Goal: Task Accomplishment & Management: Manage account settings

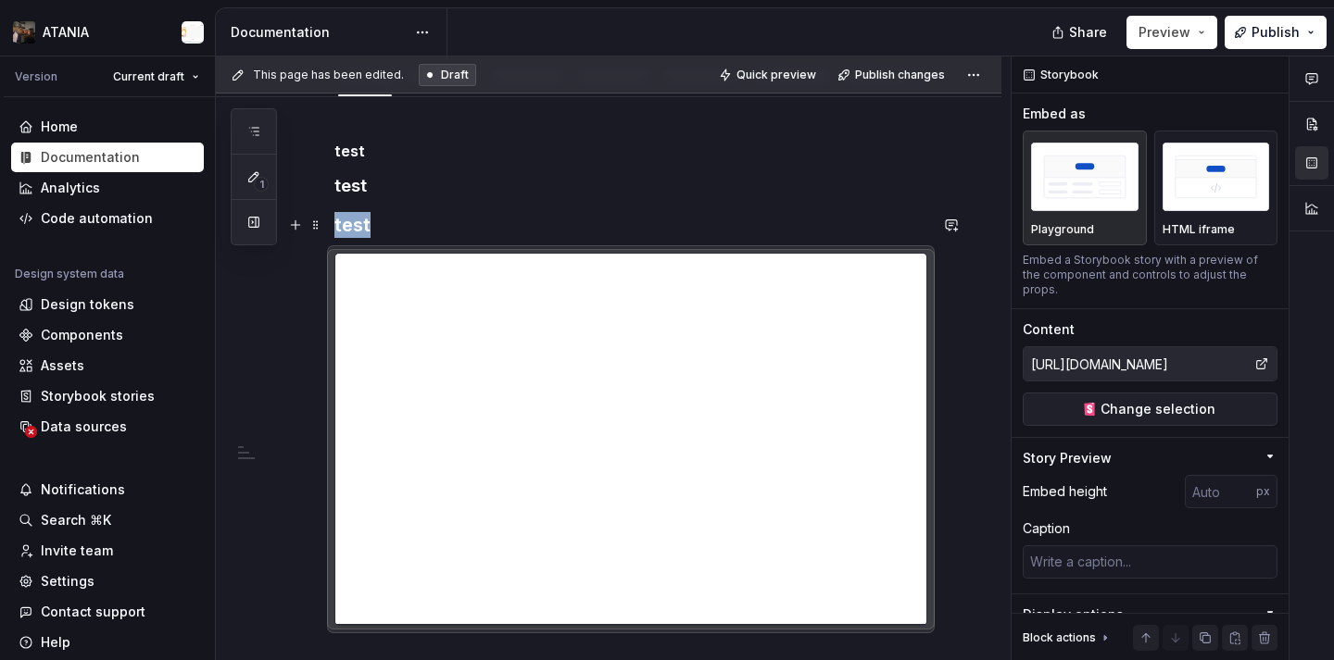
scroll to position [409, 0]
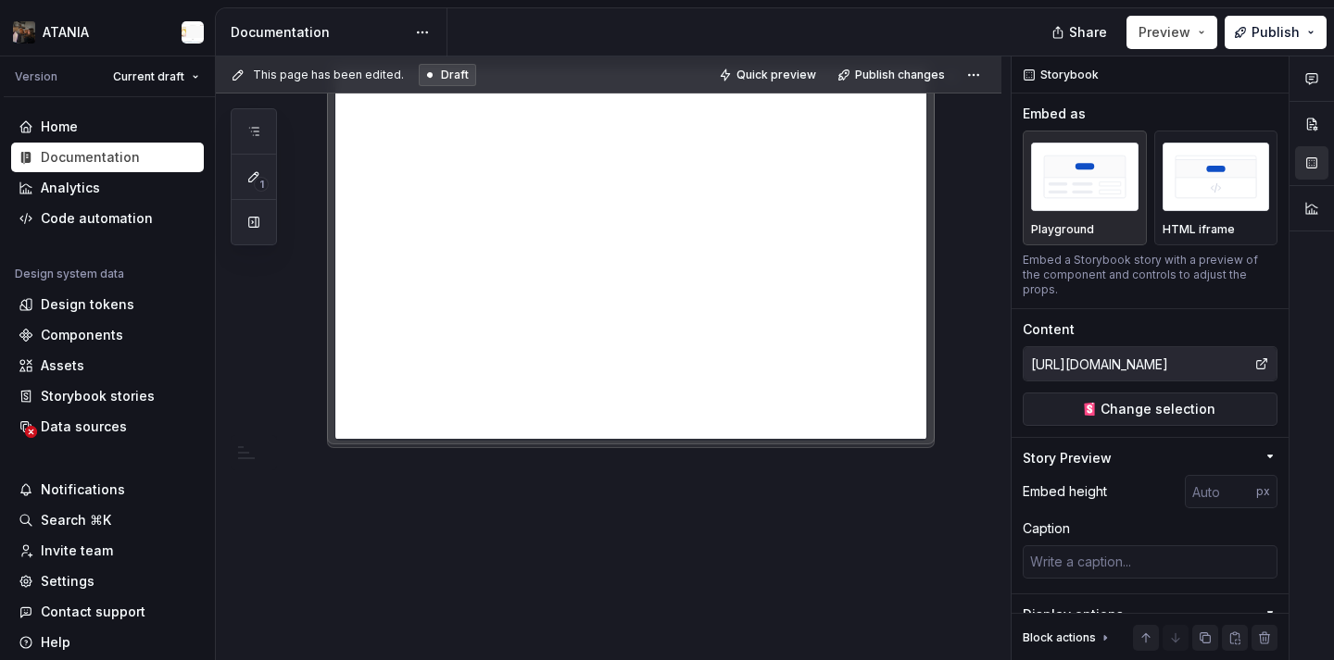
click at [455, 543] on div "test test test" at bounding box center [608, 286] width 785 height 749
click at [425, 501] on div "This page has been edited. Draft Quick preview Publish changes Welcome! You’ve …" at bounding box center [613, 359] width 795 height 605
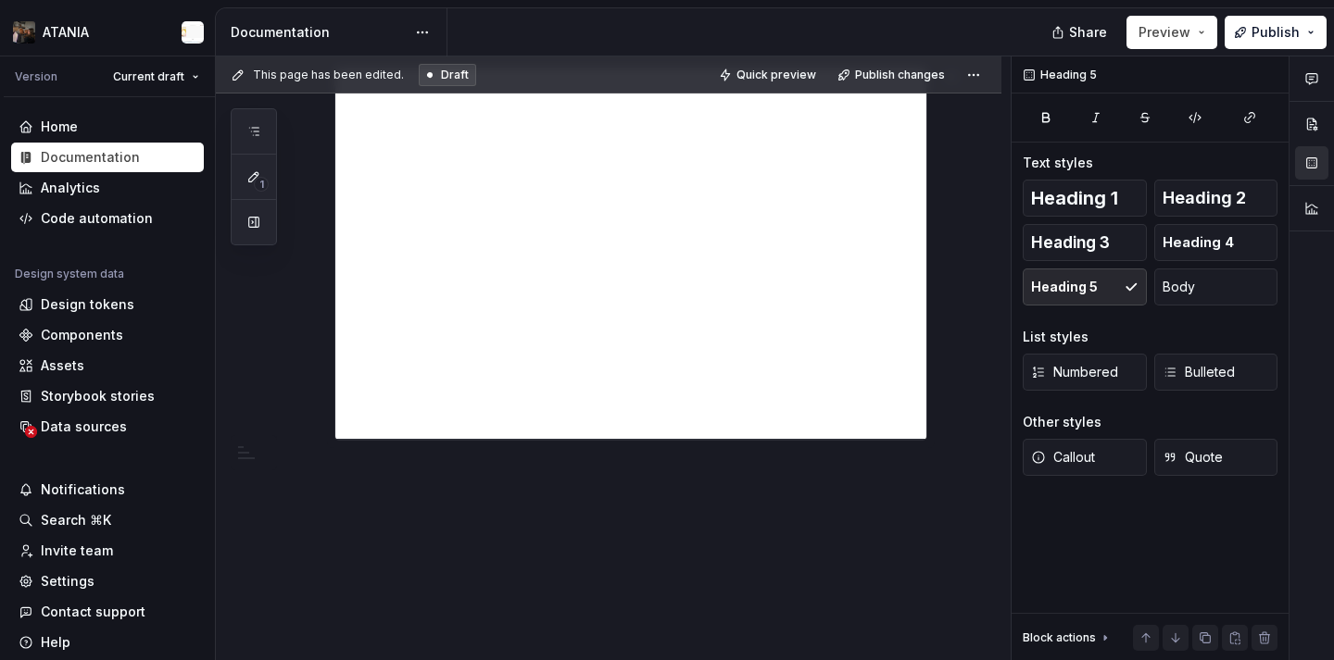
click at [425, 501] on div "test test test" at bounding box center [608, 286] width 785 height 749
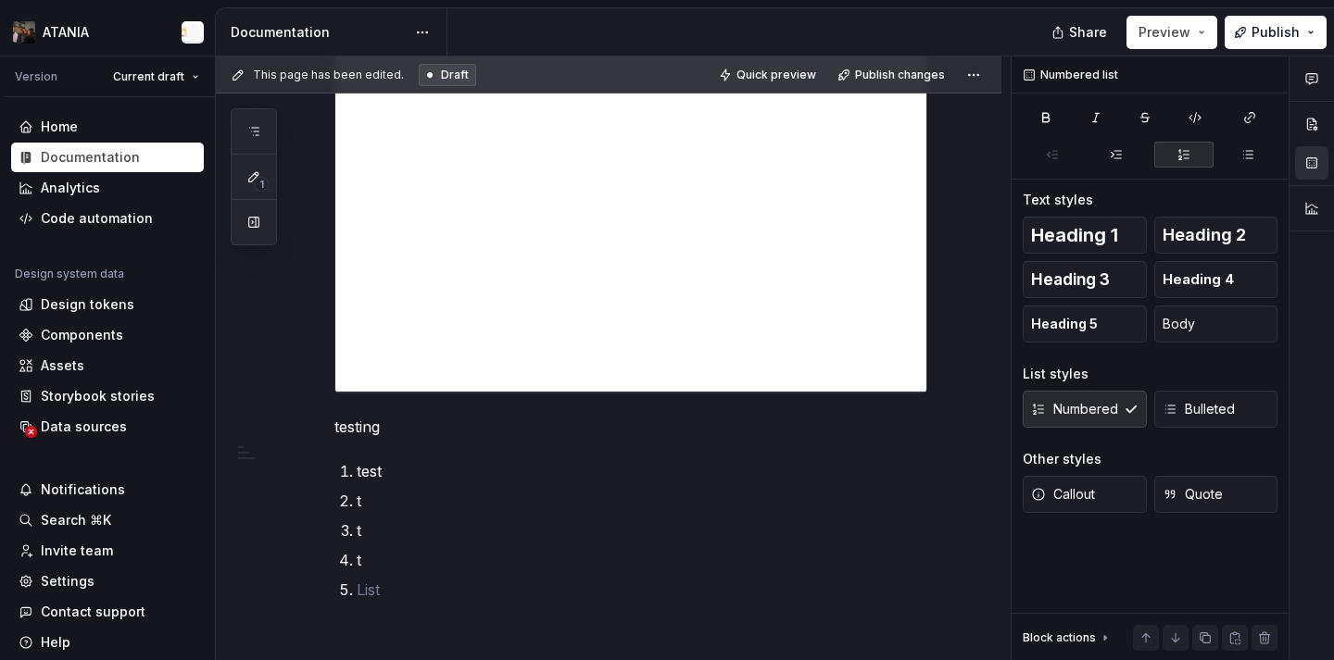
scroll to position [486, 0]
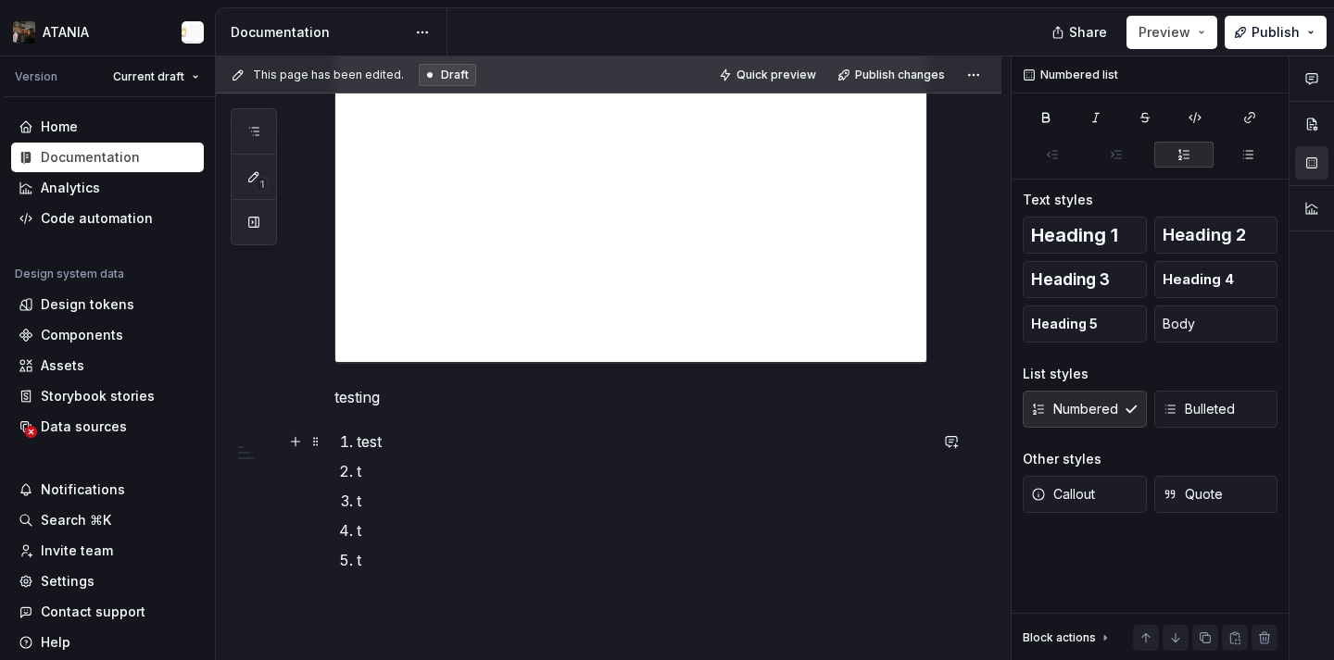
click at [357, 447] on li "test" at bounding box center [642, 442] width 571 height 22
click at [357, 436] on li "t" at bounding box center [642, 442] width 571 height 22
click at [489, 421] on div "test test test testing test t t t t" at bounding box center [630, 211] width 593 height 662
click at [426, 584] on div "test test test testing test t t t t" at bounding box center [608, 298] width 785 height 927
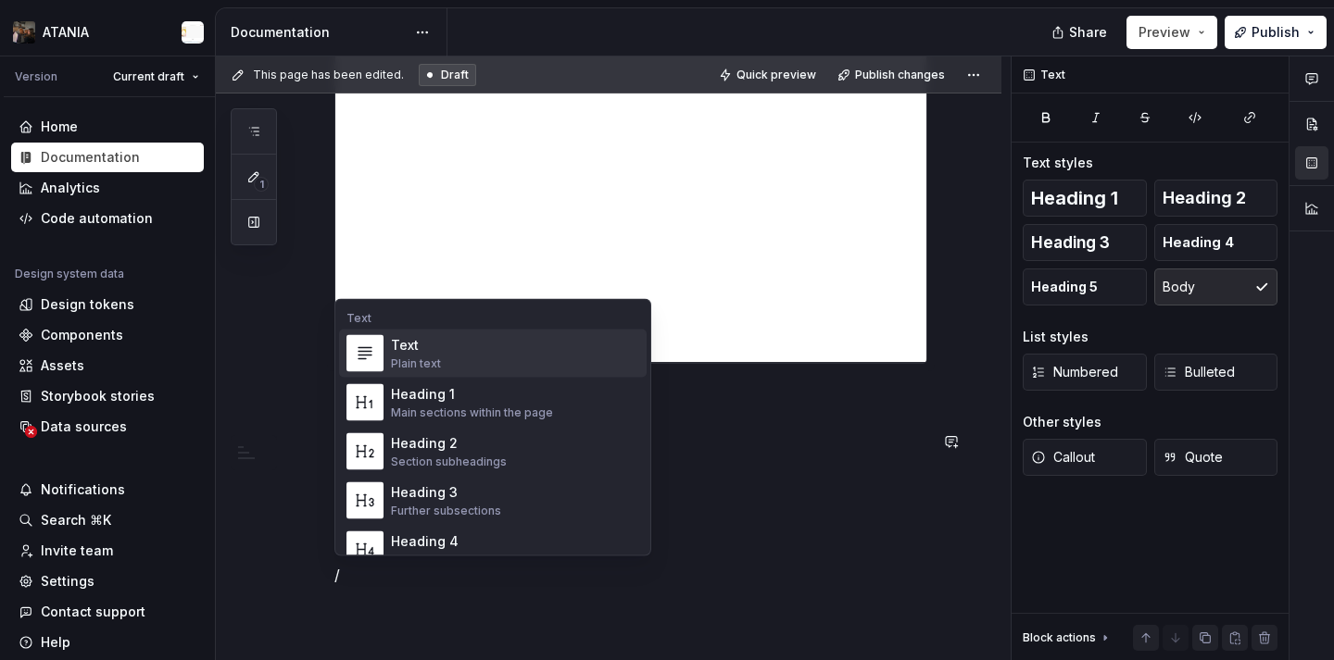
scroll to position [501, 0]
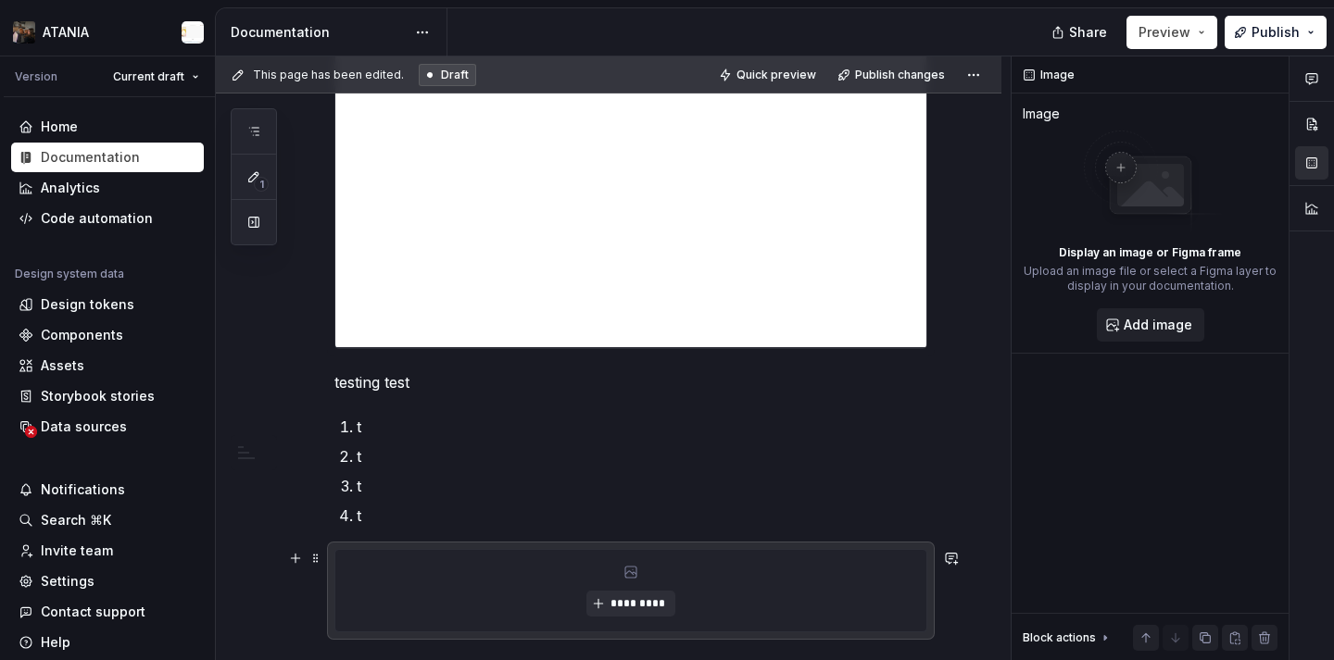
click at [626, 582] on div "*********" at bounding box center [630, 591] width 591 height 82
click at [626, 591] on button "*********" at bounding box center [630, 604] width 88 height 26
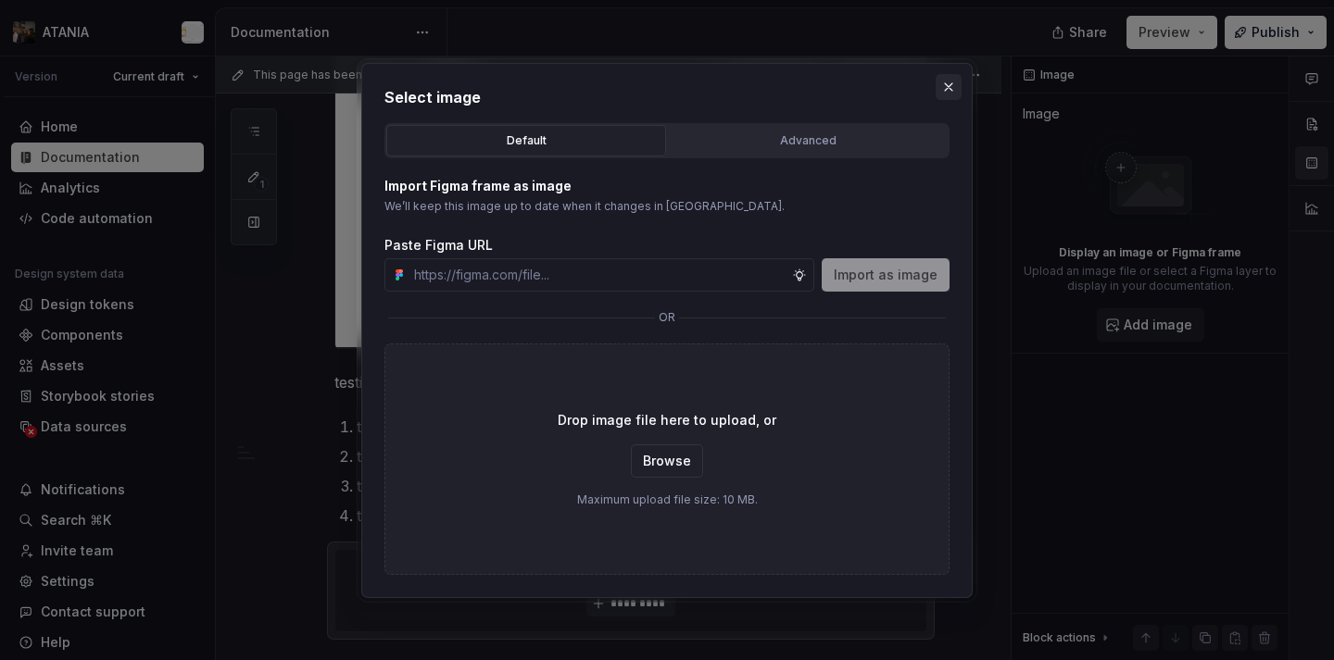
click at [942, 74] on button "button" at bounding box center [949, 87] width 26 height 26
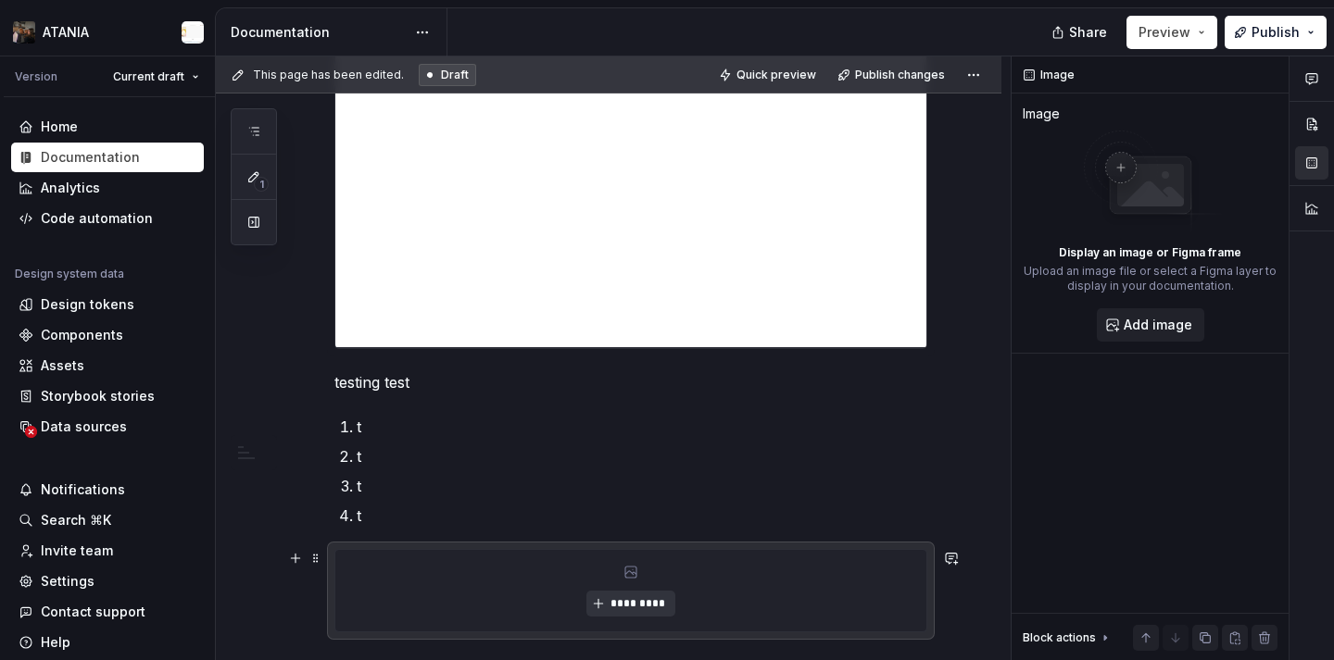
type textarea "*"
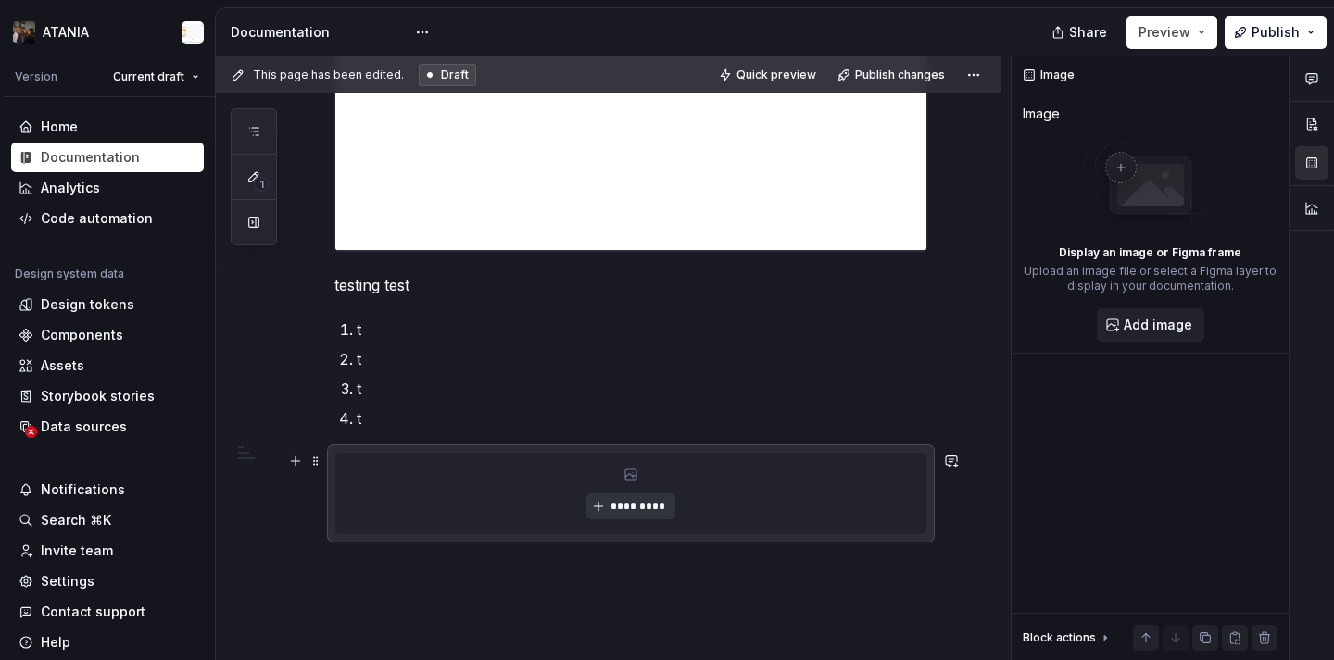
scroll to position [693, 0]
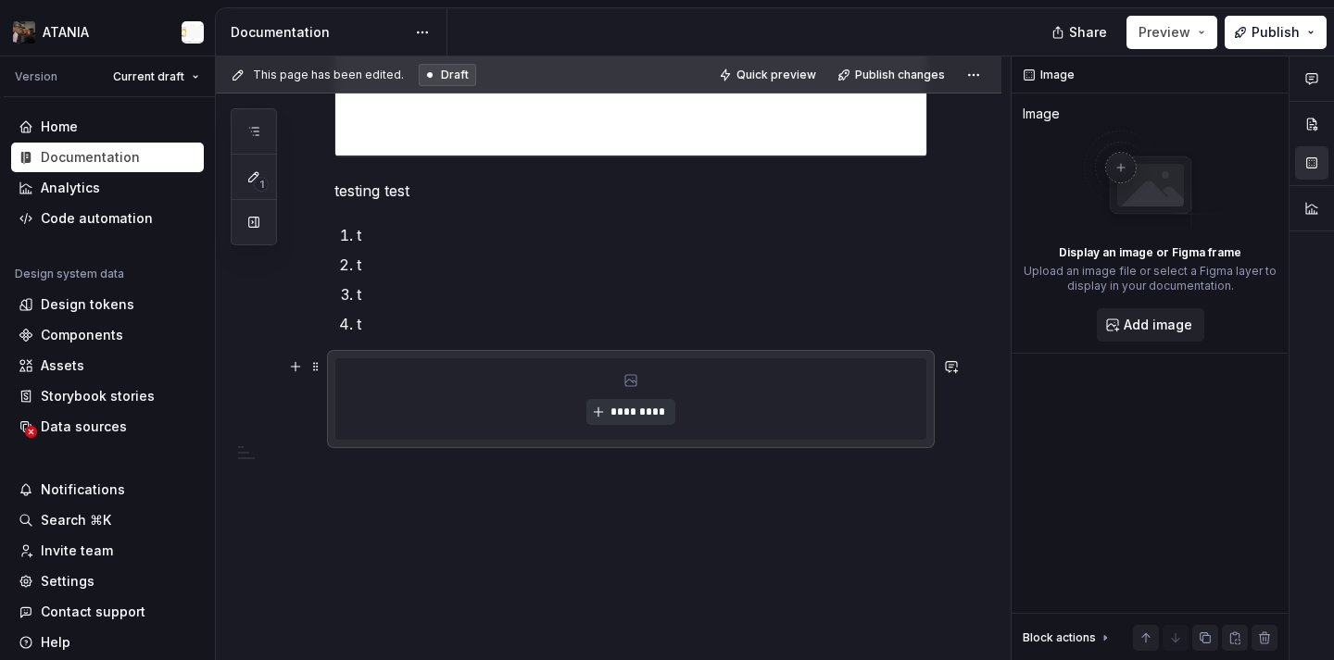
click at [625, 421] on button "*********" at bounding box center [630, 412] width 88 height 26
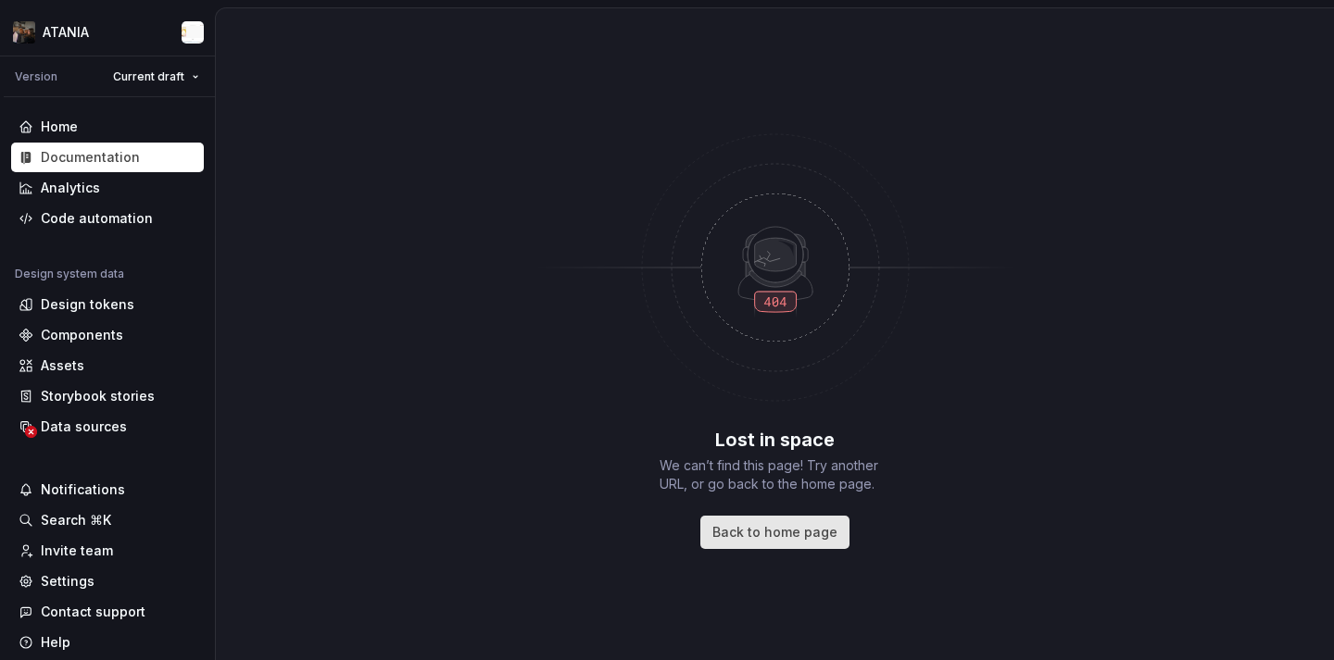
click at [735, 521] on link "Back to home page" at bounding box center [774, 532] width 149 height 33
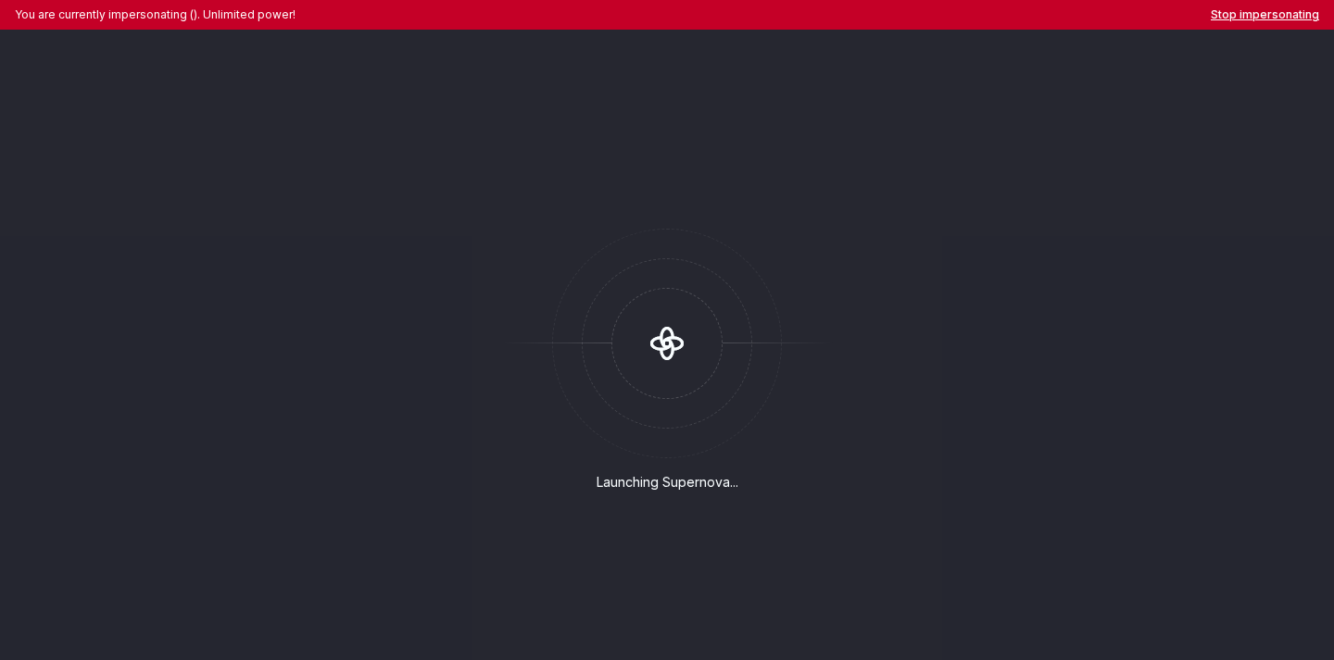
click at [1289, 13] on button "Stop impersonating" at bounding box center [1265, 14] width 108 height 15
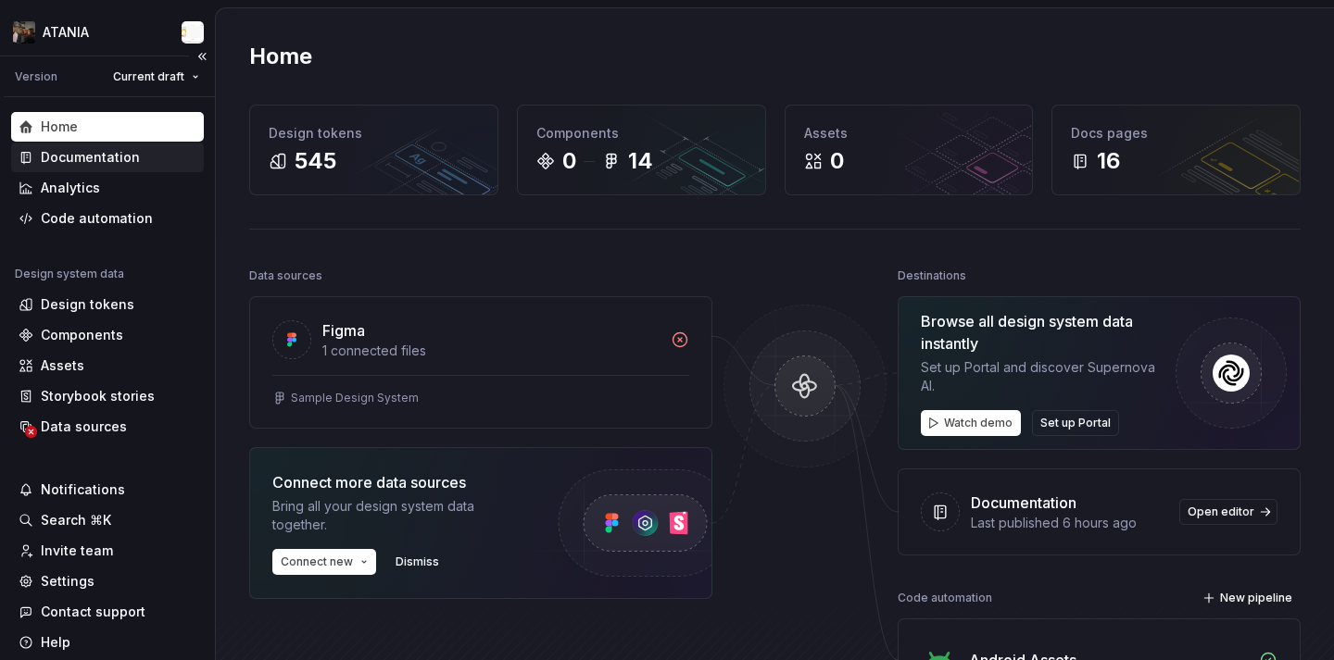
click at [109, 153] on div "Documentation" at bounding box center [90, 157] width 99 height 19
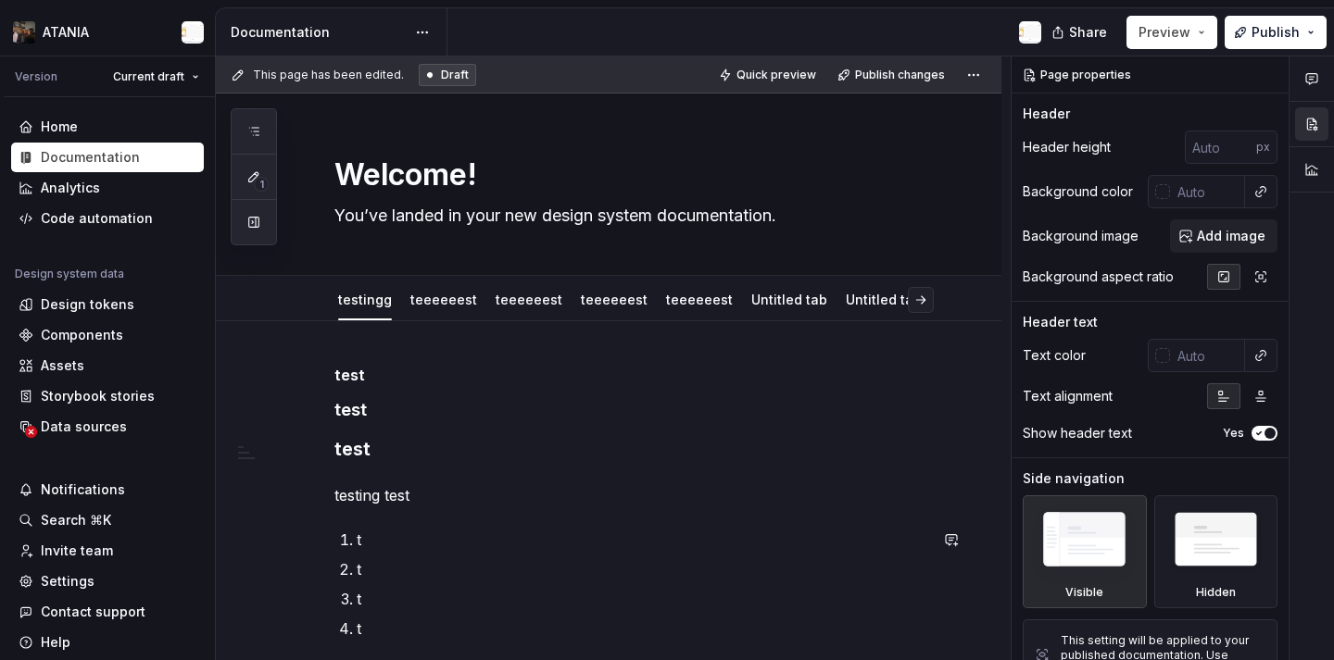
scroll to position [221, 0]
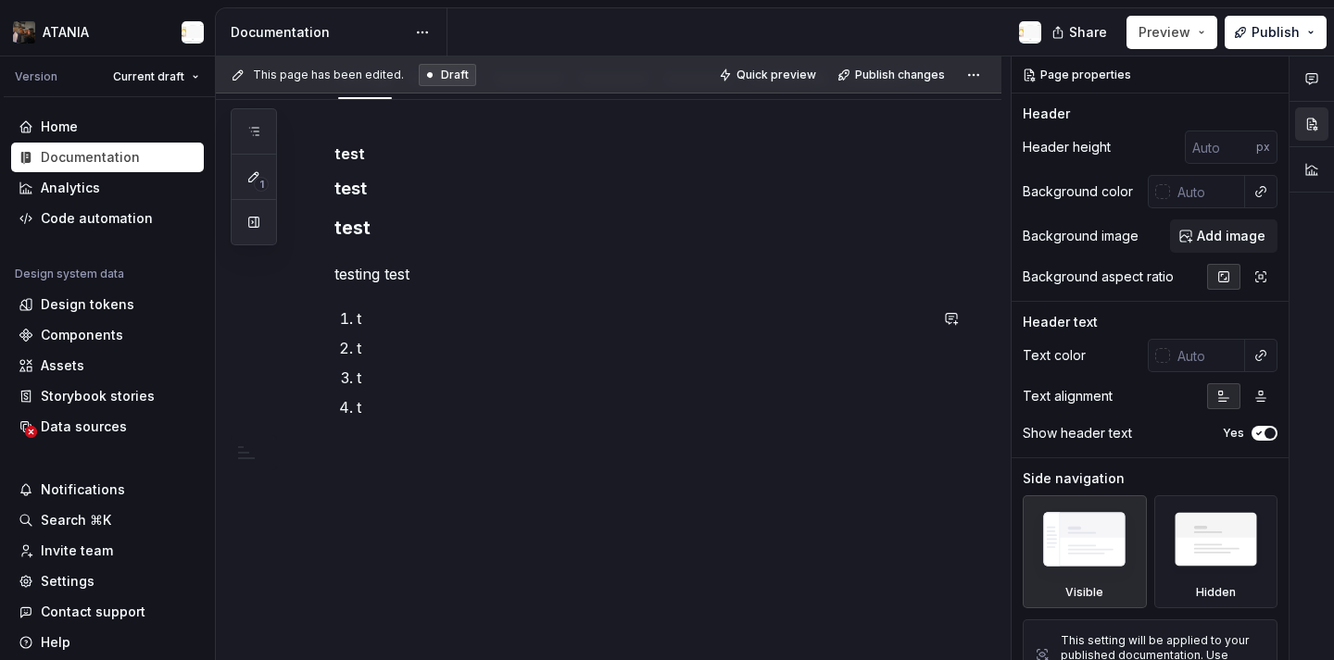
click at [447, 449] on div "test test test testing test t t t t" at bounding box center [630, 304] width 593 height 319
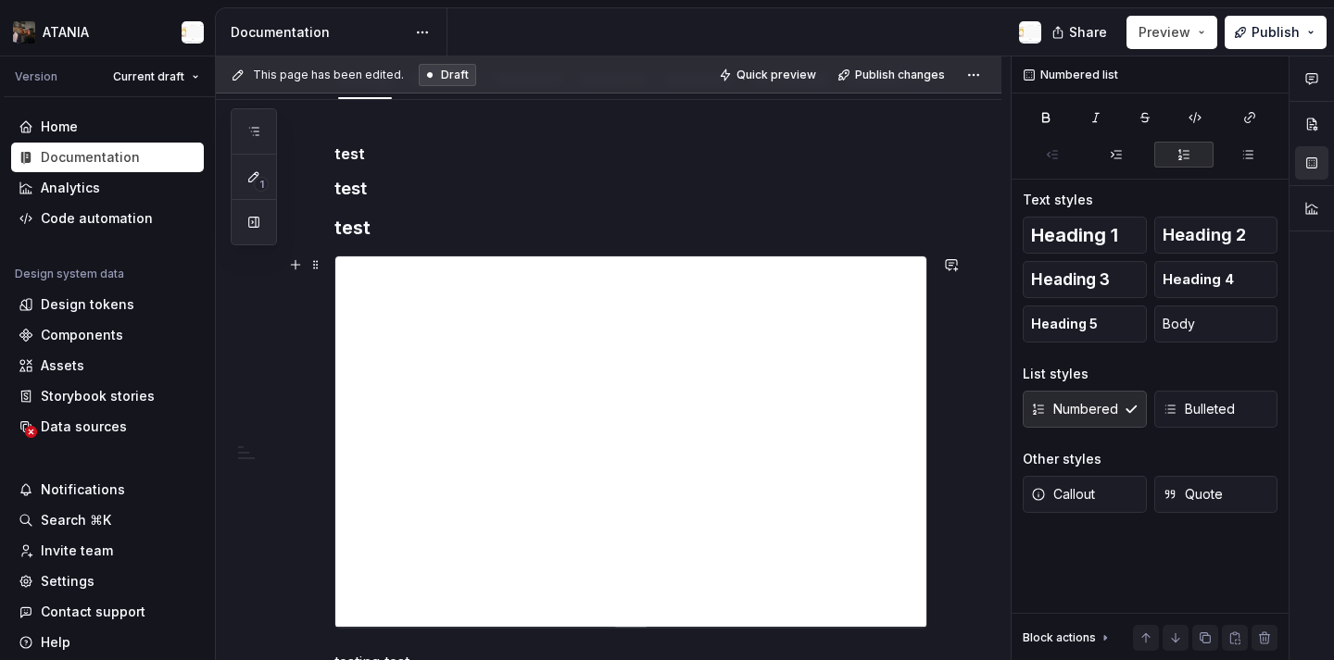
type textarea "*"
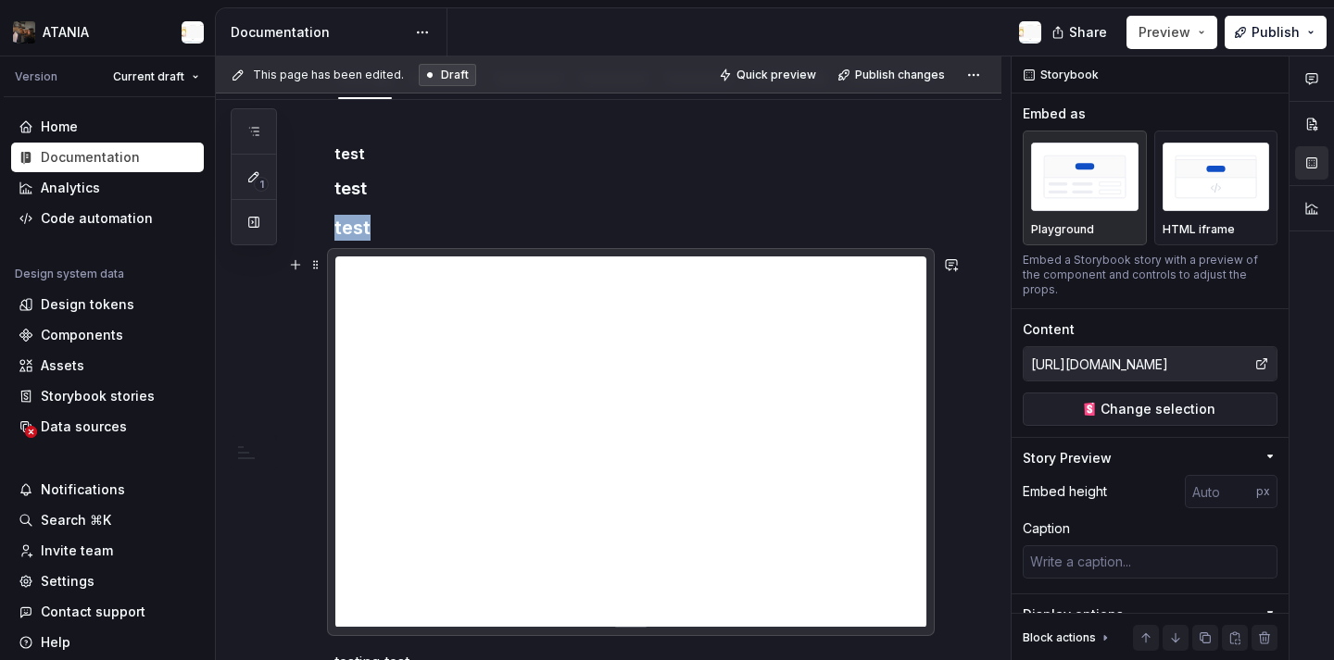
scroll to position [693, 0]
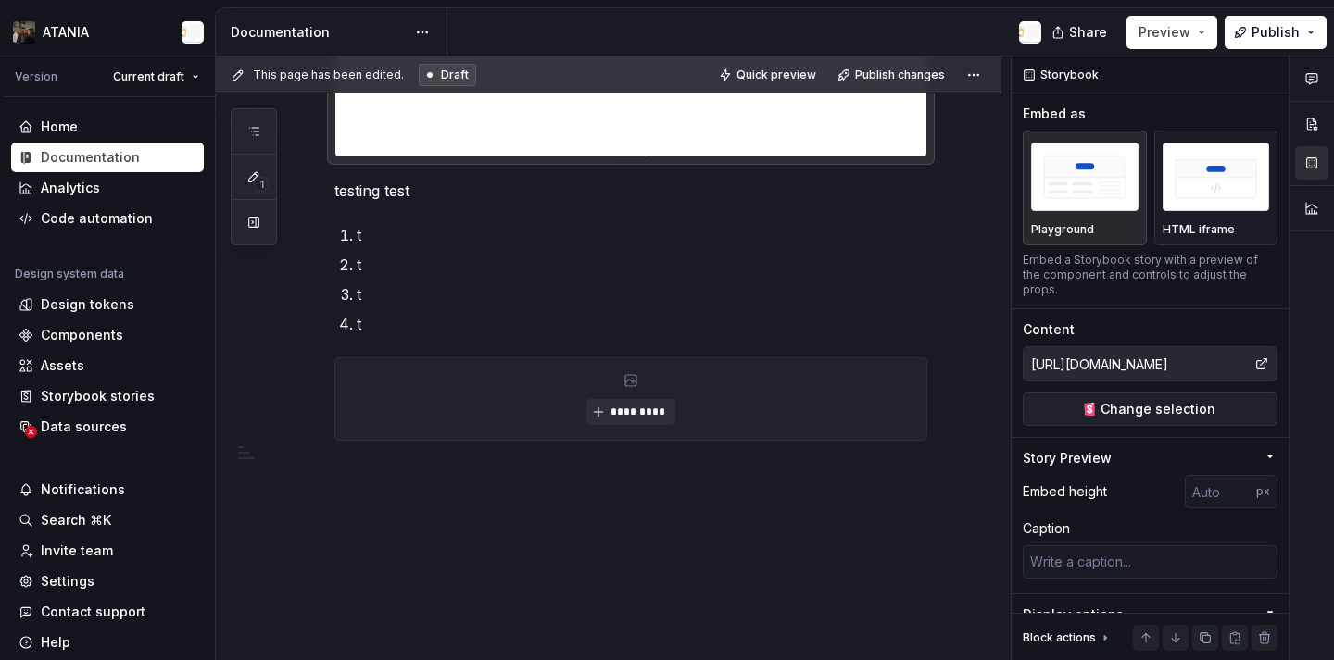
click at [604, 534] on div "test test test testing test t t t t *********" at bounding box center [608, 145] width 785 height 1033
click at [597, 534] on div "test test test testing test t t t t *********" at bounding box center [608, 145] width 785 height 1033
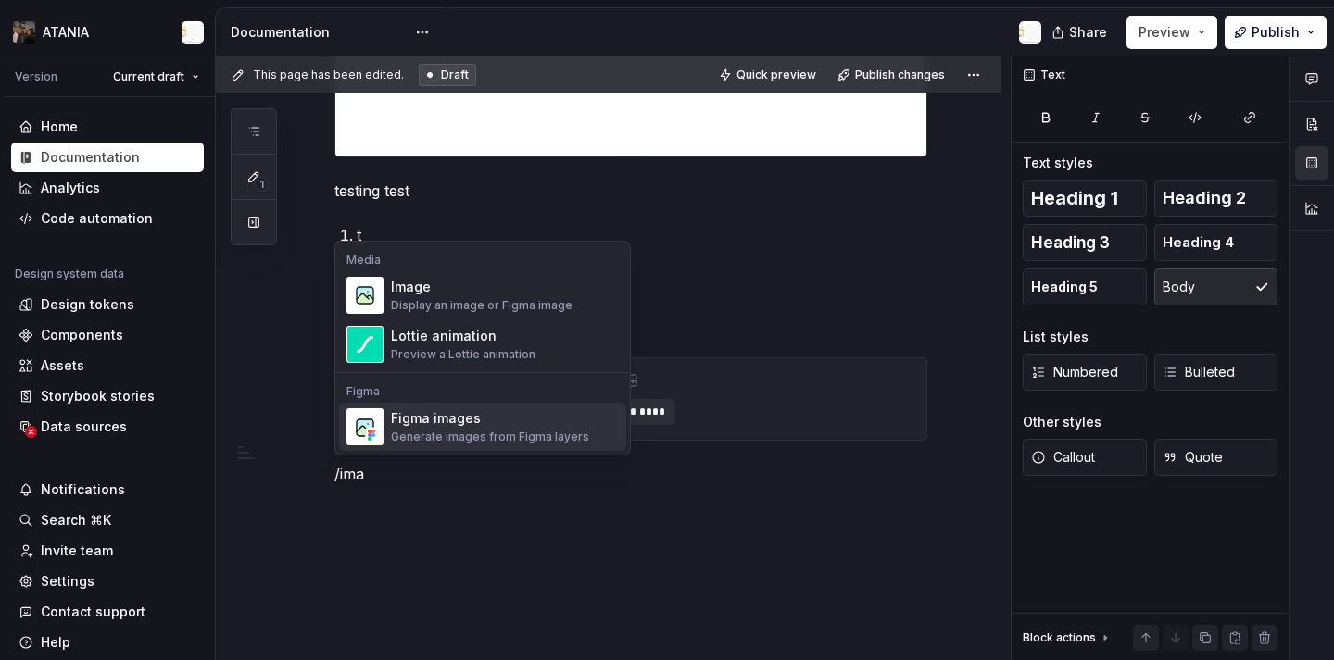
click at [573, 436] on div "Generate images from Figma layers" at bounding box center [490, 437] width 198 height 15
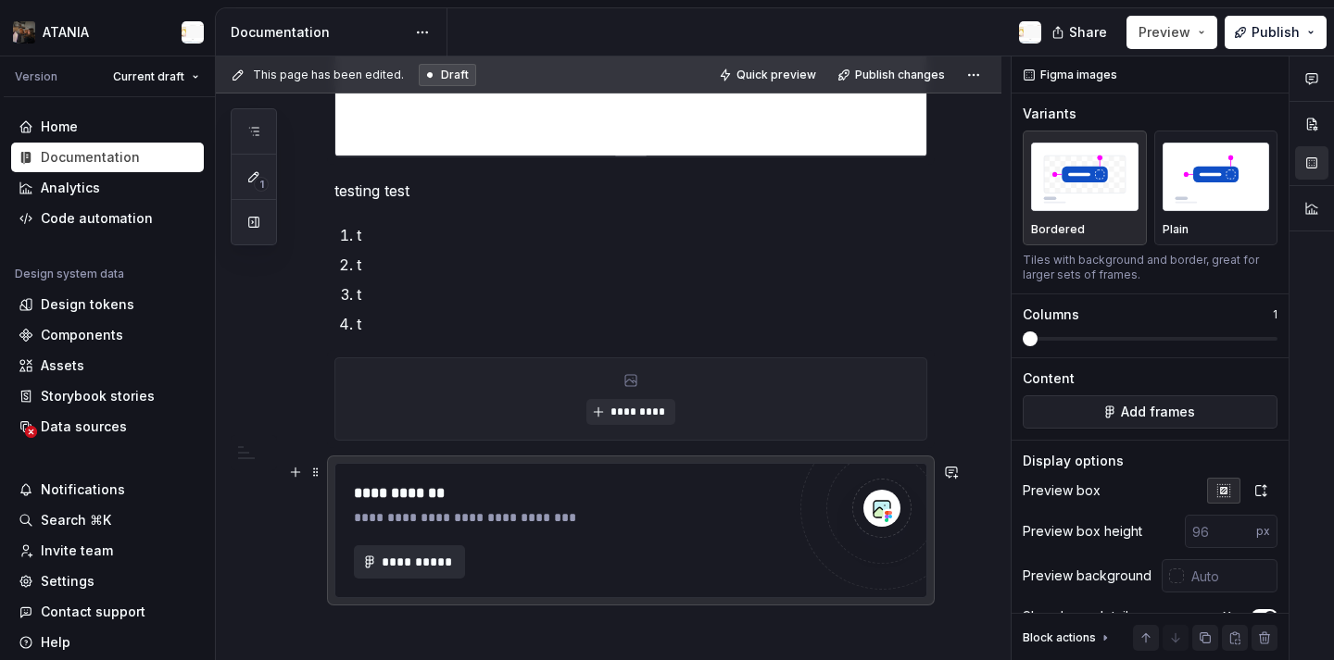
click at [418, 571] on button "**********" at bounding box center [409, 562] width 111 height 33
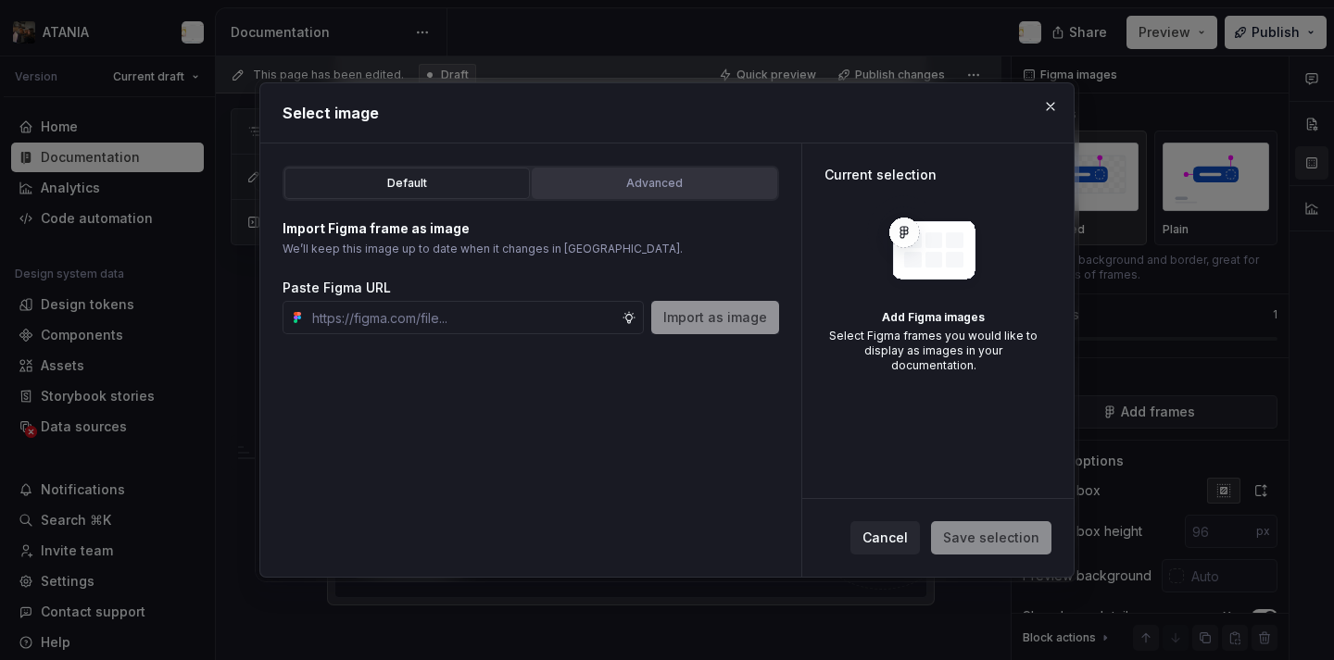
click at [649, 177] on div "Advanced" at bounding box center [654, 183] width 232 height 19
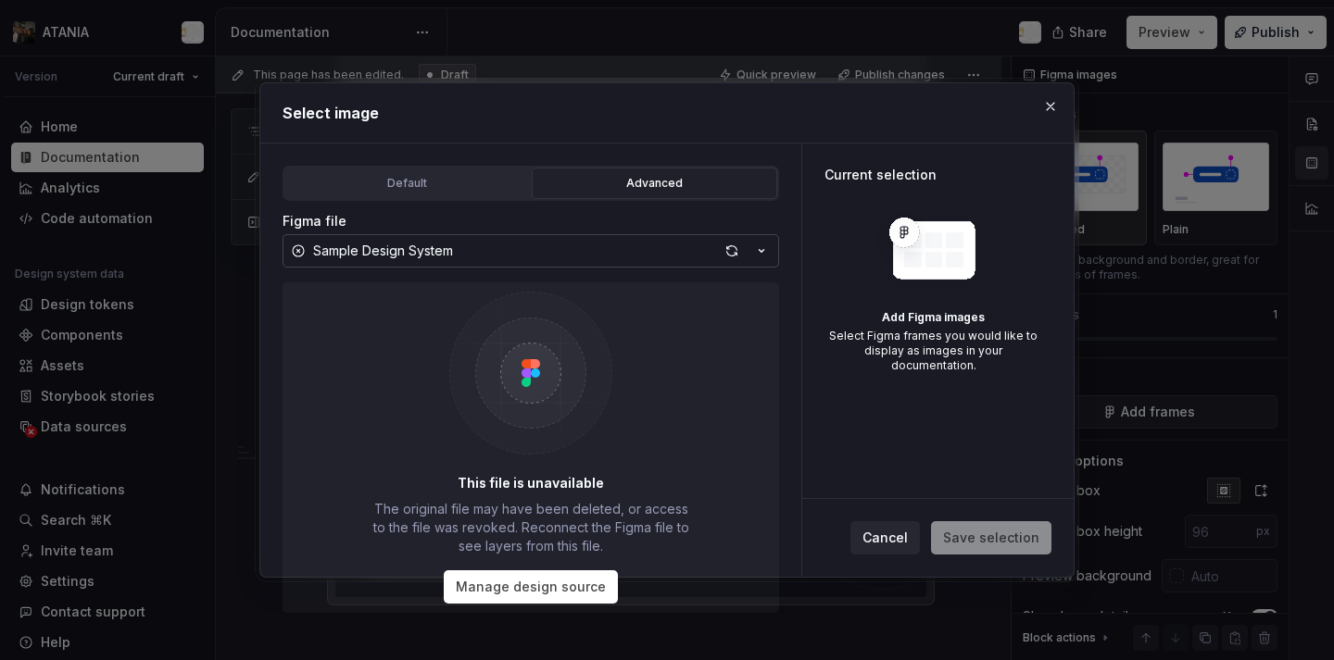
click at [481, 258] on button "Sample Design System" at bounding box center [531, 250] width 496 height 33
click at [184, 212] on div at bounding box center [667, 330] width 1334 height 660
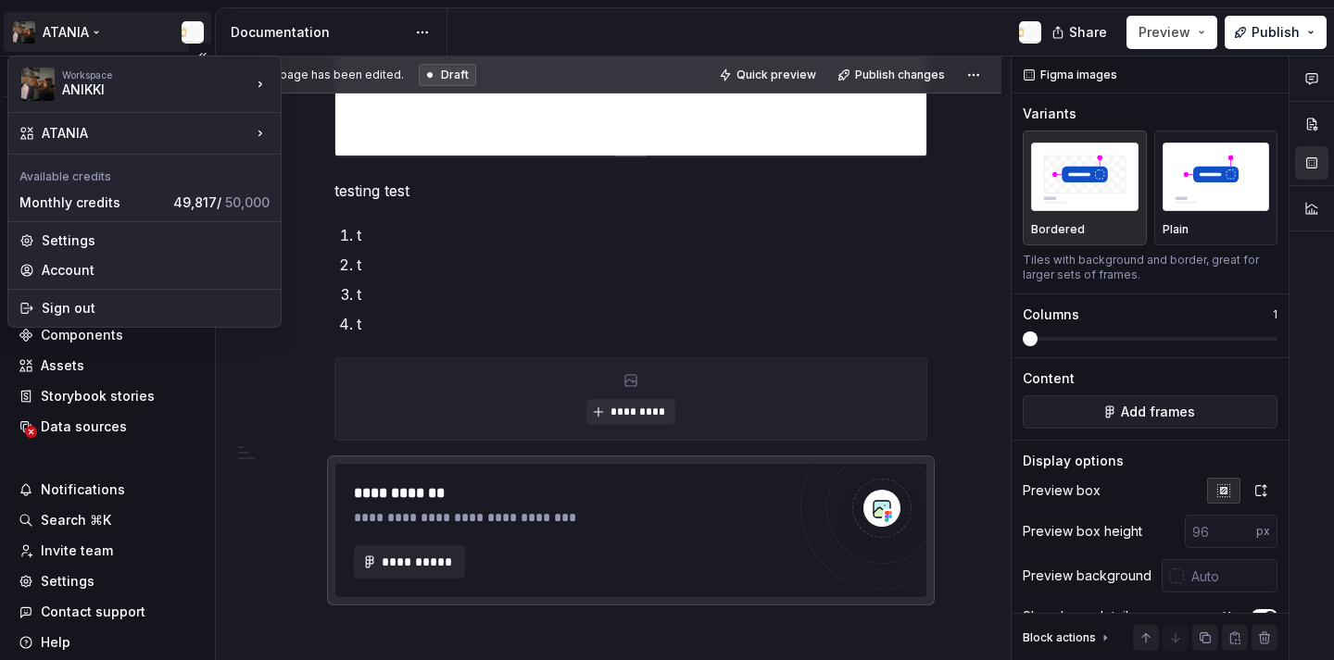
click at [81, 30] on html "ATANIA Version Current draft Home Documentation Analytics Code automation Desig…" at bounding box center [667, 330] width 1334 height 660
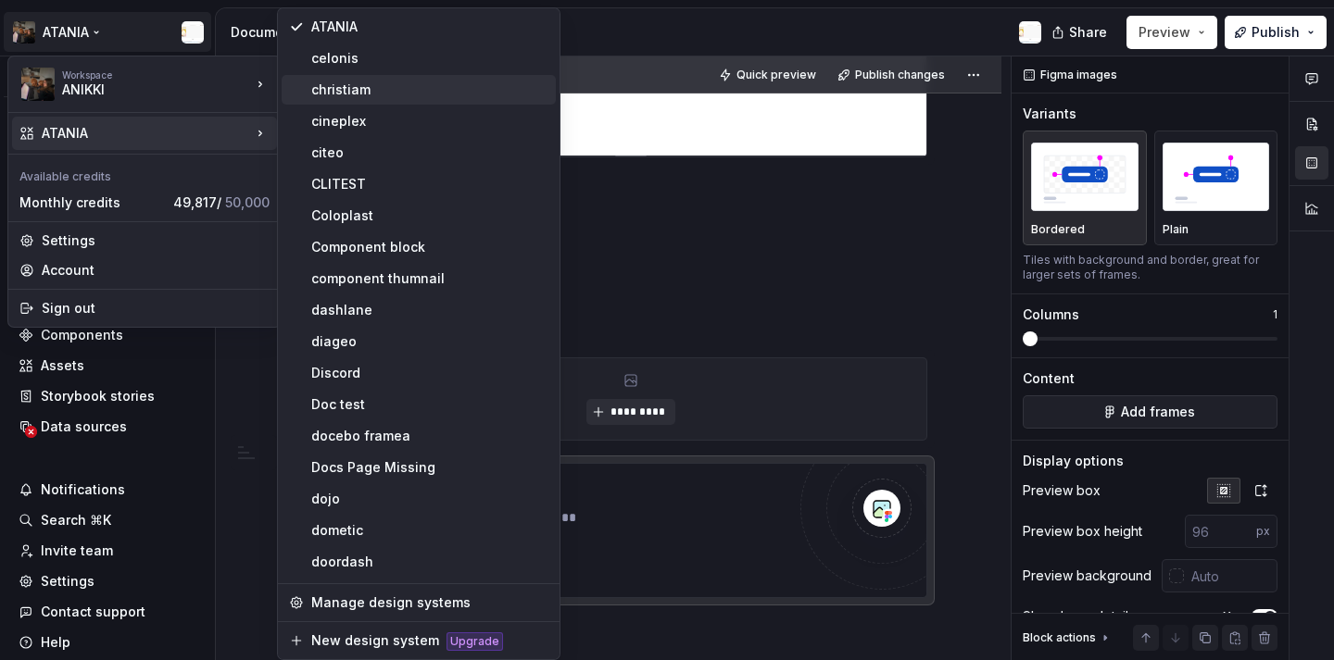
click at [329, 92] on div "christiam" at bounding box center [429, 90] width 237 height 19
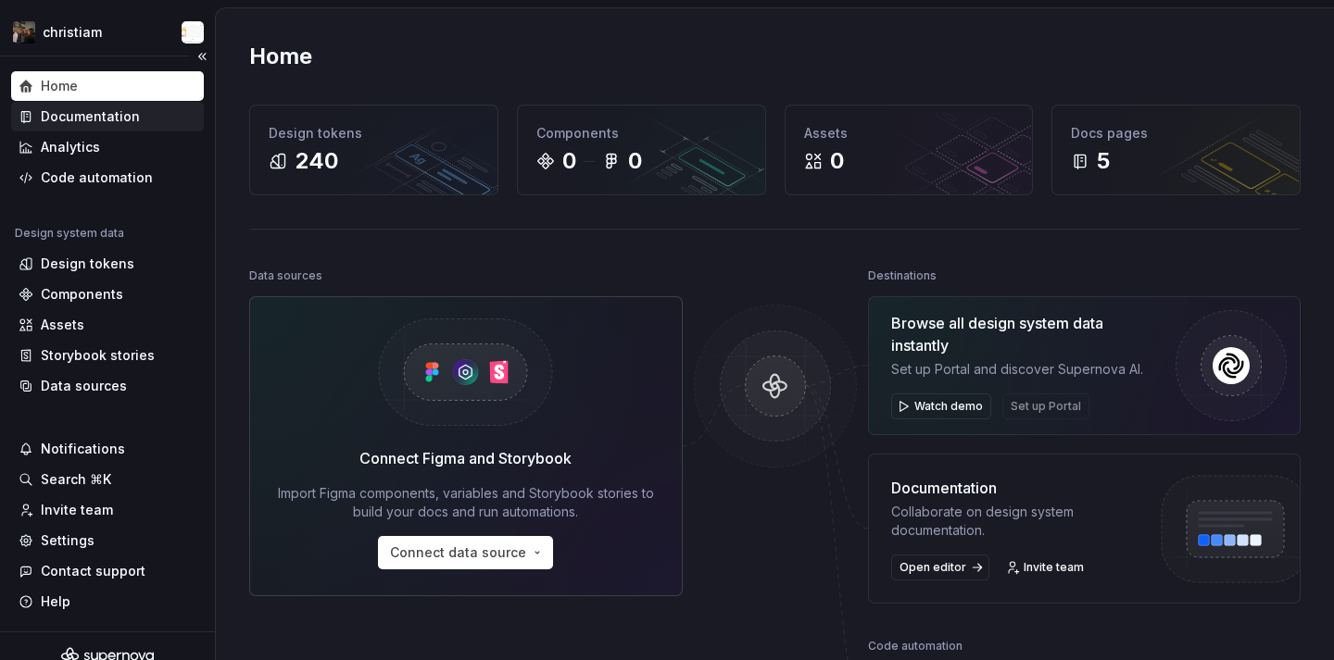
click at [110, 122] on div "Documentation" at bounding box center [90, 116] width 99 height 19
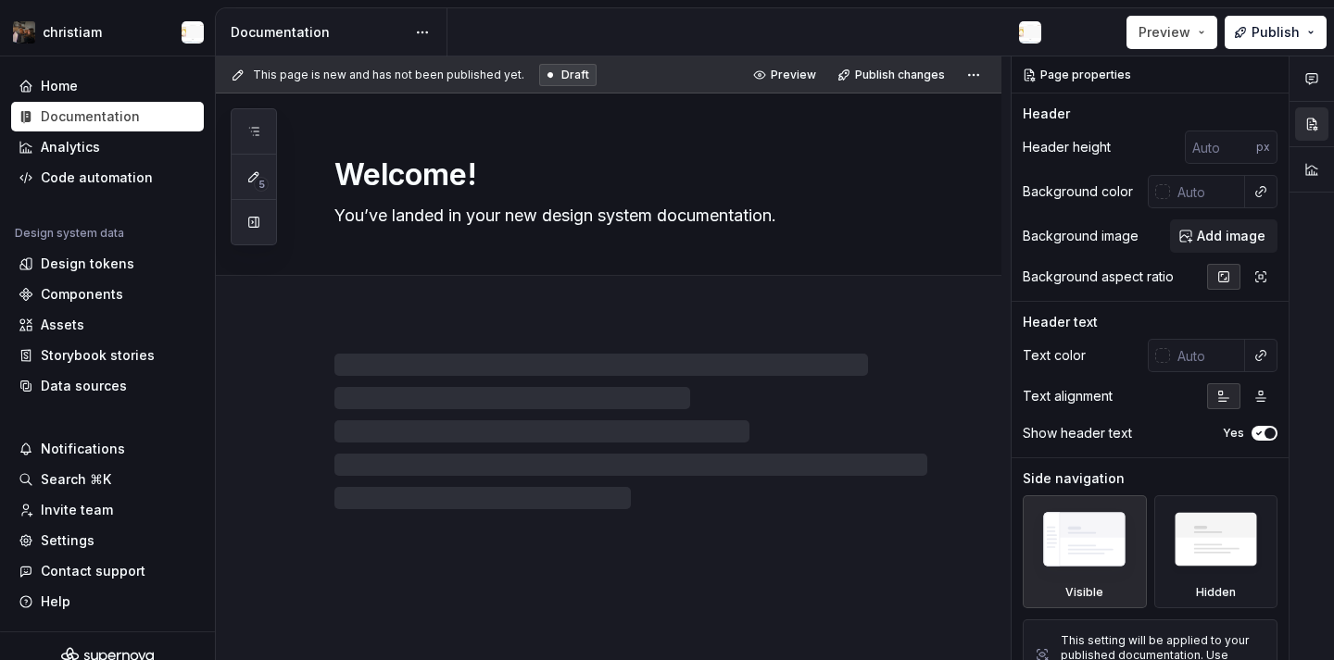
type textarea "*"
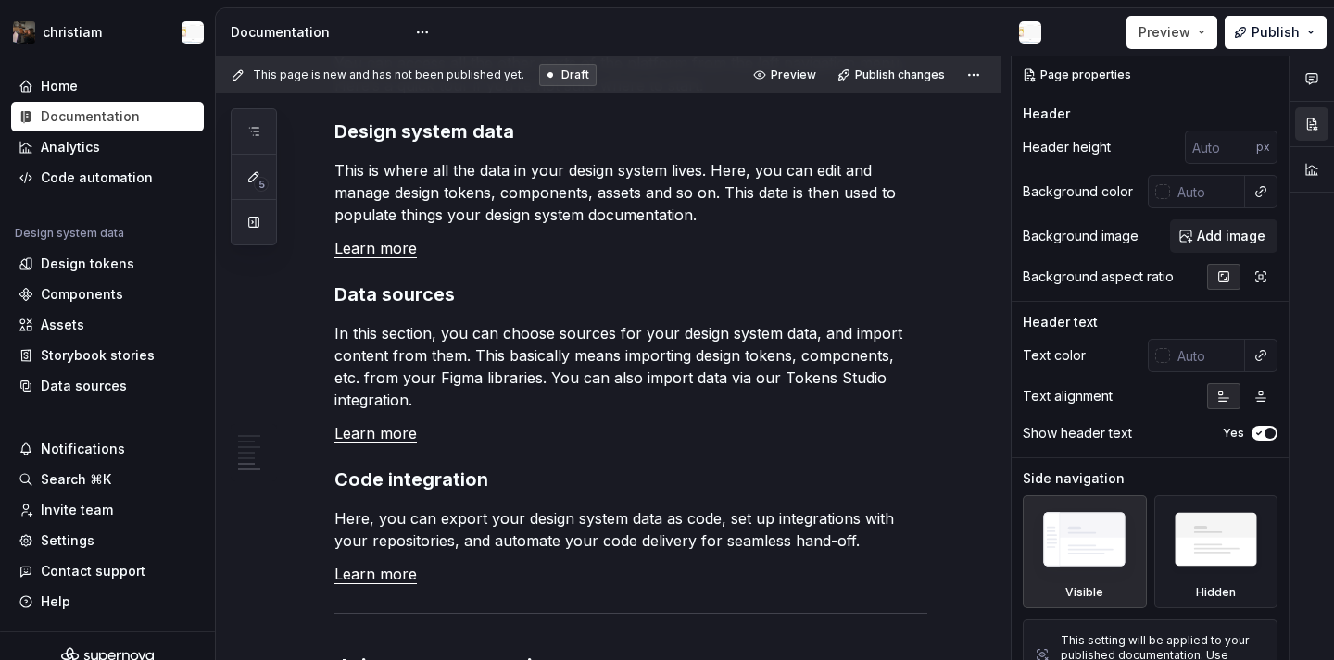
scroll to position [1714, 0]
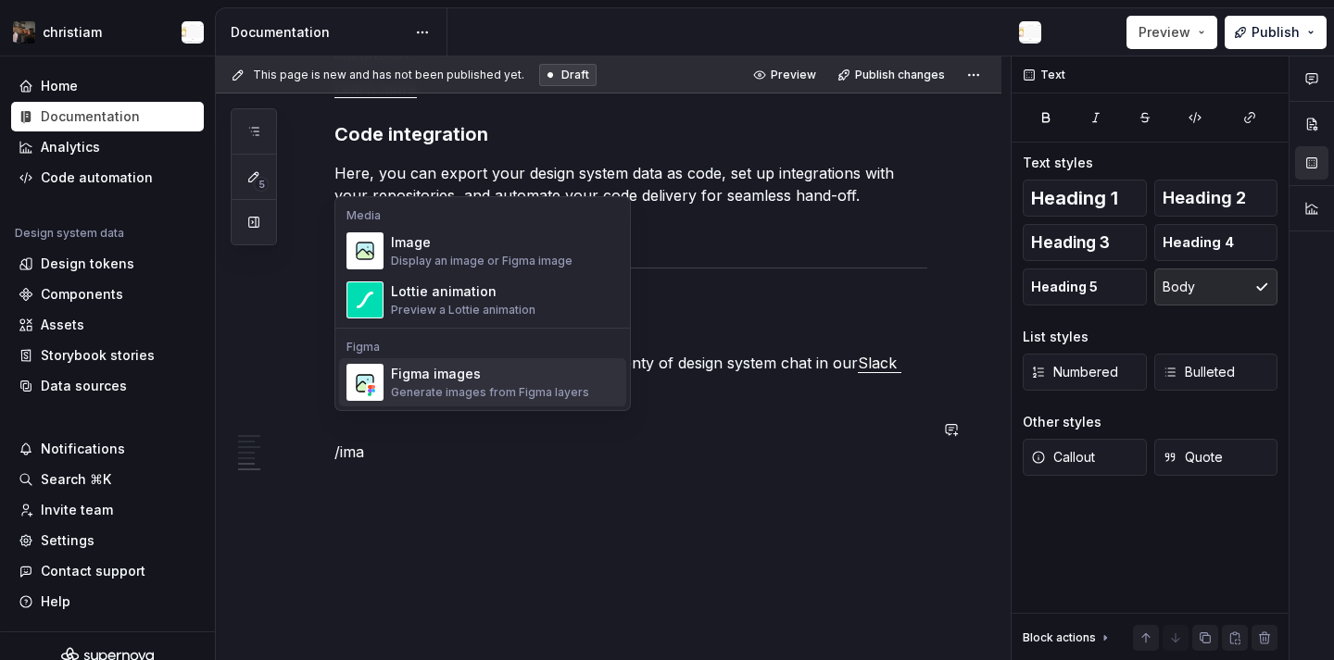
click at [584, 373] on div "Figma images Generate images from Figma layers" at bounding box center [505, 382] width 228 height 37
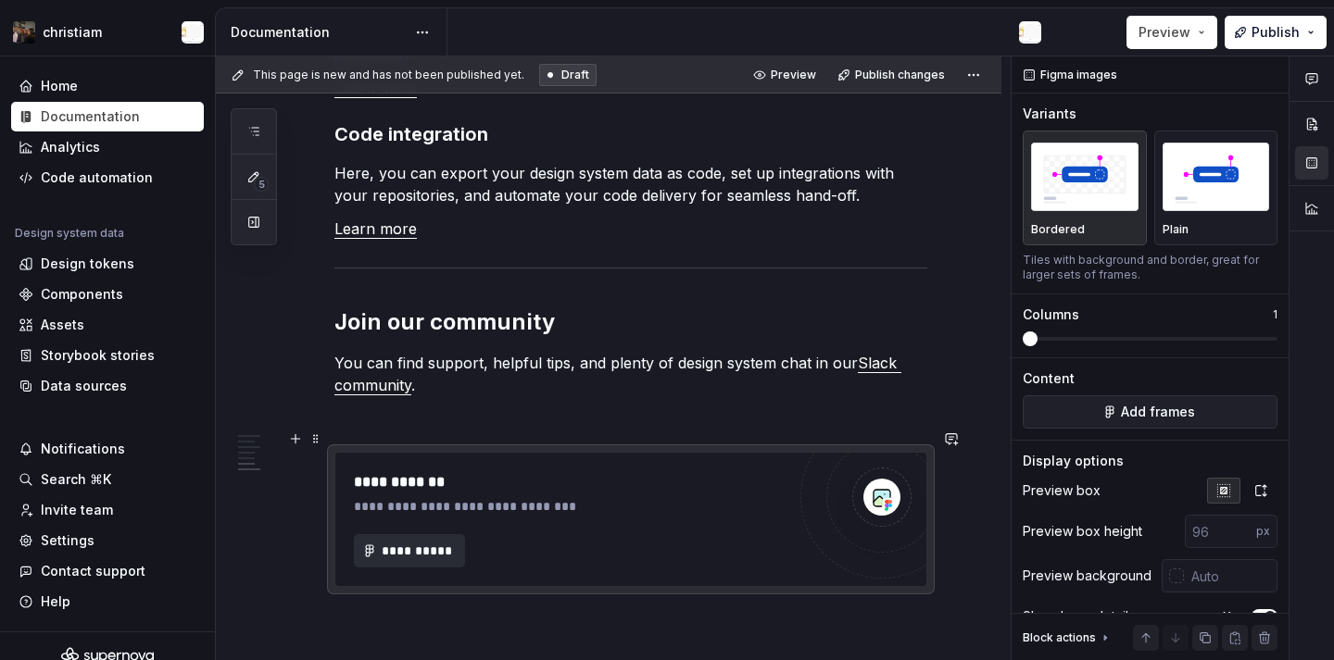
click at [416, 534] on button "**********" at bounding box center [409, 550] width 111 height 33
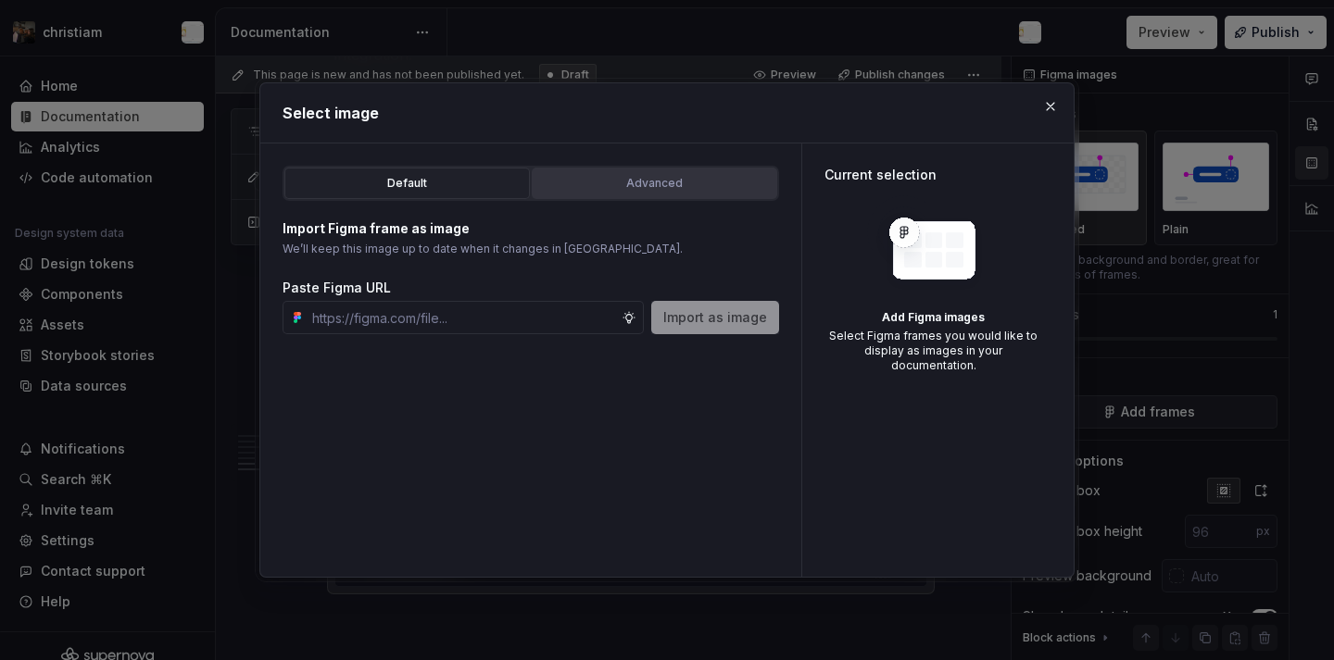
click at [678, 188] on div "Advanced" at bounding box center [654, 183] width 232 height 19
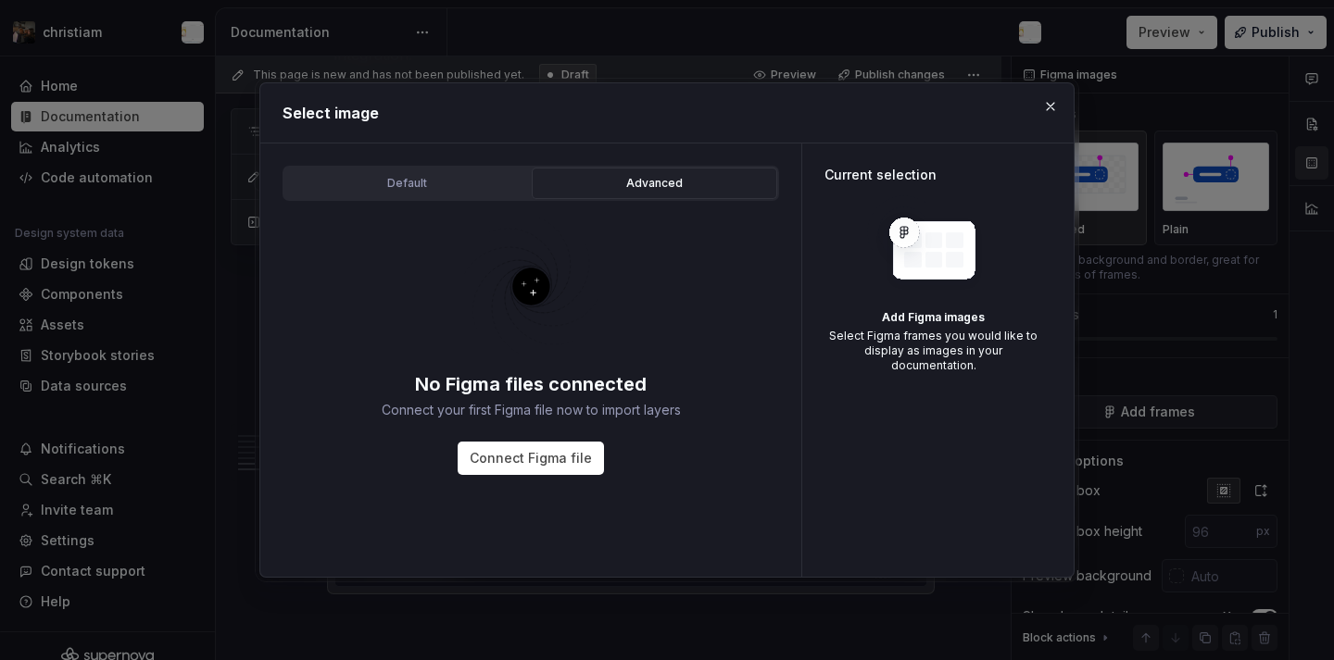
click at [296, 273] on div "No Figma files connected Connect your first Figma file now to import layers Con…" at bounding box center [531, 344] width 496 height 264
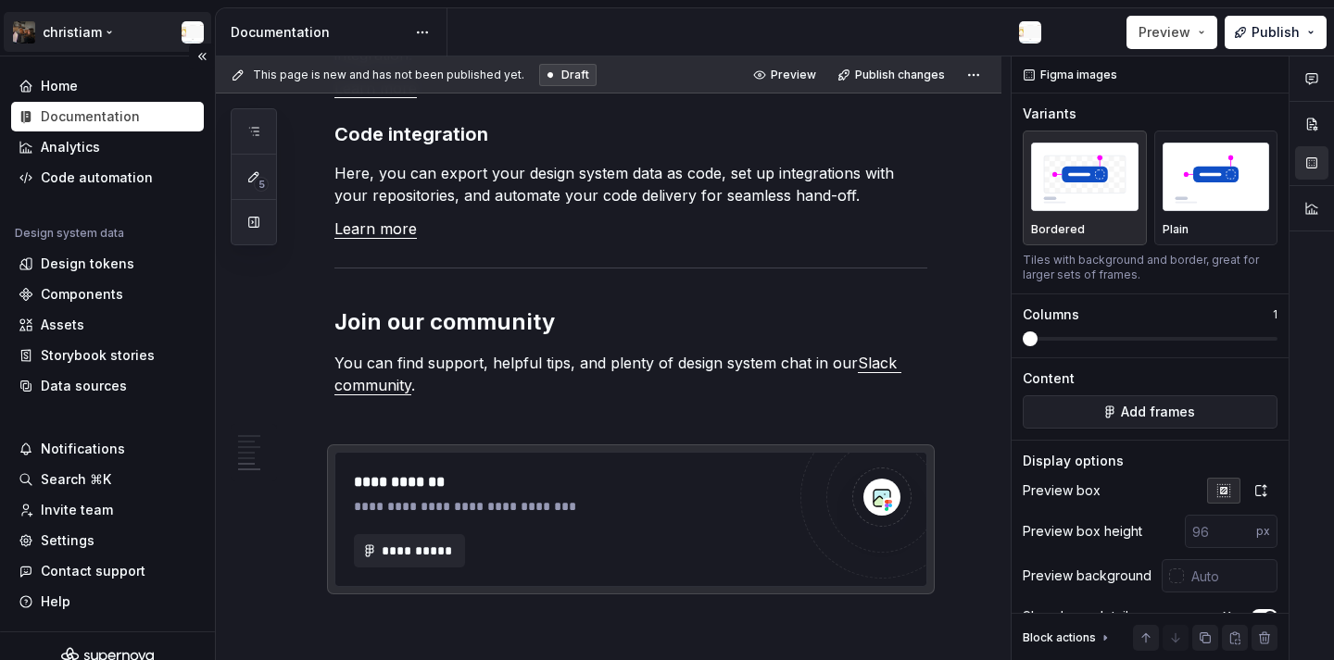
click at [103, 26] on html "christiam Home Documentation Analytics Code automation Design system data Desig…" at bounding box center [667, 330] width 1334 height 660
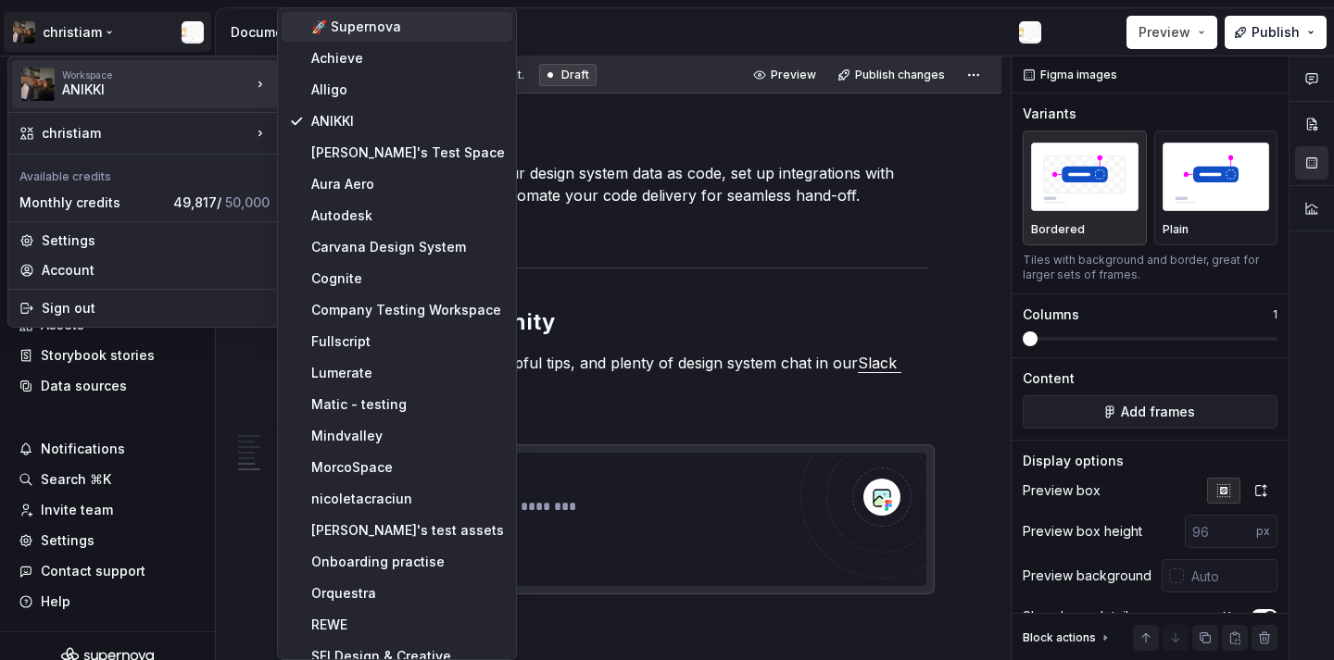
click at [351, 38] on div "🚀 Supernova" at bounding box center [397, 27] width 231 height 30
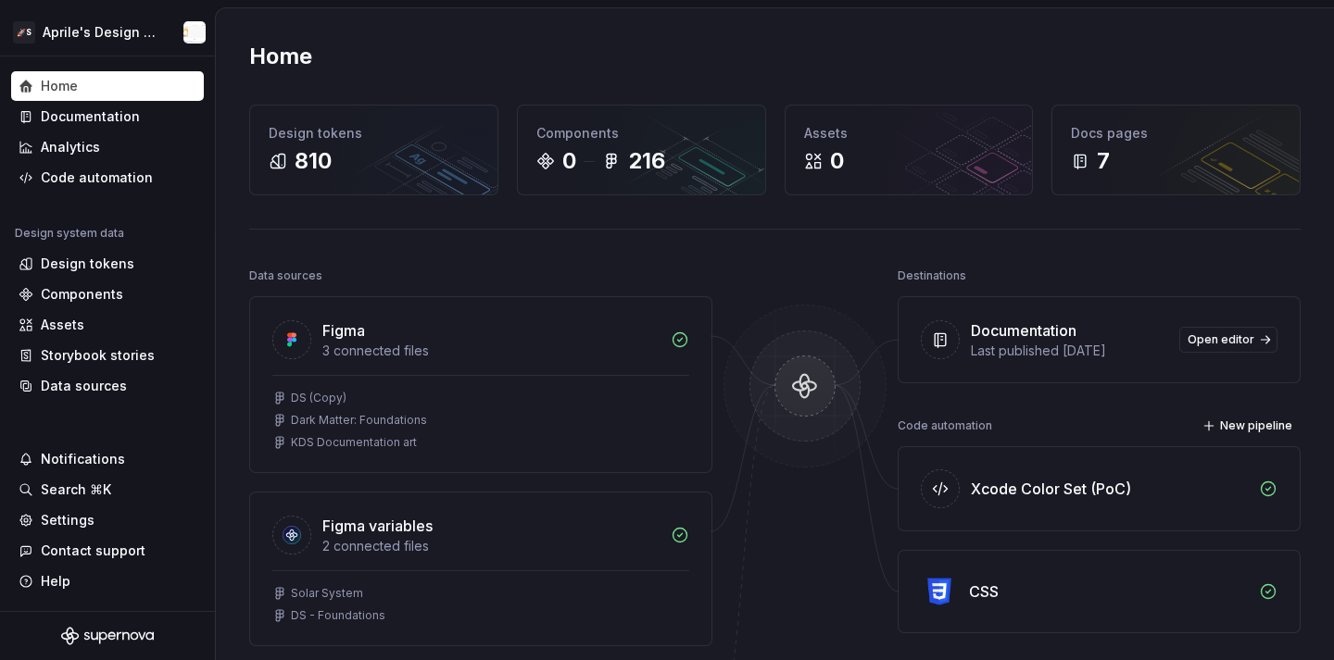
scroll to position [12, 0]
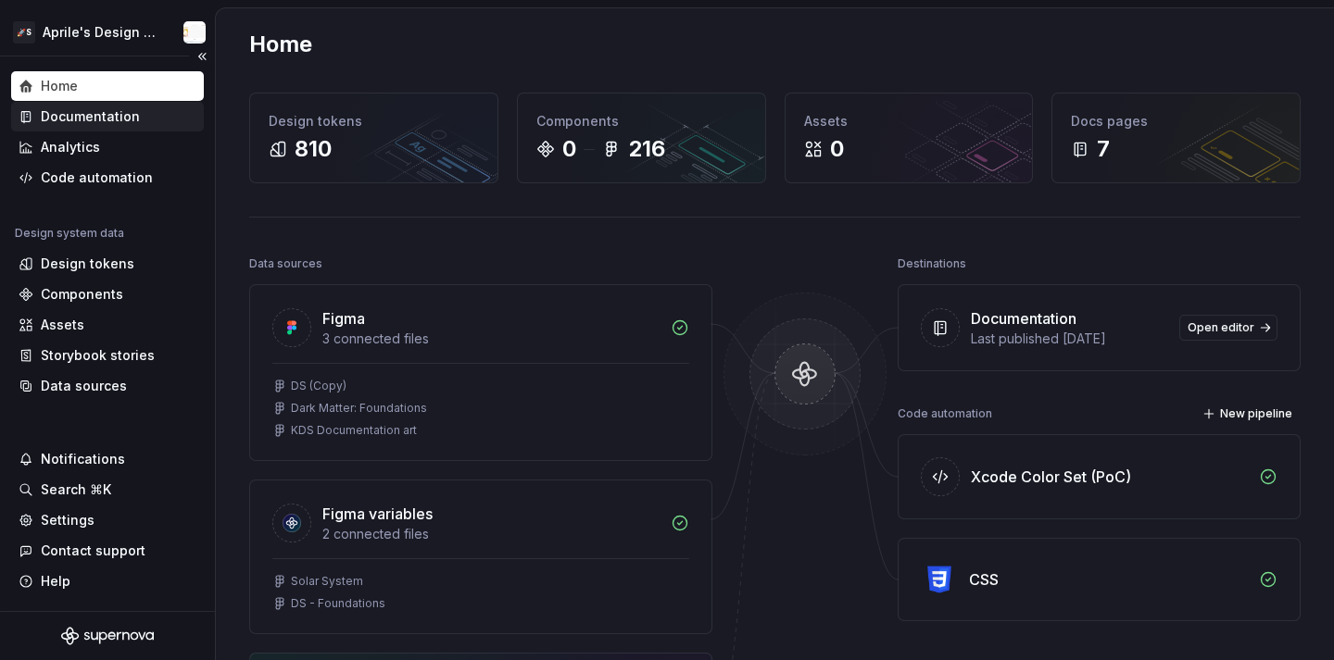
click at [67, 113] on div "Documentation" at bounding box center [90, 116] width 99 height 19
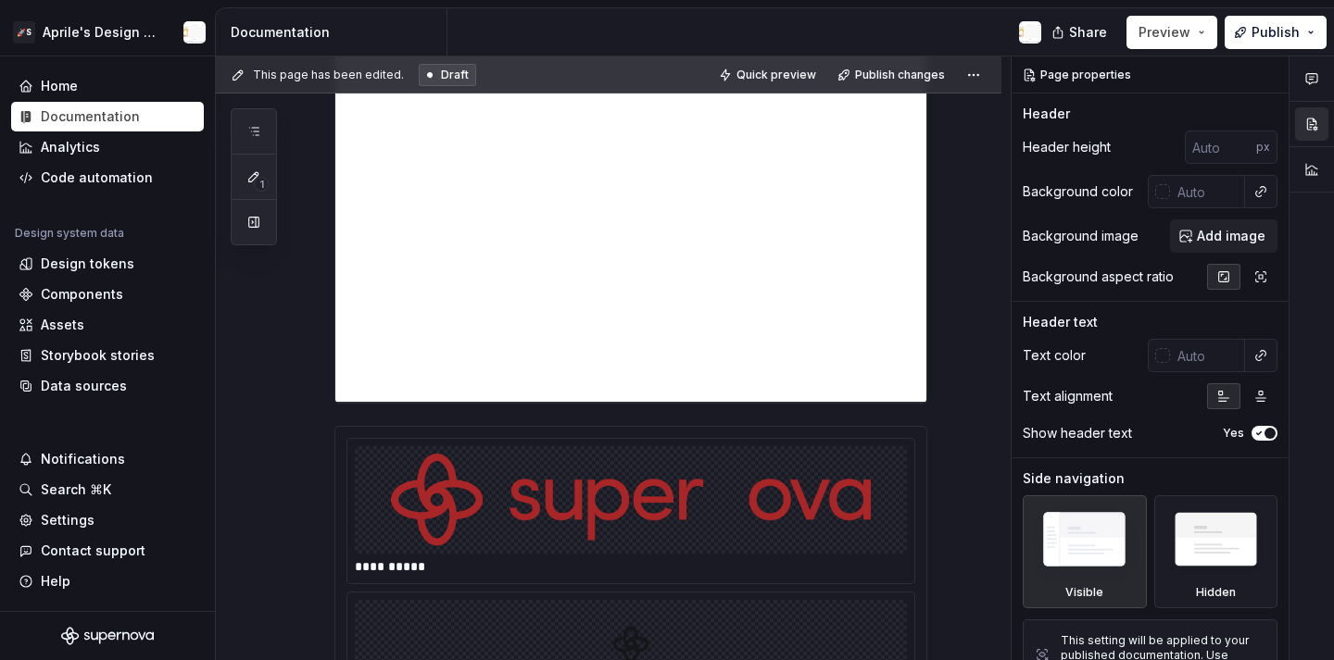
type textarea "*"
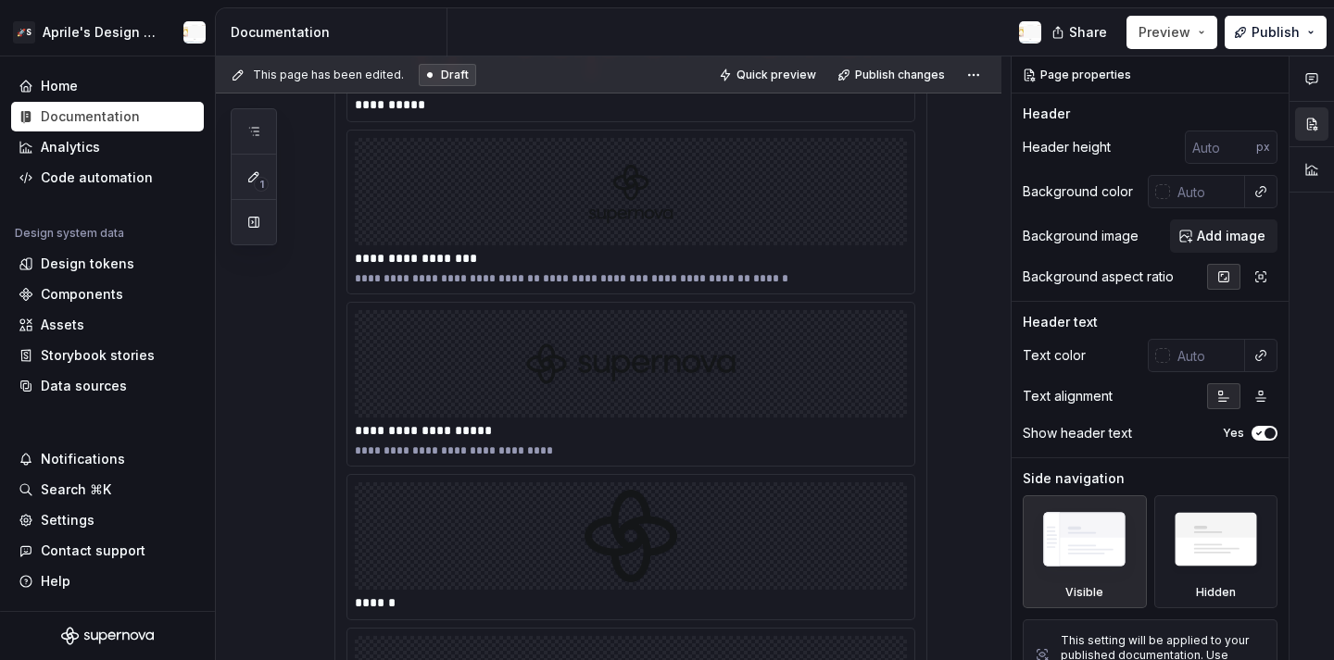
scroll to position [5350, 0]
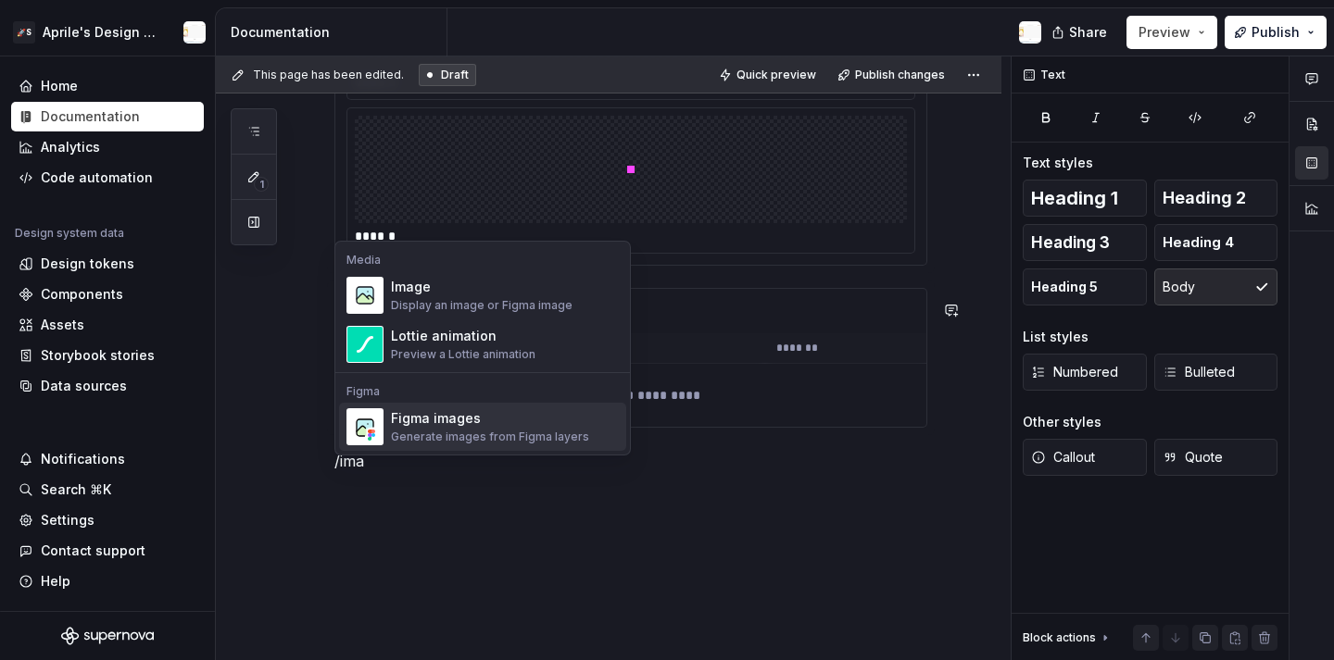
click at [480, 442] on div "Generate images from Figma layers" at bounding box center [490, 437] width 198 height 15
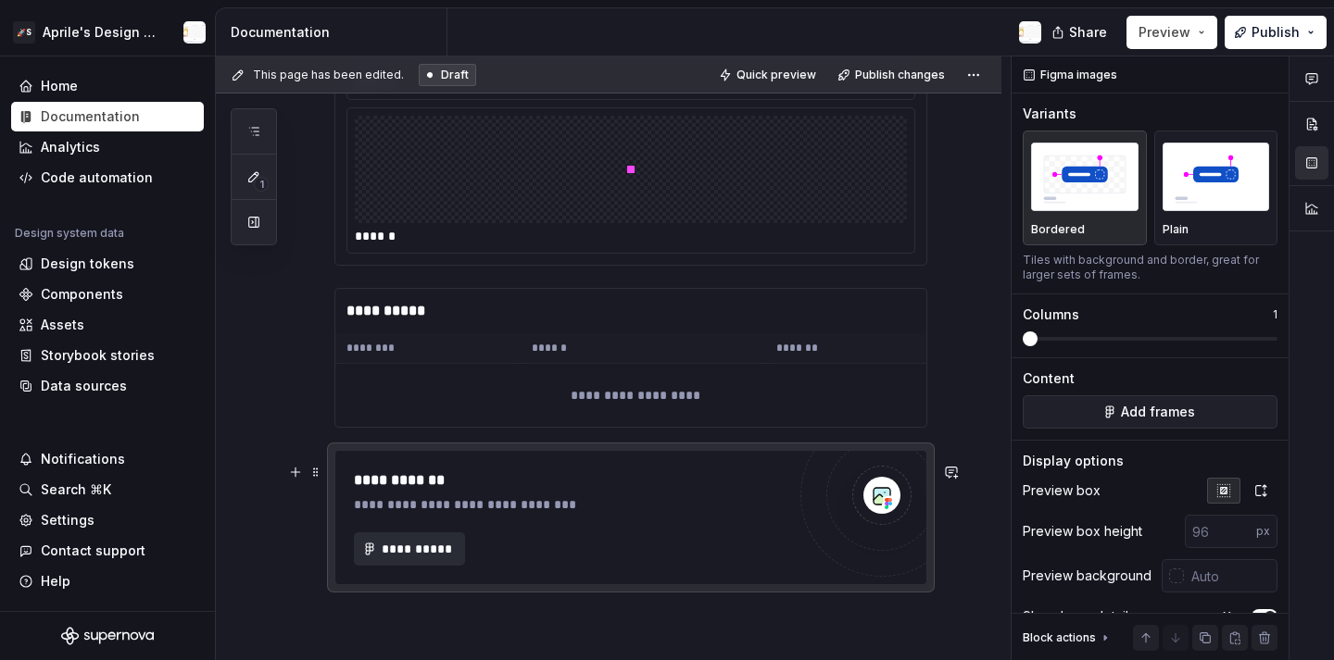
click at [444, 549] on button "**********" at bounding box center [409, 549] width 111 height 33
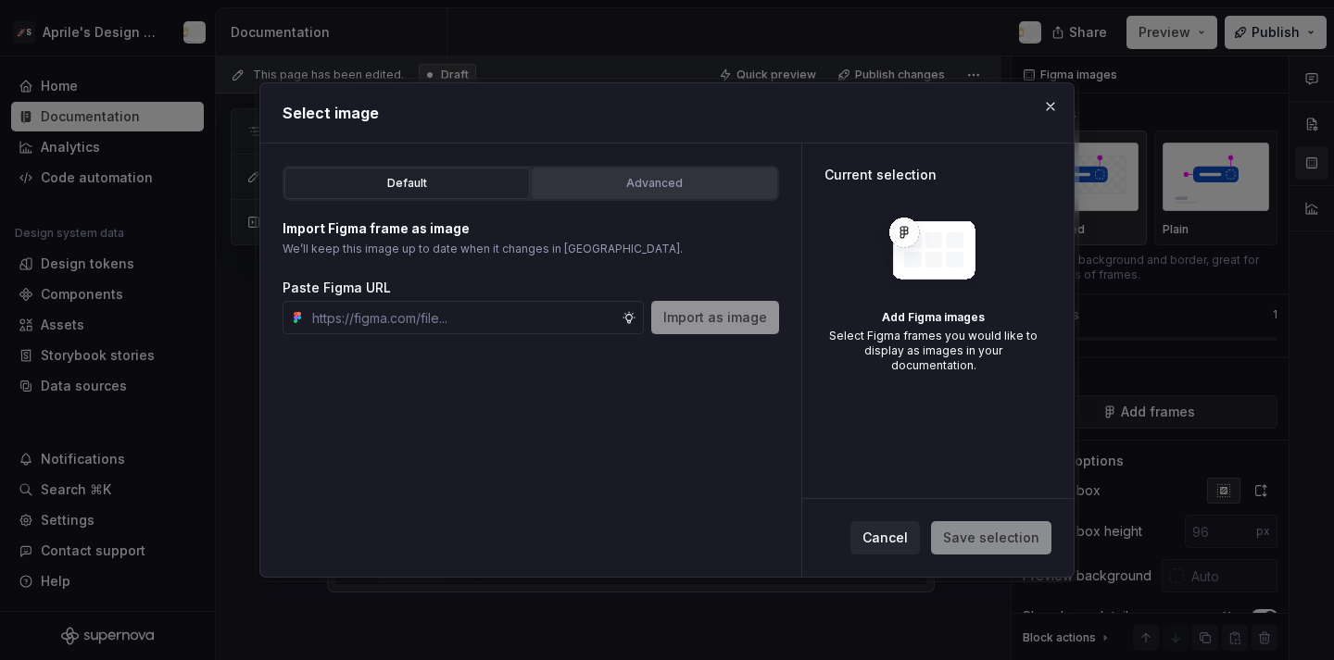
click at [595, 181] on div "Advanced" at bounding box center [654, 183] width 232 height 19
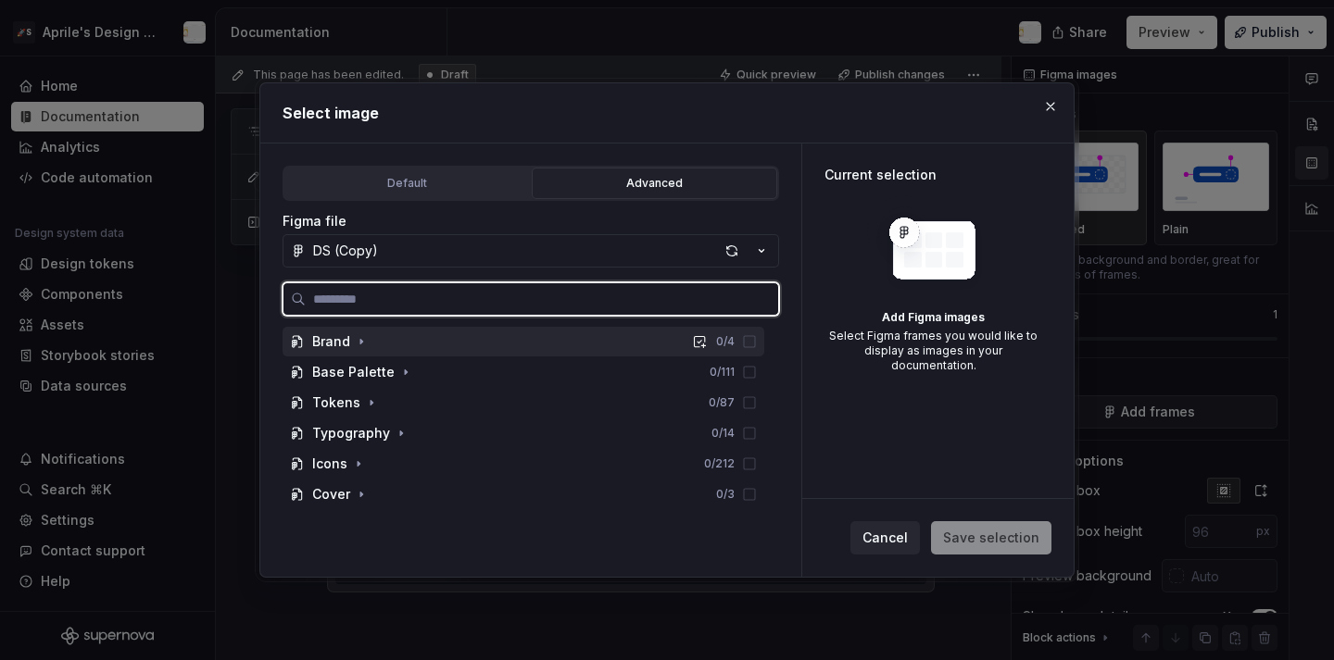
click at [344, 335] on div "Brand" at bounding box center [331, 342] width 38 height 19
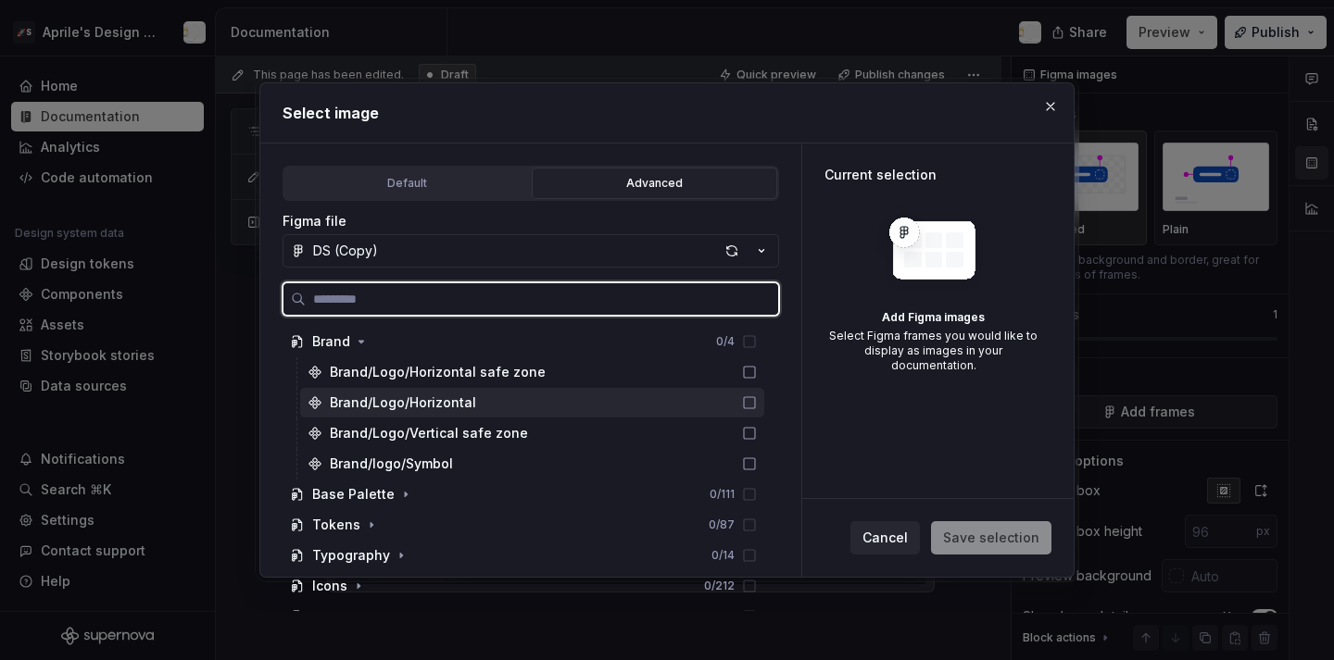
click at [417, 408] on div "Brand/Logo/Horizontal" at bounding box center [403, 403] width 146 height 19
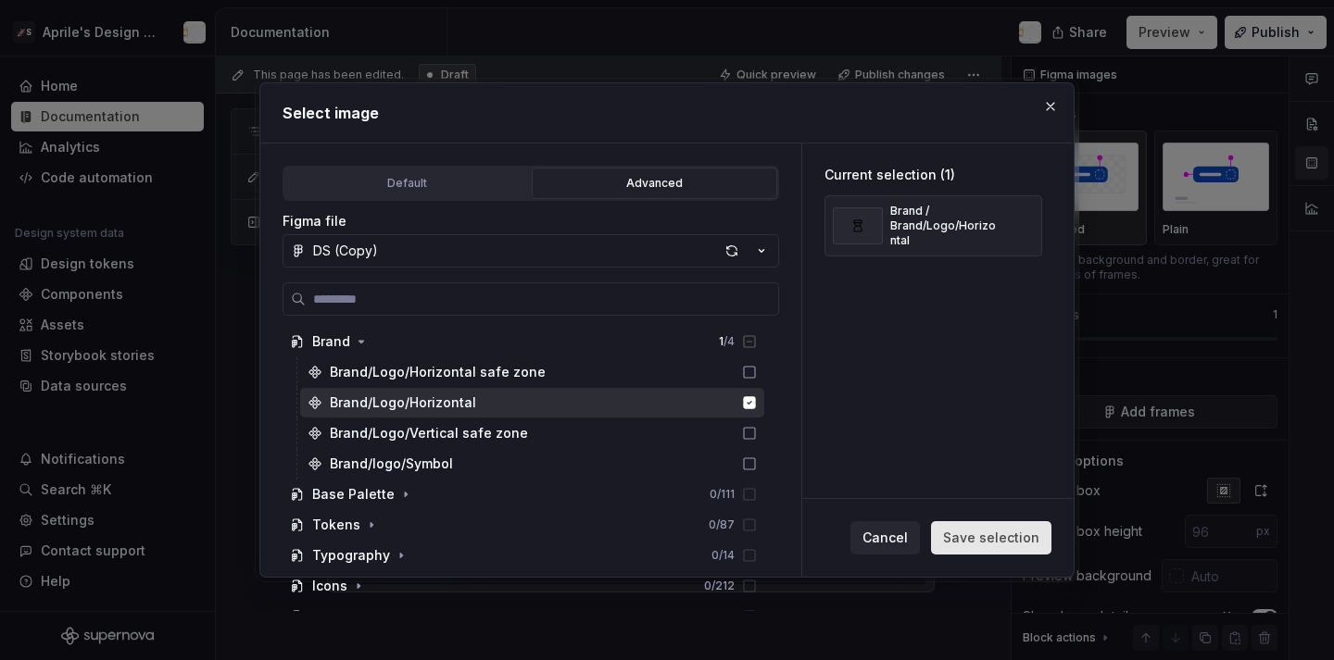
click at [1005, 534] on span "Save selection" at bounding box center [991, 538] width 96 height 19
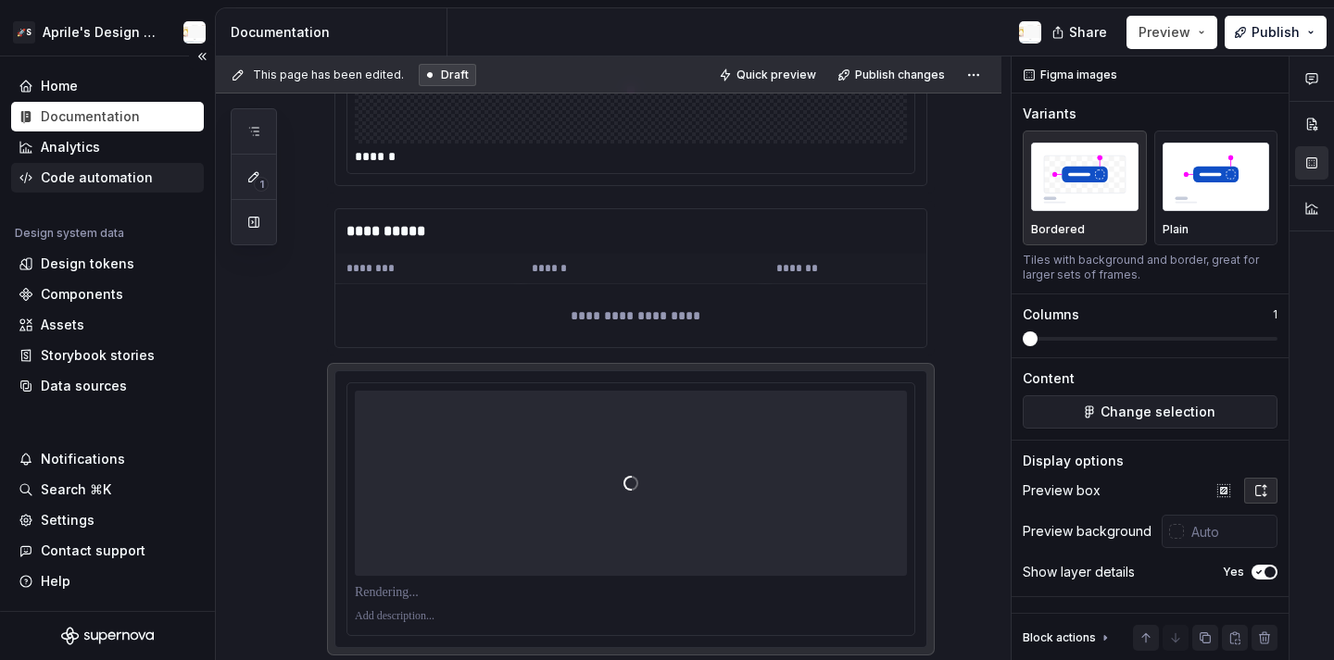
click at [147, 165] on div "Code automation" at bounding box center [107, 178] width 193 height 30
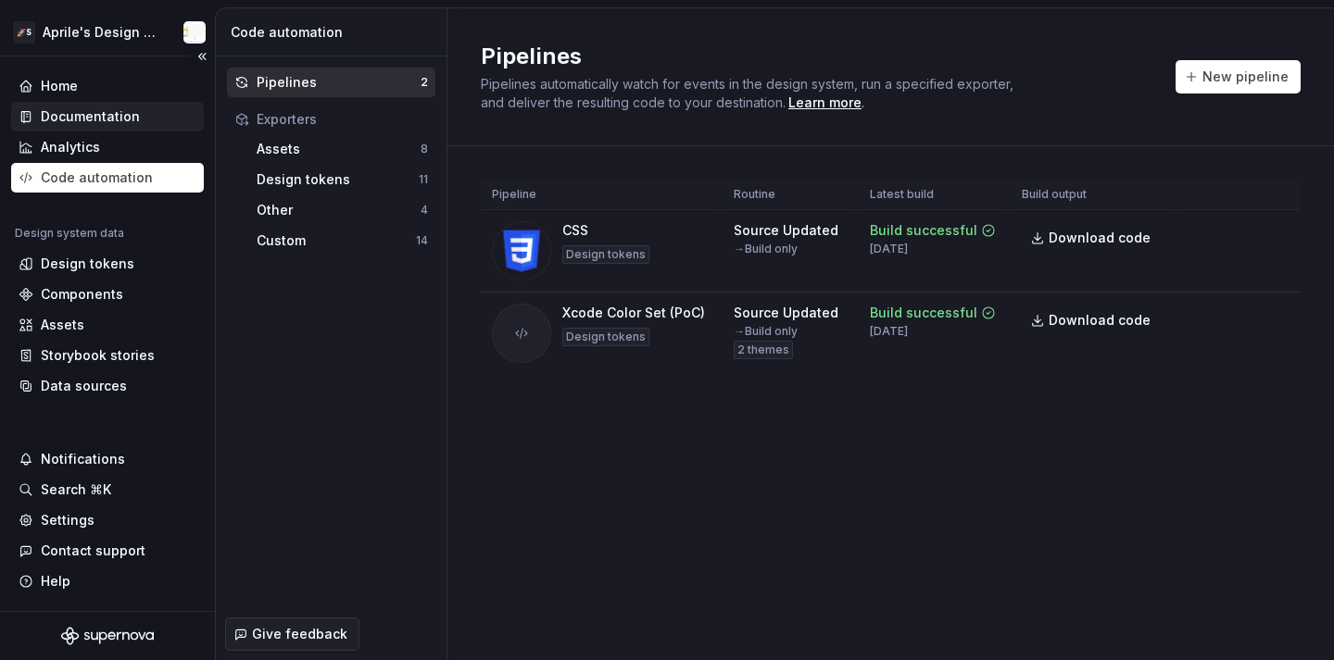
click at [145, 113] on div "Documentation" at bounding box center [108, 116] width 178 height 19
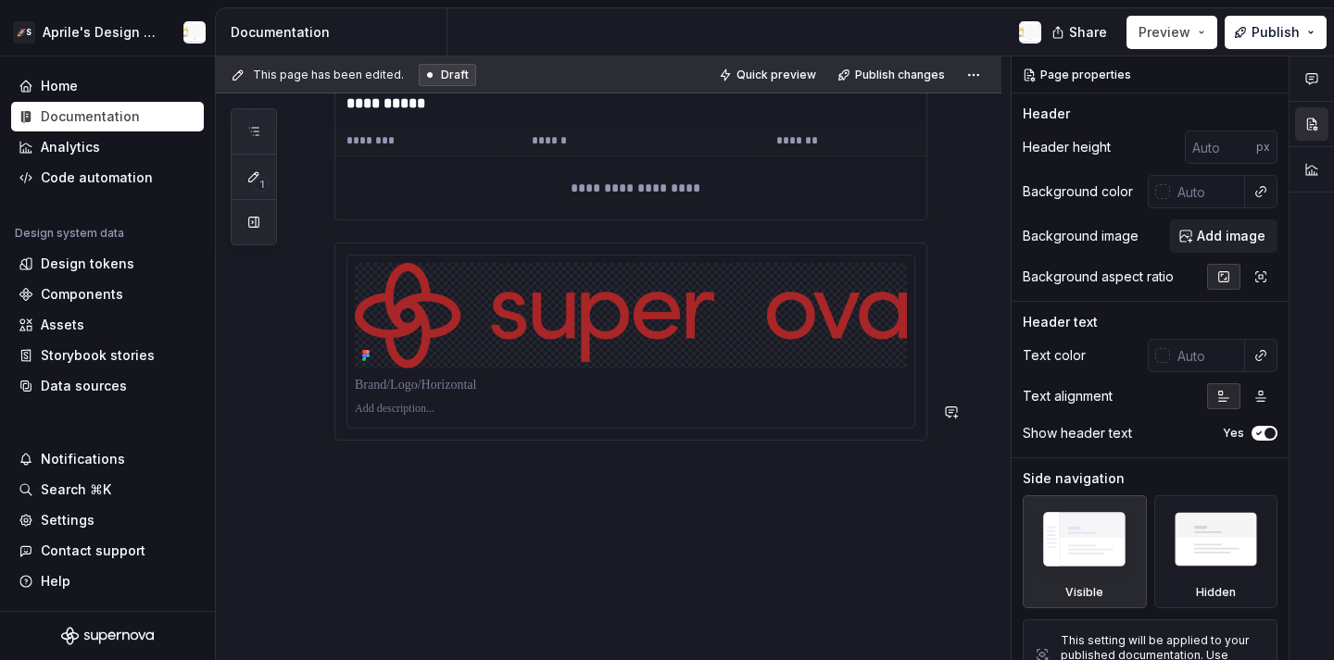
scroll to position [5720, 0]
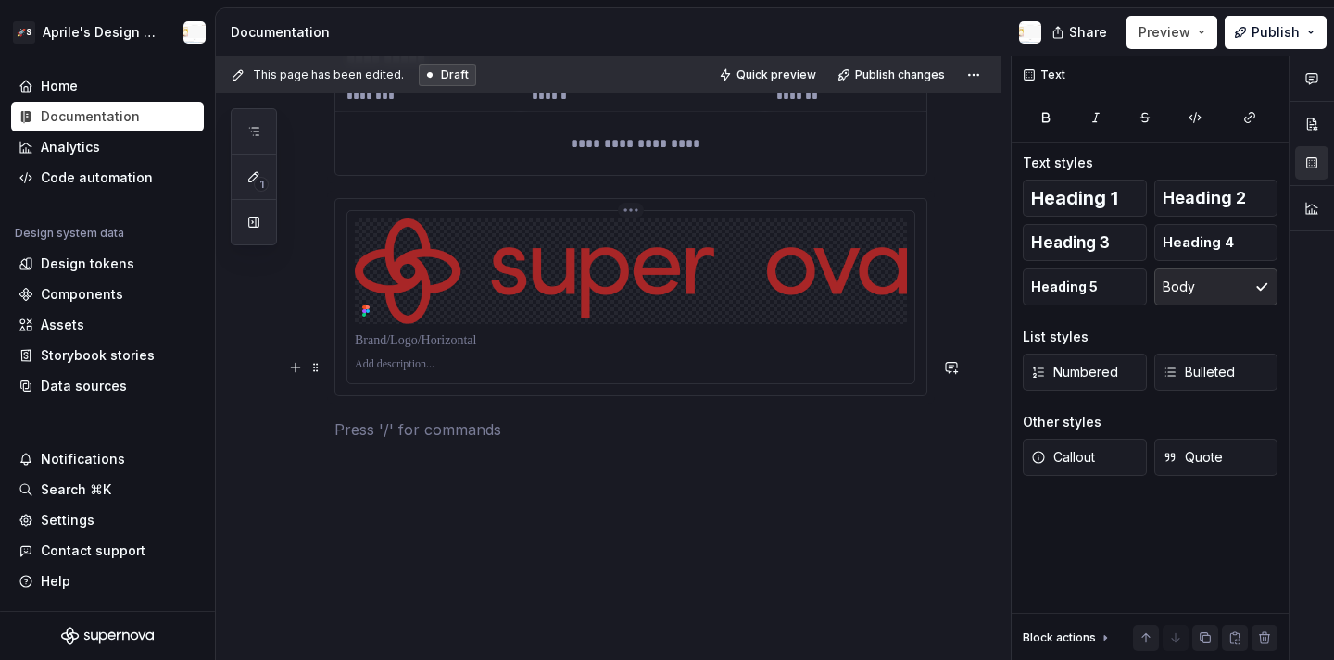
click at [681, 350] on p at bounding box center [631, 341] width 552 height 19
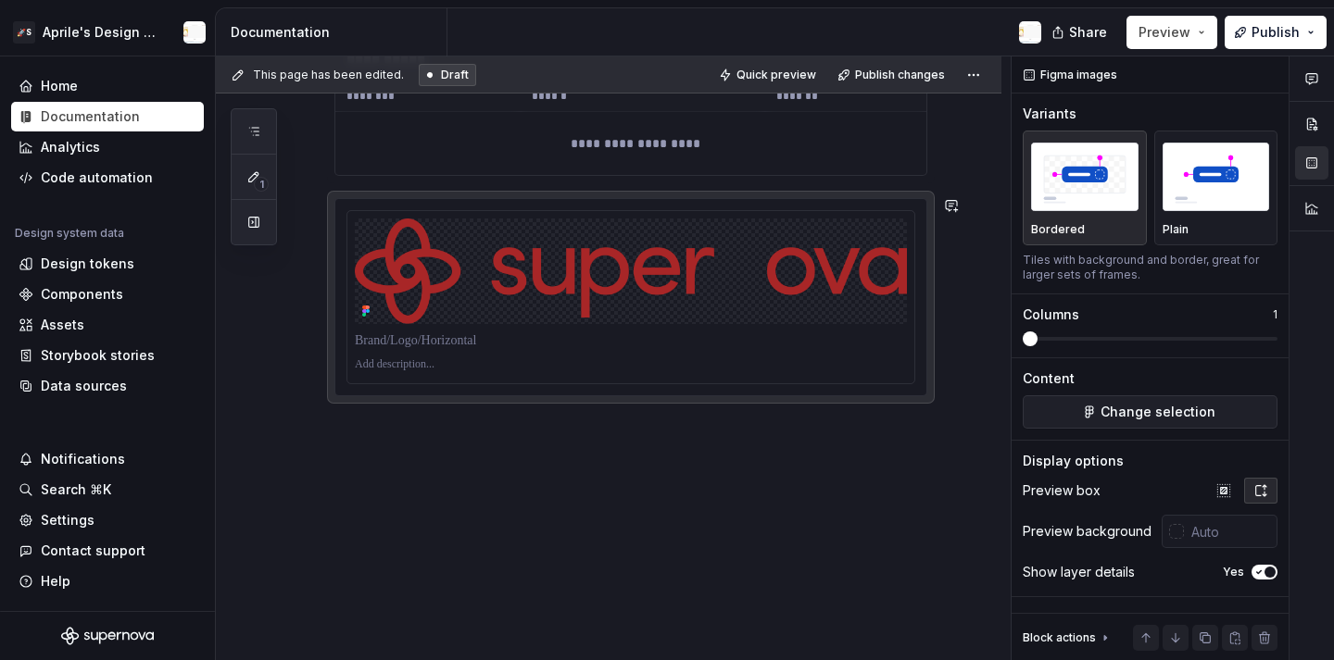
type textarea "*"
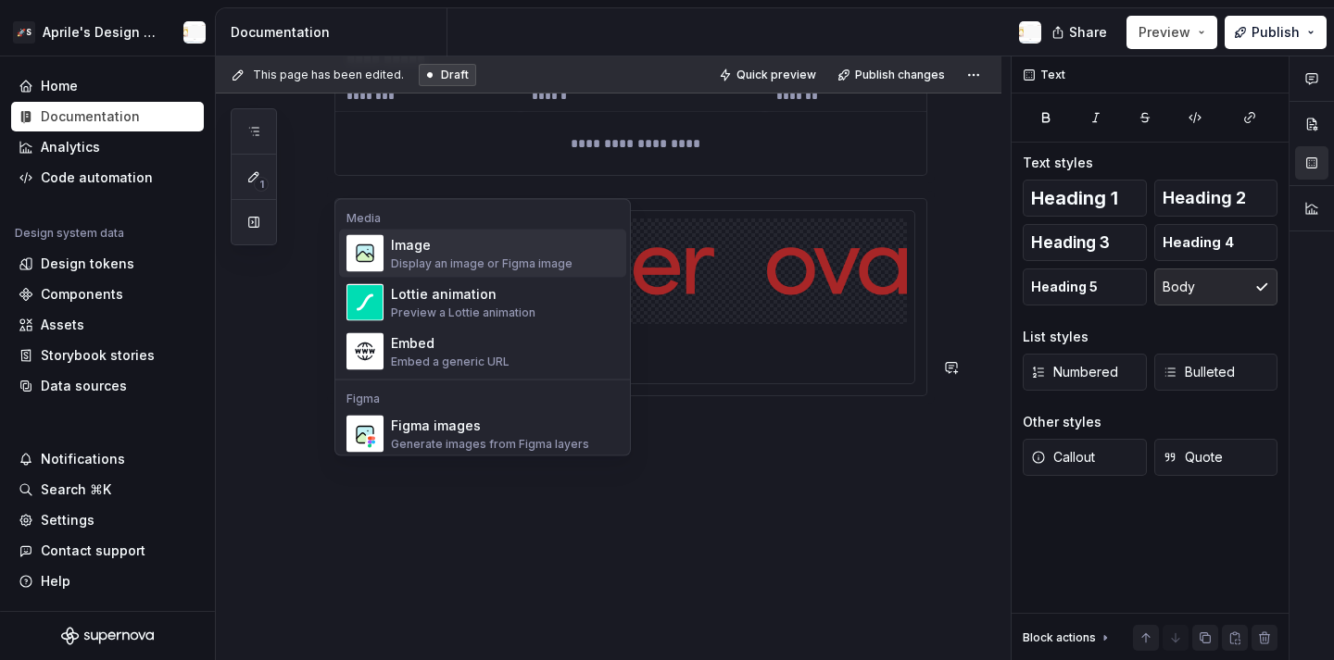
click at [492, 442] on div "Generate images from Figma layers" at bounding box center [490, 444] width 198 height 15
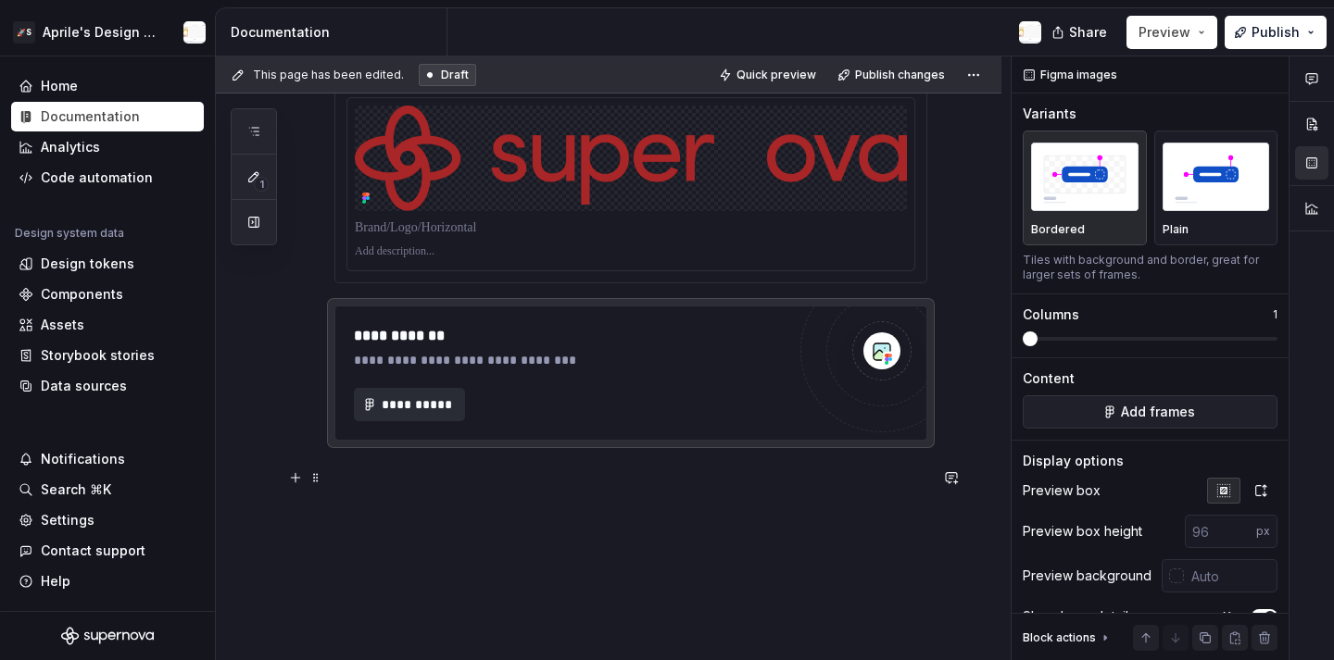
click at [424, 414] on span "**********" at bounding box center [417, 405] width 72 height 19
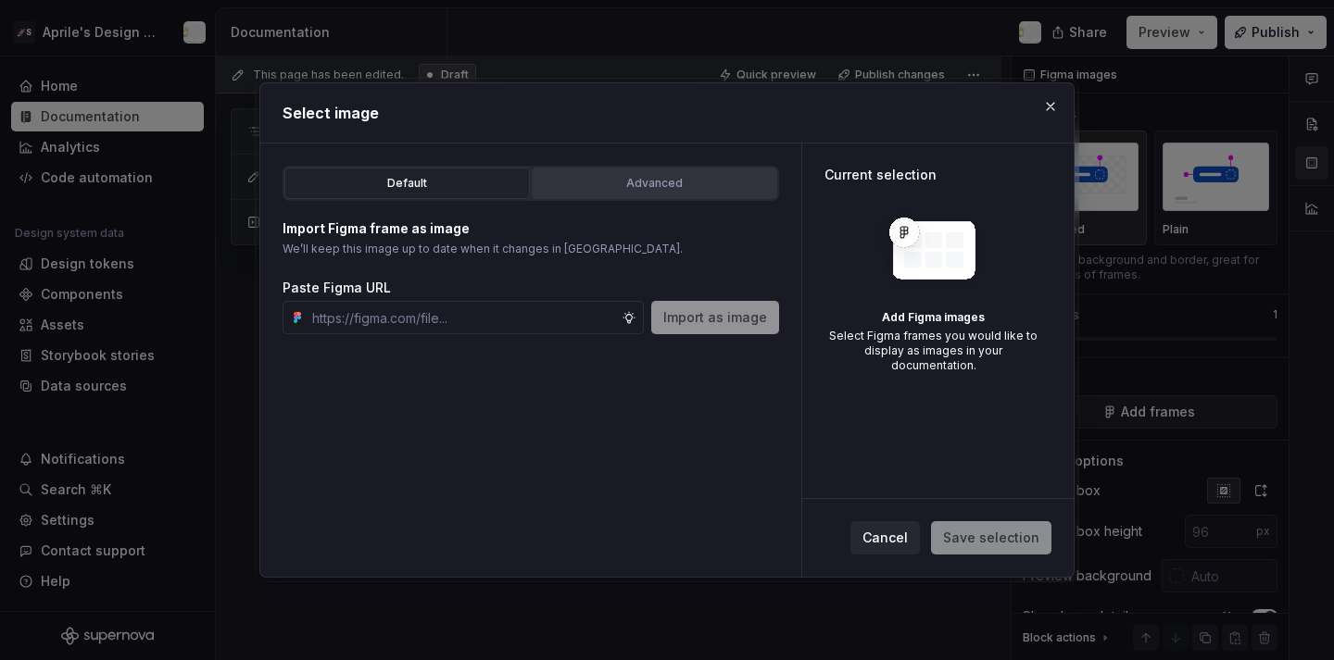
click at [654, 195] on button "Advanced" at bounding box center [654, 183] width 245 height 31
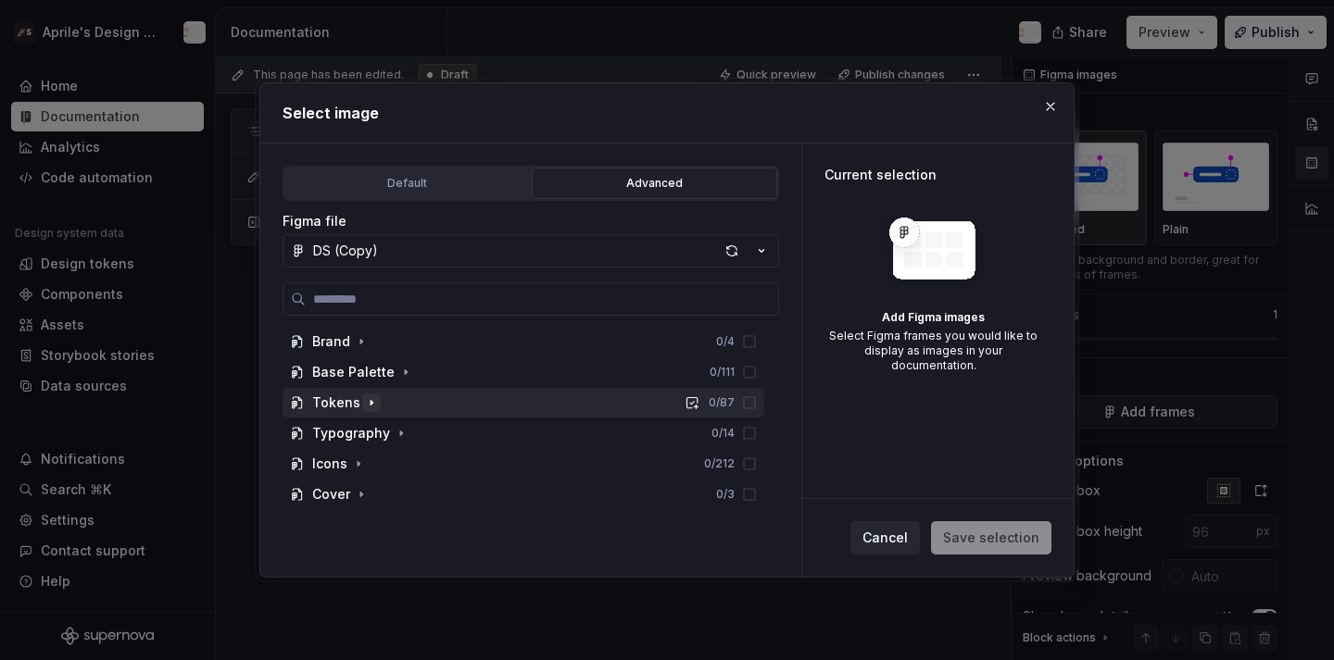
click at [365, 408] on icon "button" at bounding box center [371, 403] width 15 height 15
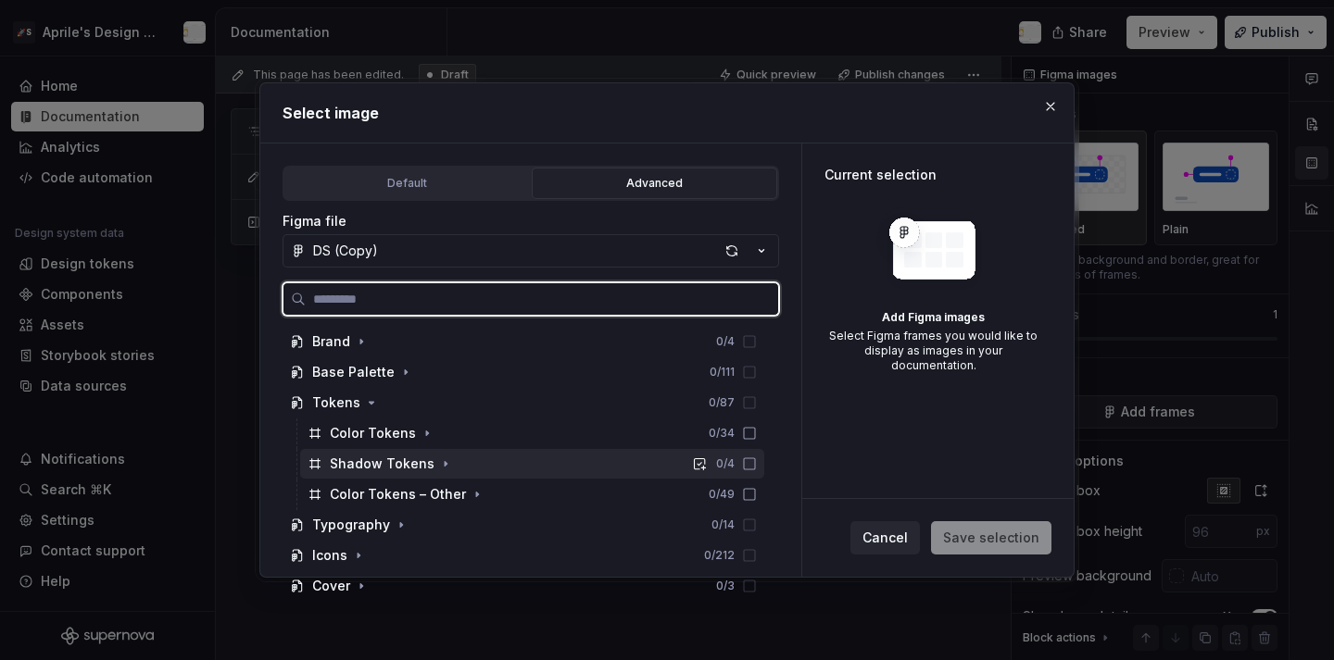
click at [757, 467] on icon at bounding box center [749, 464] width 15 height 15
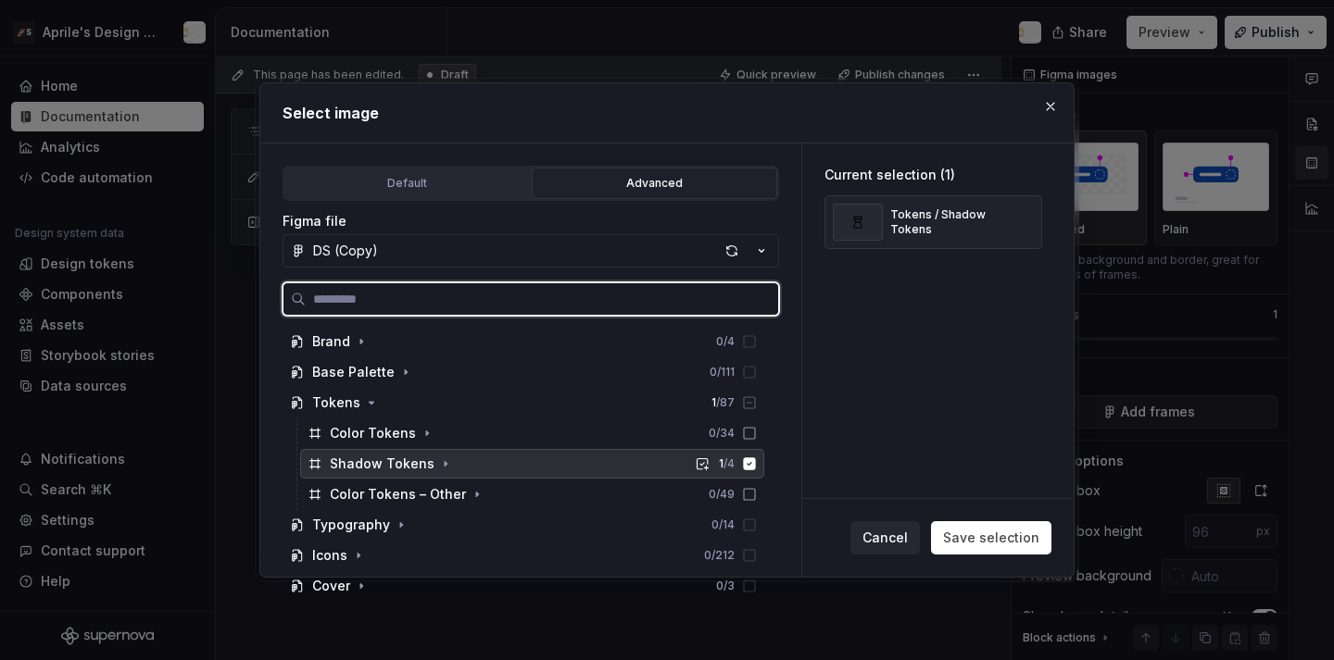
click at [756, 467] on icon at bounding box center [750, 464] width 12 height 12
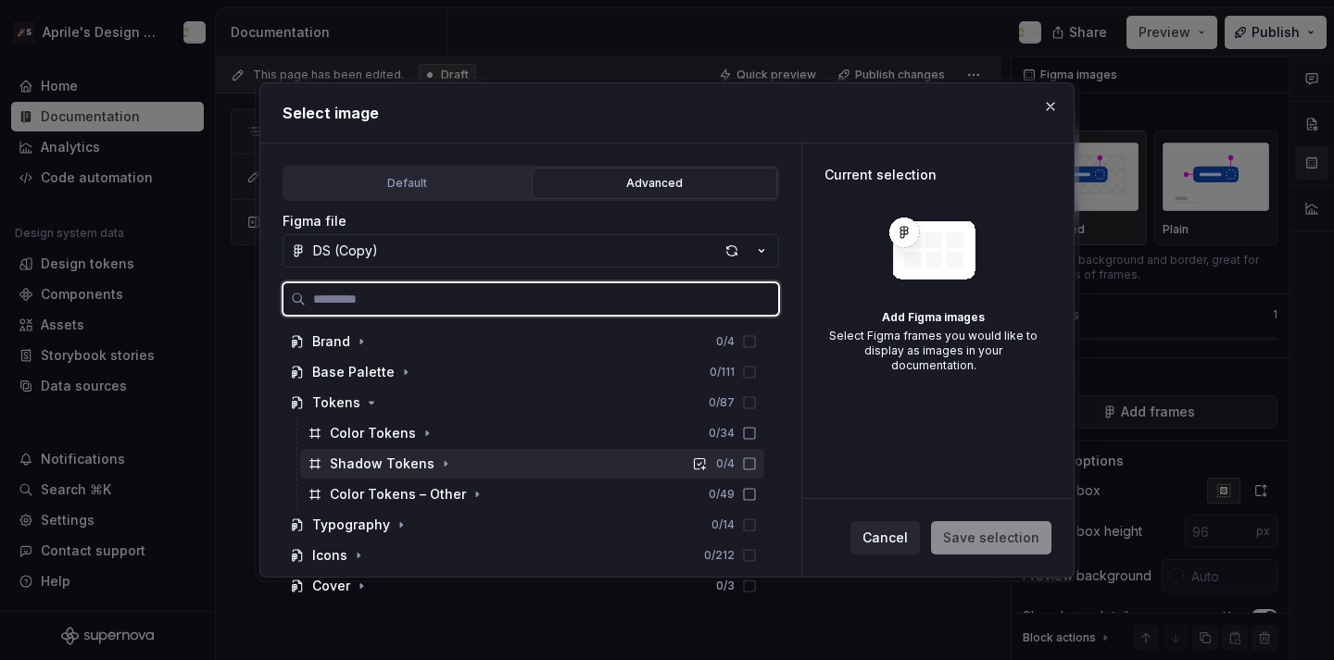
click at [755, 466] on icon at bounding box center [749, 464] width 11 height 11
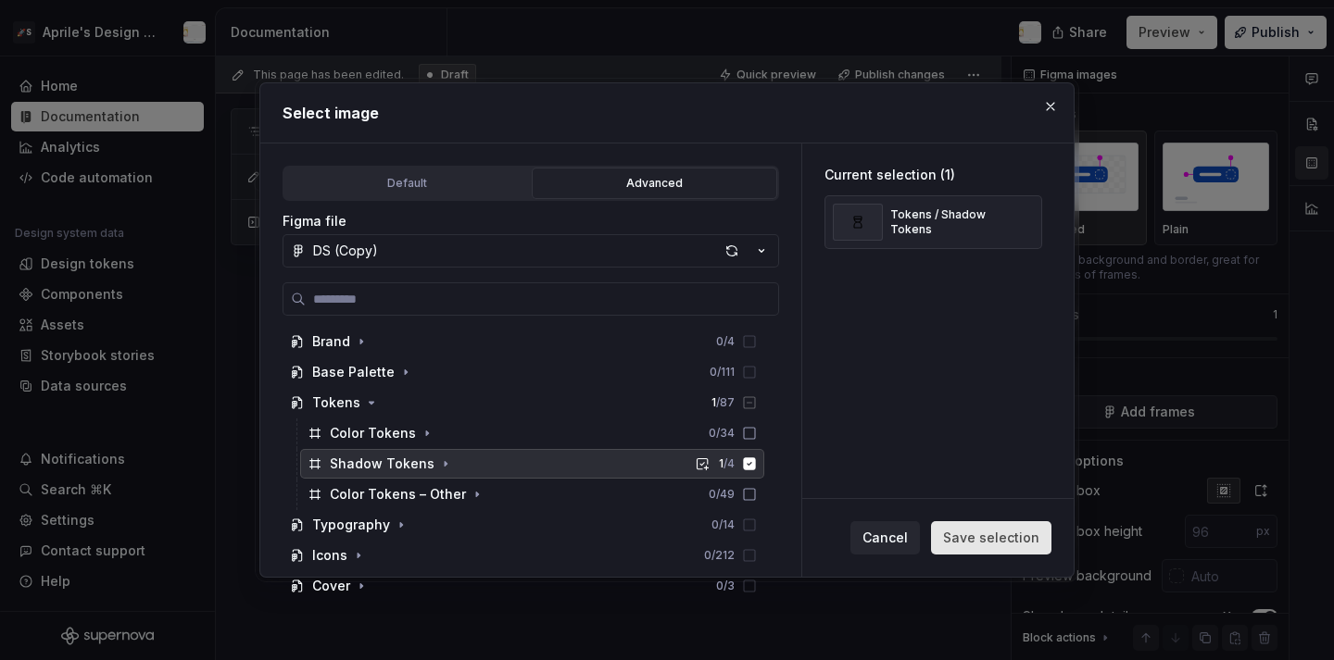
click at [951, 534] on span "Save selection" at bounding box center [991, 538] width 96 height 19
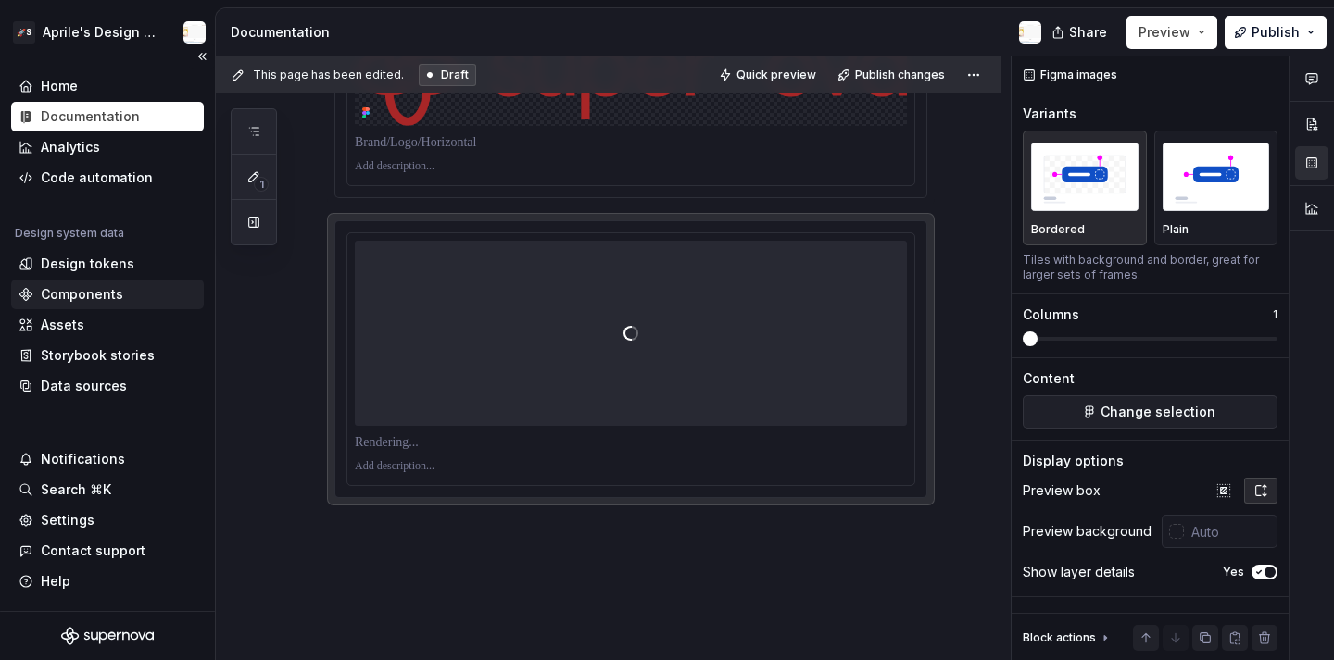
click at [94, 294] on div "Components" at bounding box center [82, 294] width 82 height 19
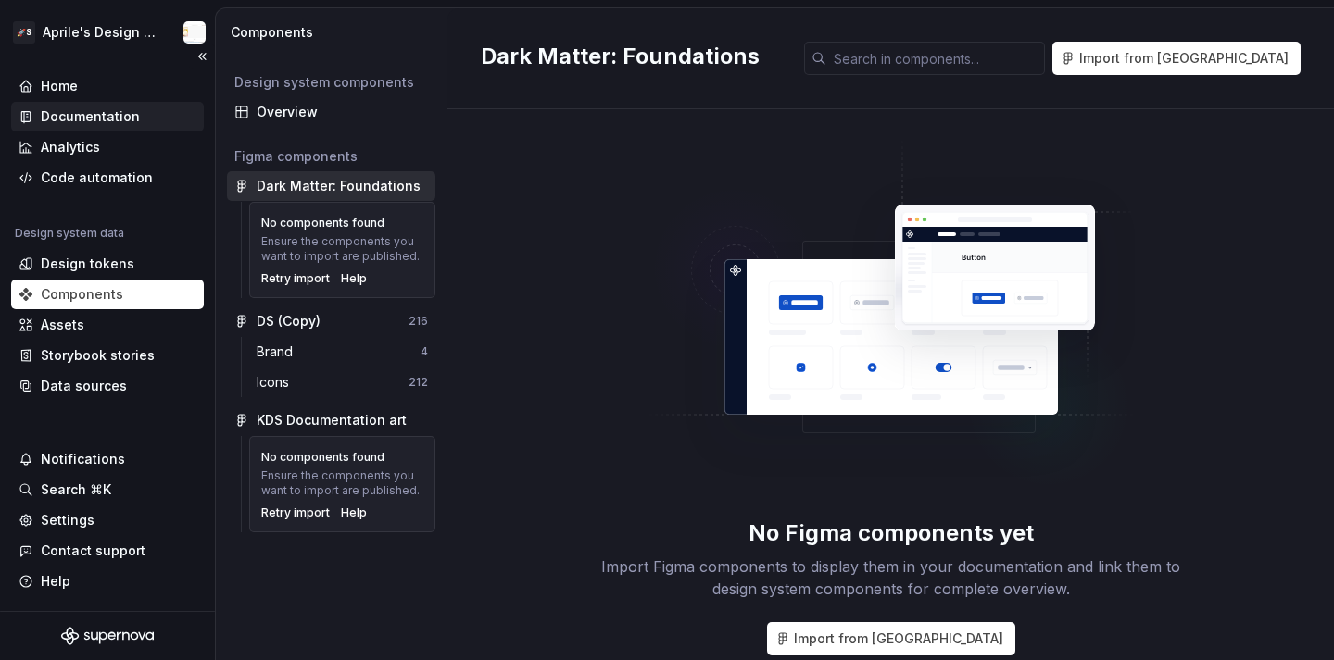
click at [131, 116] on div "Documentation" at bounding box center [90, 116] width 99 height 19
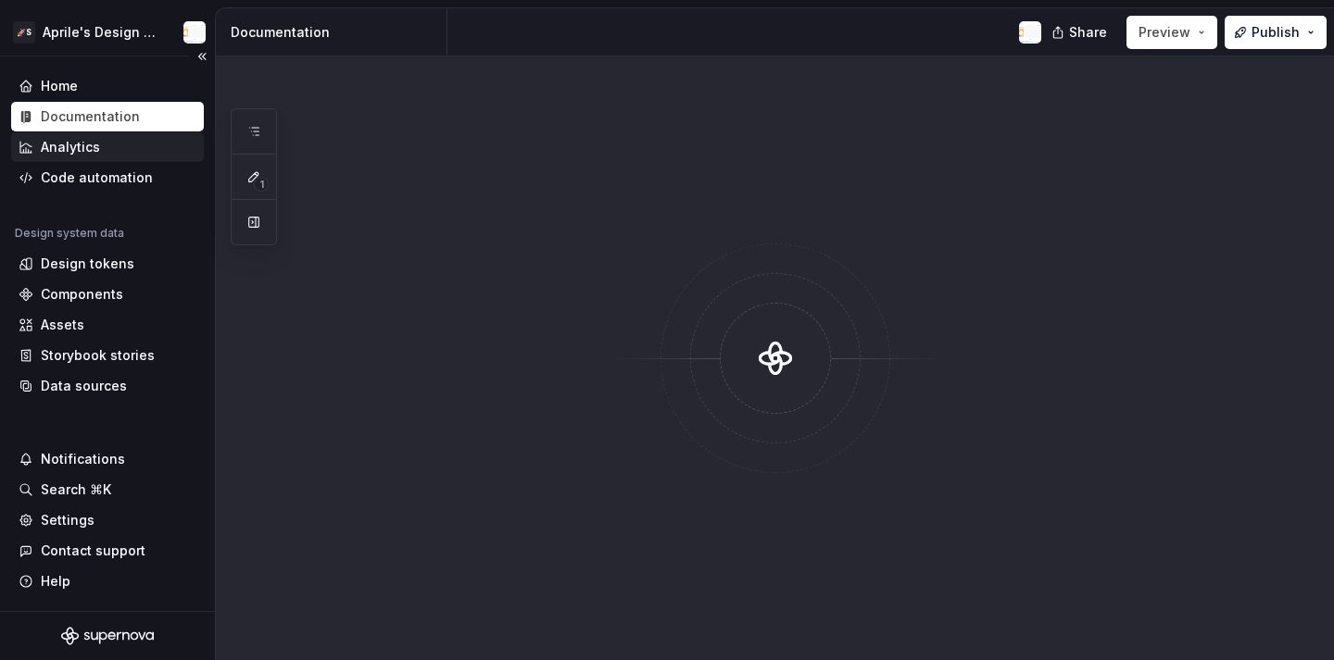
click at [108, 146] on div "Analytics" at bounding box center [108, 147] width 178 height 19
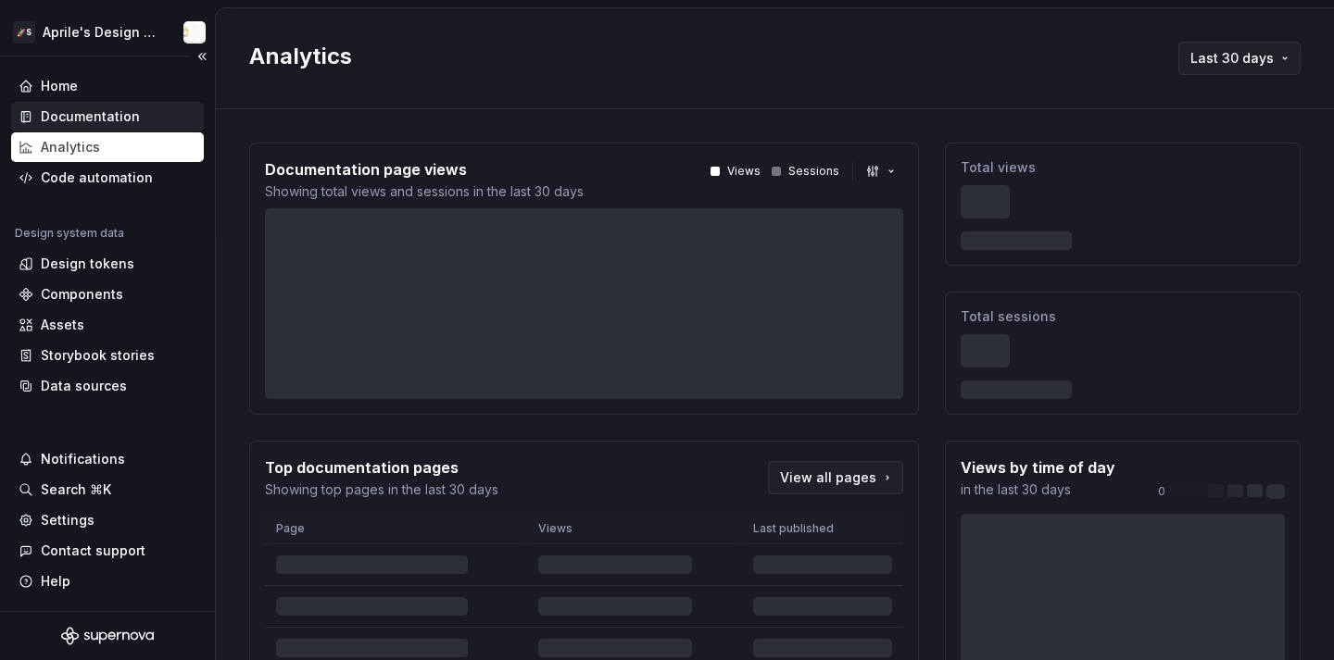
click at [104, 114] on div "Documentation" at bounding box center [90, 116] width 99 height 19
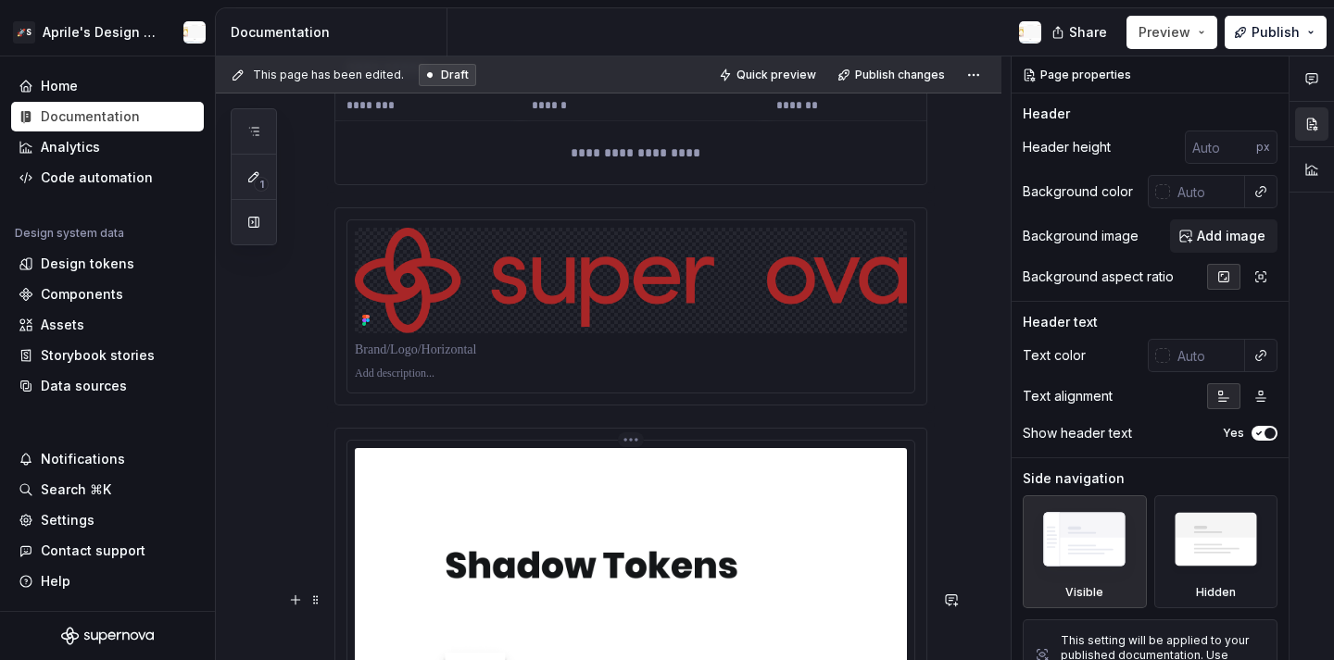
scroll to position [6367, 0]
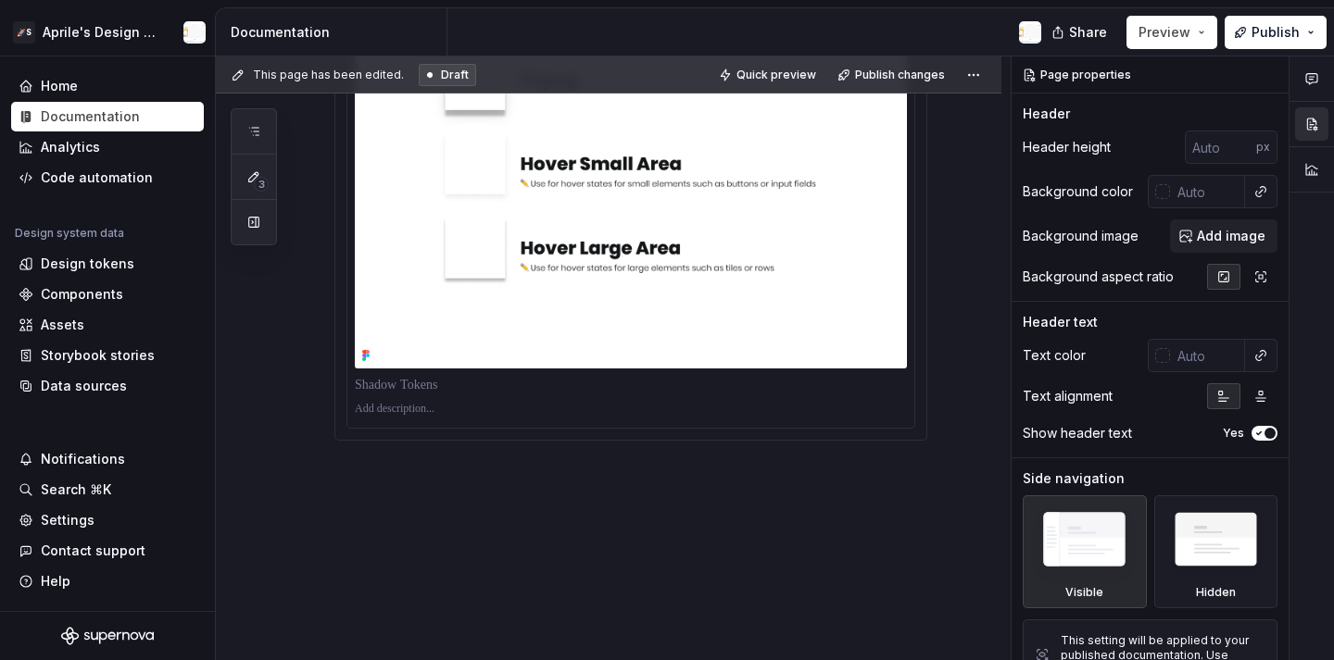
type textarea "*"
click at [100, 511] on div "Settings" at bounding box center [108, 520] width 178 height 19
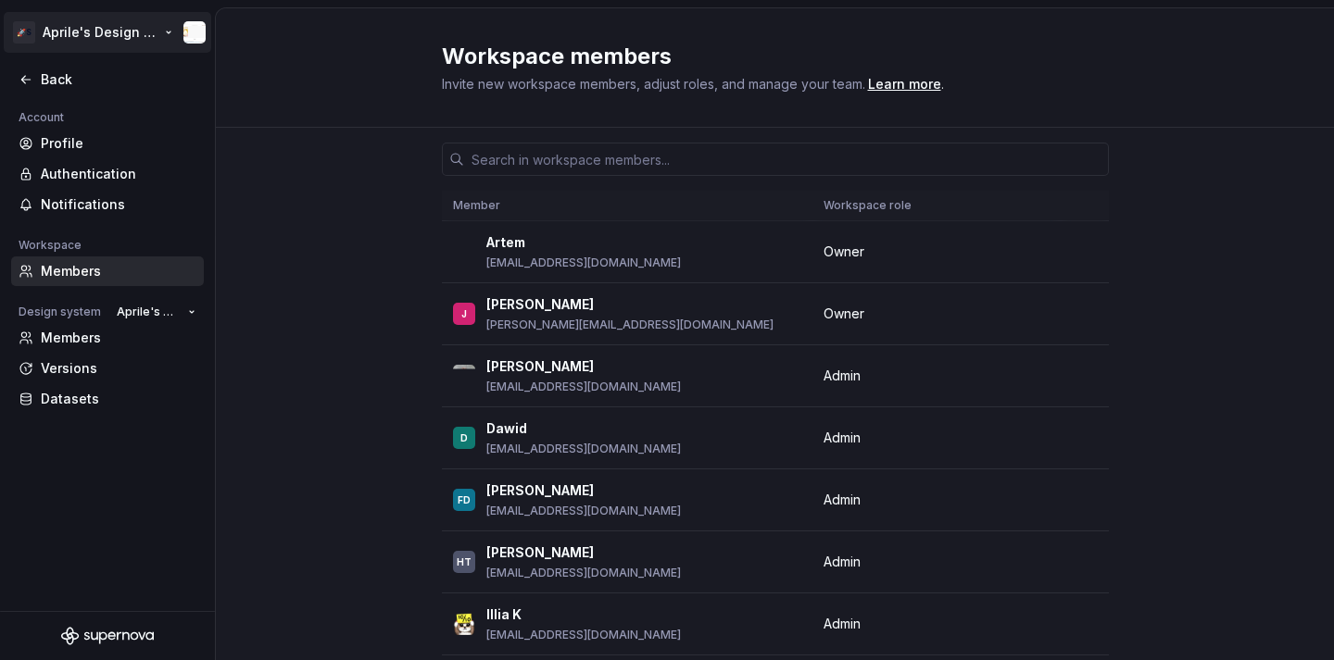
click at [63, 32] on html "🚀S Aprile's Design System Back Account Profile Authentication Notifications Wor…" at bounding box center [667, 330] width 1334 height 660
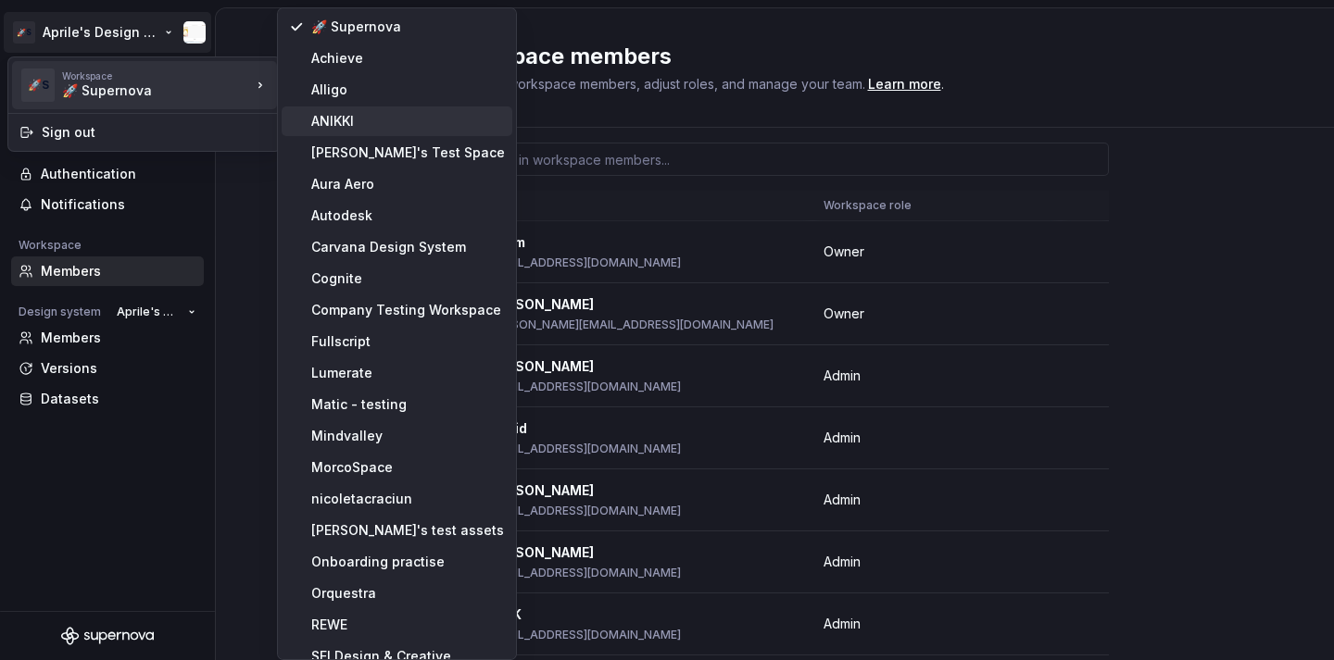
click at [351, 119] on div "ANIKKI" at bounding box center [408, 121] width 194 height 19
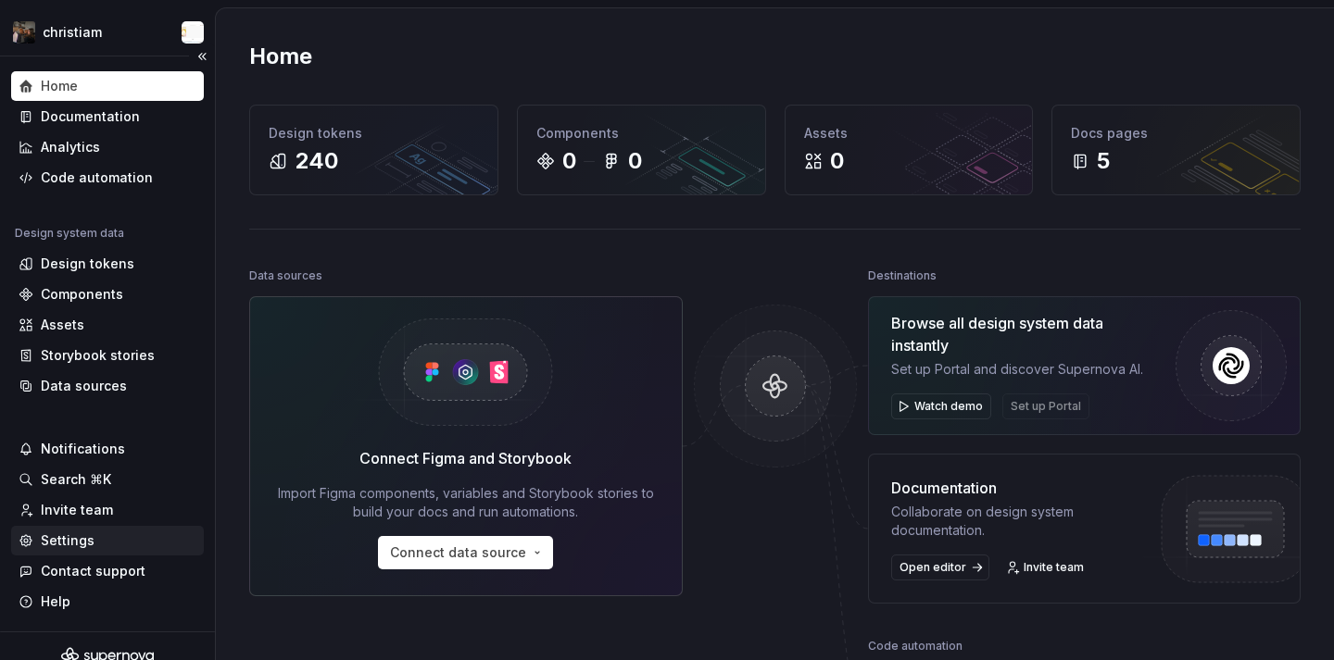
click at [85, 553] on div "Settings" at bounding box center [107, 541] width 193 height 30
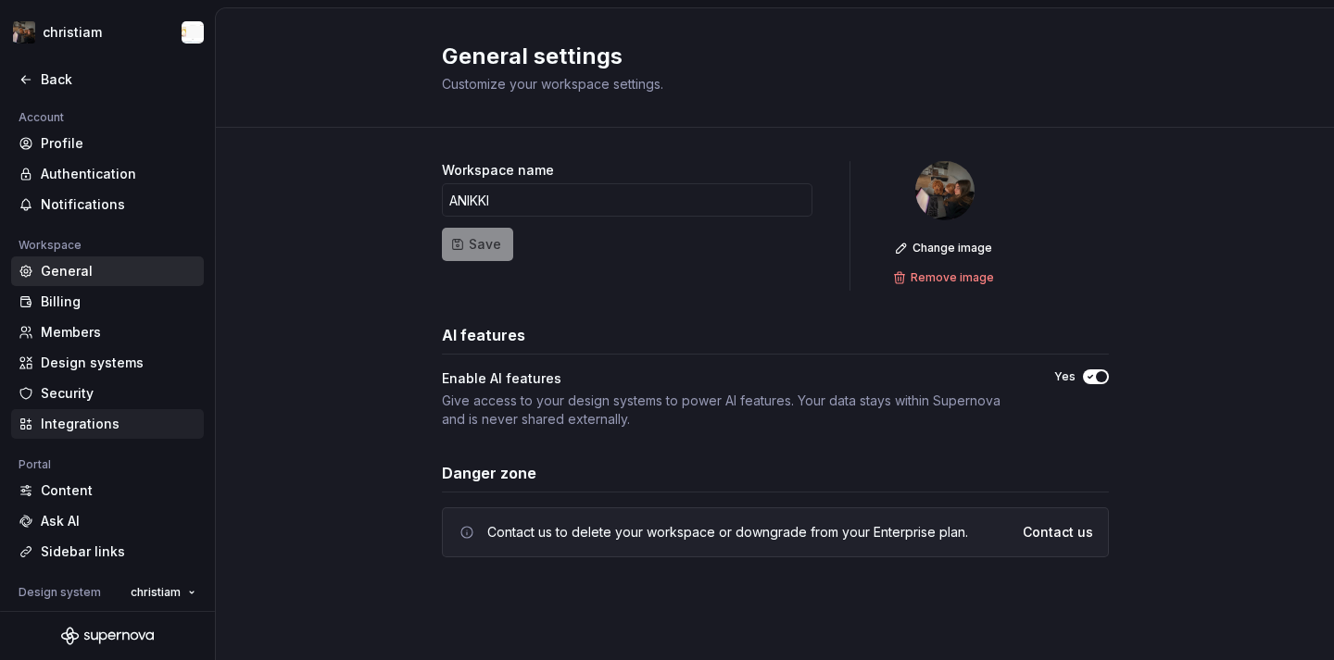
click at [119, 428] on div "Integrations" at bounding box center [119, 424] width 156 height 19
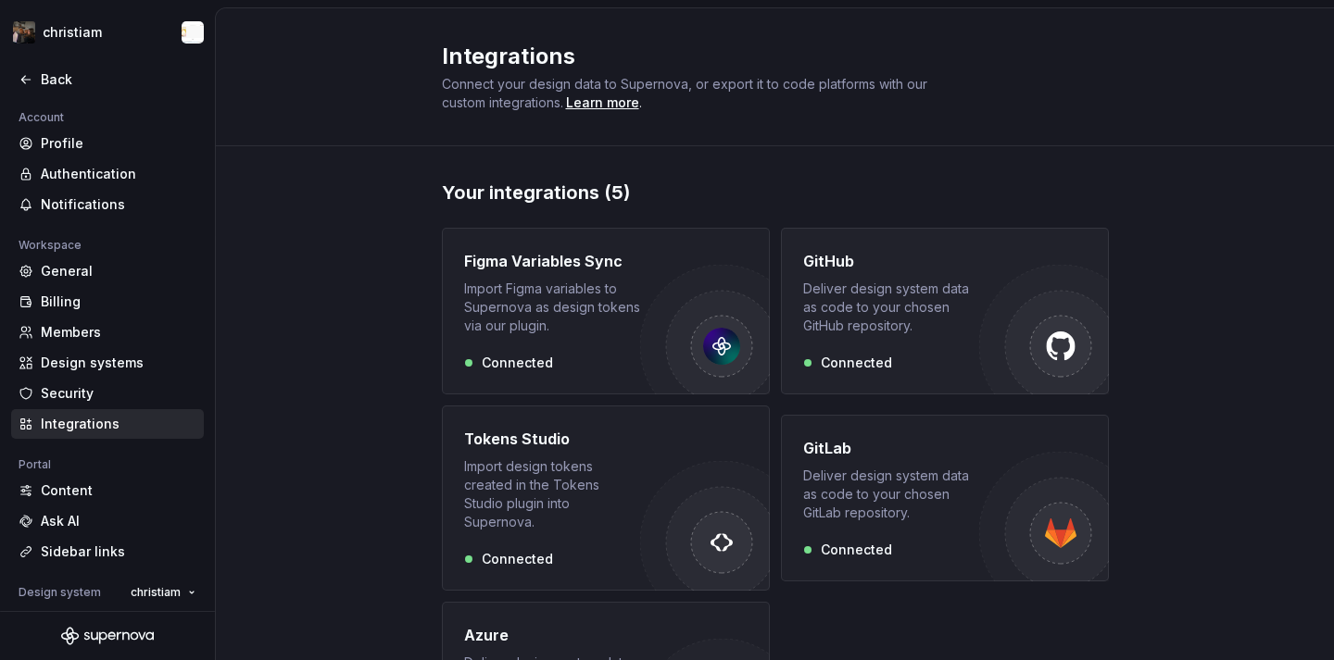
click at [795, 329] on div "GitHub Deliver design system data as code to your chosen GitHub repository. Con…" at bounding box center [945, 311] width 328 height 167
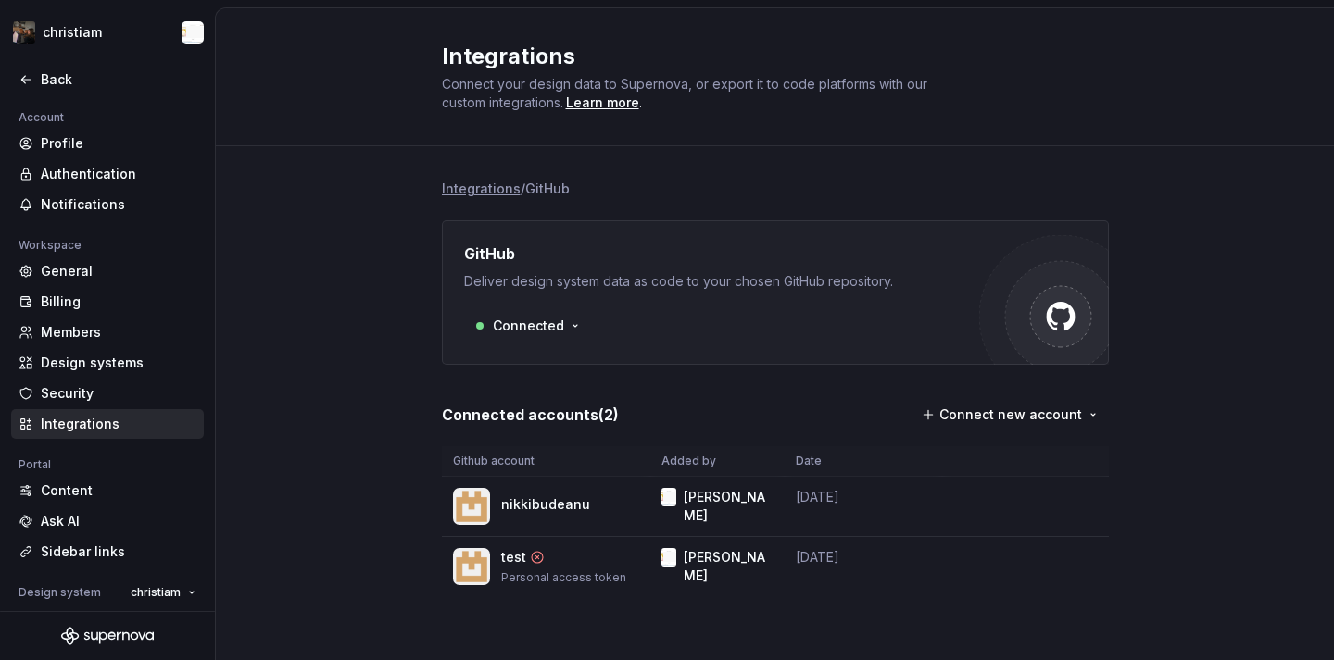
scroll to position [6, 0]
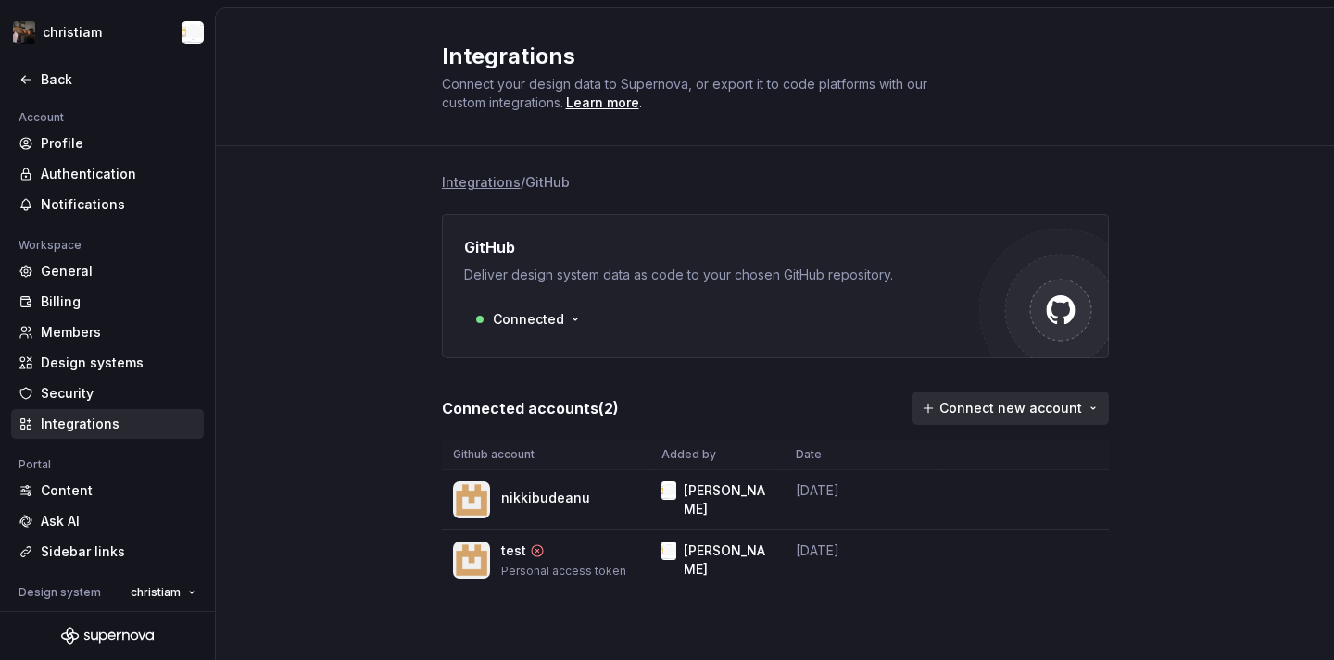
click at [954, 407] on html "christiam Back Account Profile Authentication Notifications Workspace General B…" at bounding box center [667, 330] width 1334 height 660
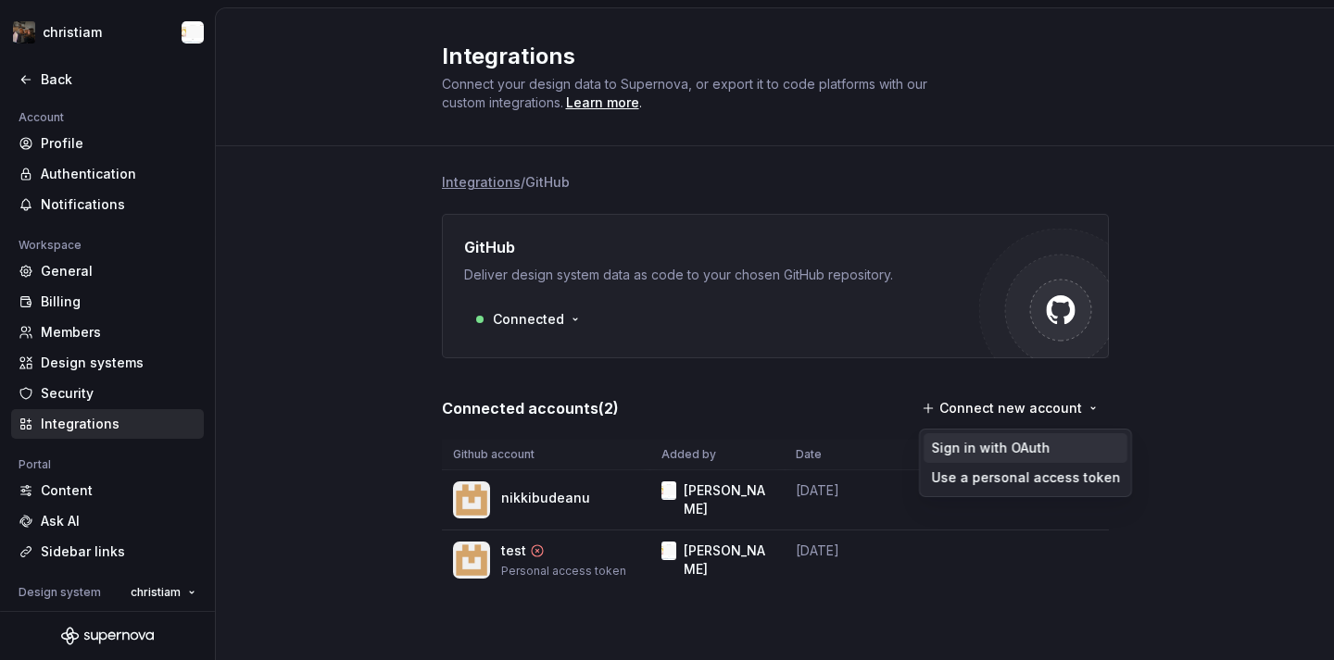
click at [975, 436] on div "Sign in with OAuth" at bounding box center [1026, 449] width 204 height 30
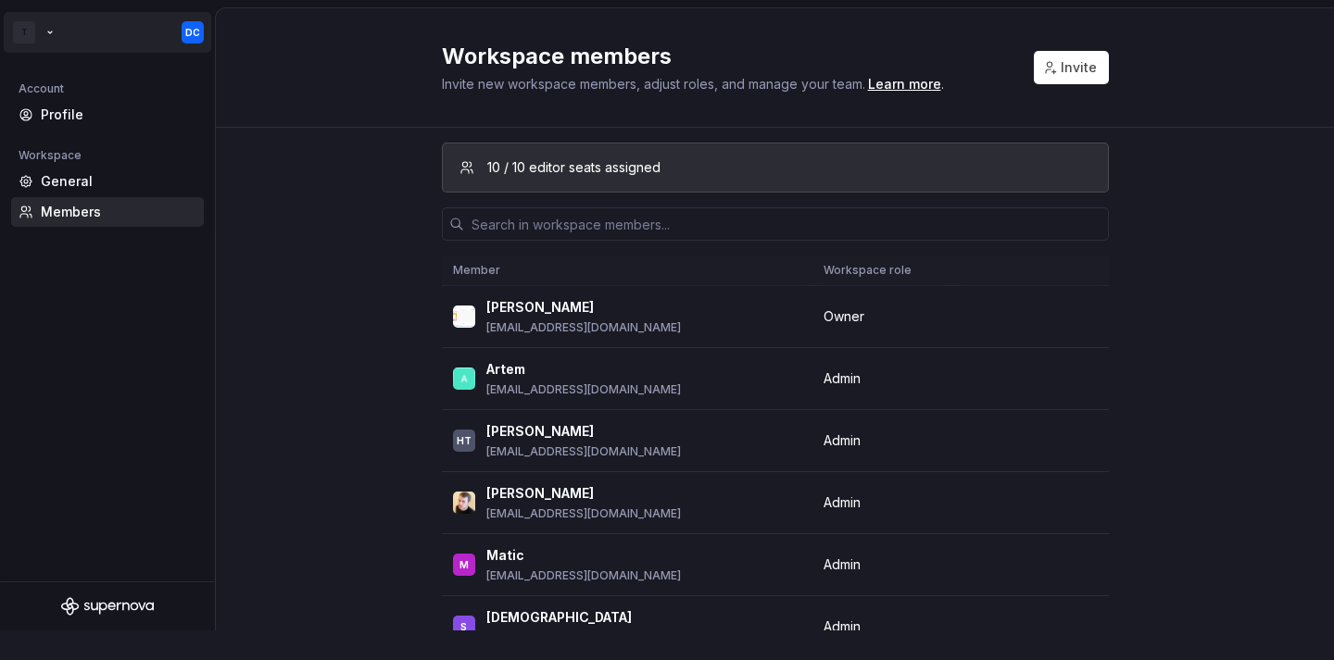
click at [38, 36] on html "T DC Account Profile Workspace General Members Workspace members Invite new wor…" at bounding box center [667, 330] width 1334 height 660
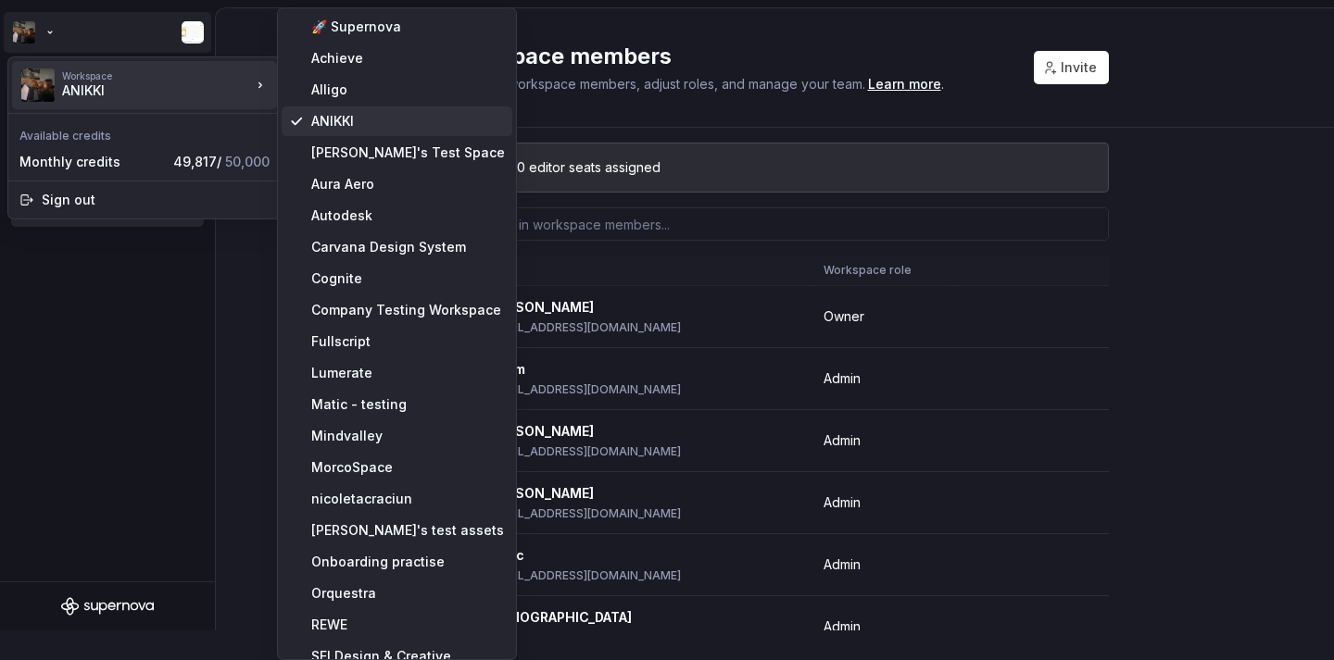
click at [342, 118] on div "ANIKKI" at bounding box center [408, 121] width 194 height 19
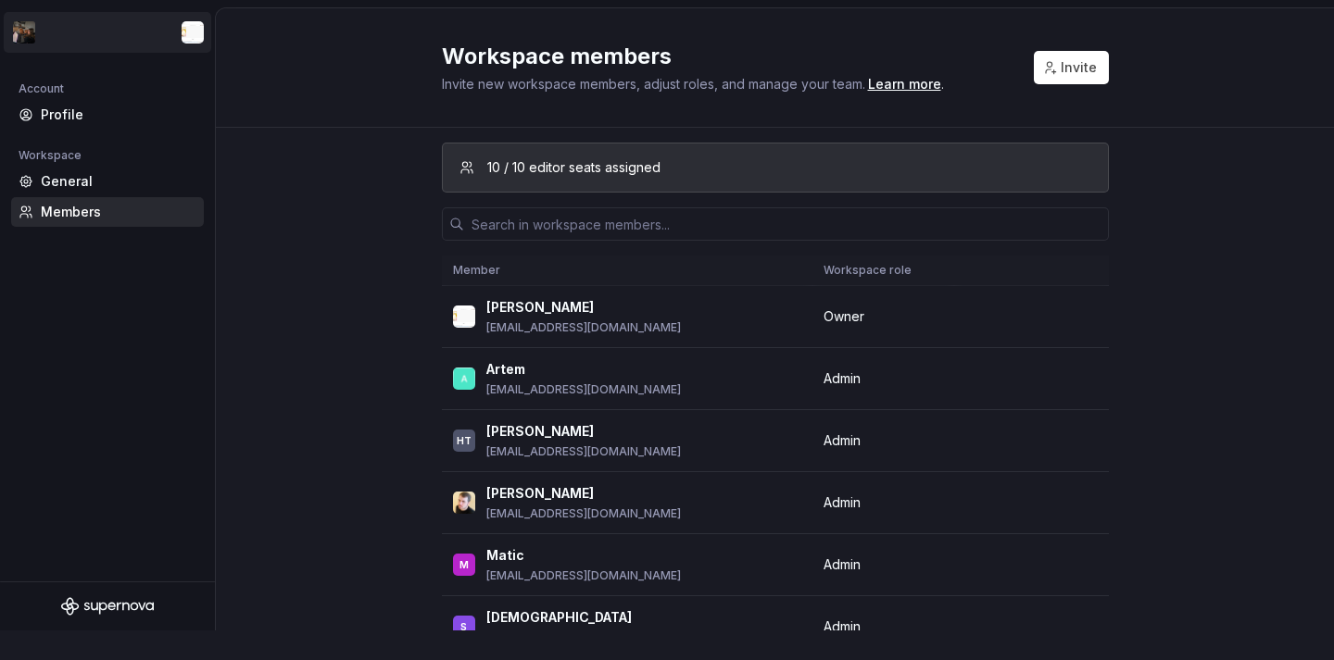
click at [38, 46] on html "Account Profile Workspace General Members Workspace members Invite new workspac…" at bounding box center [667, 330] width 1334 height 660
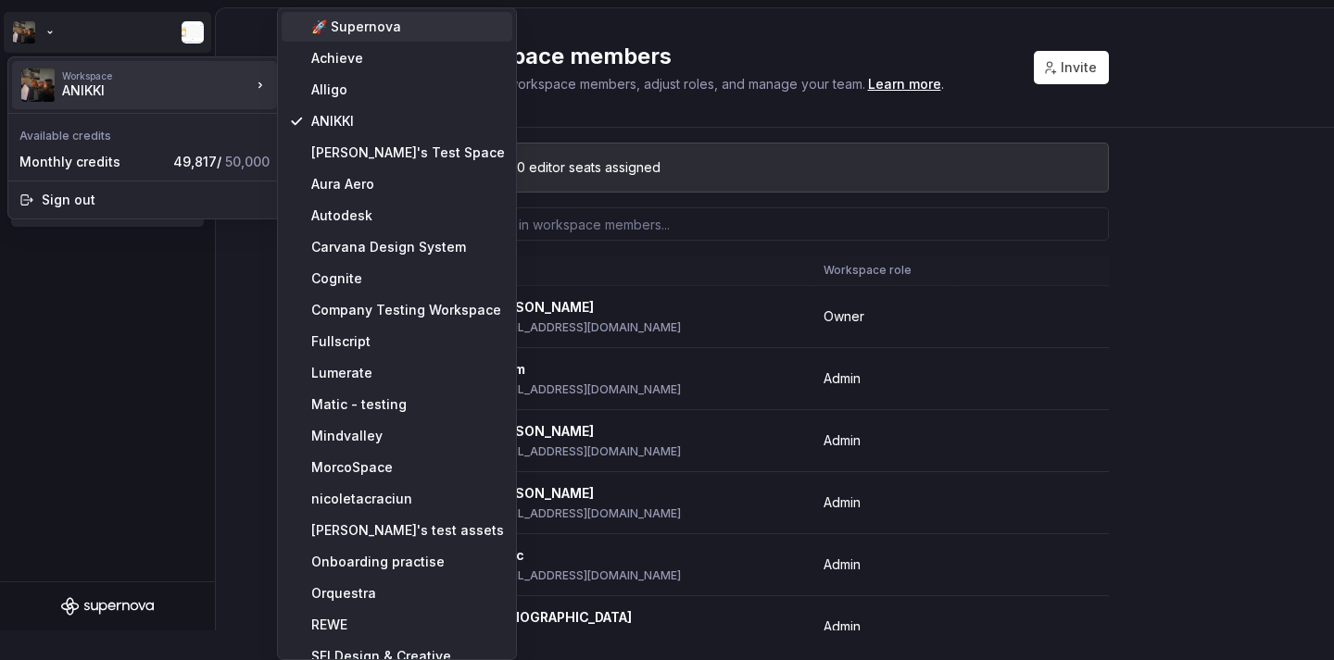
click at [330, 26] on div "🚀 Supernova" at bounding box center [408, 27] width 194 height 19
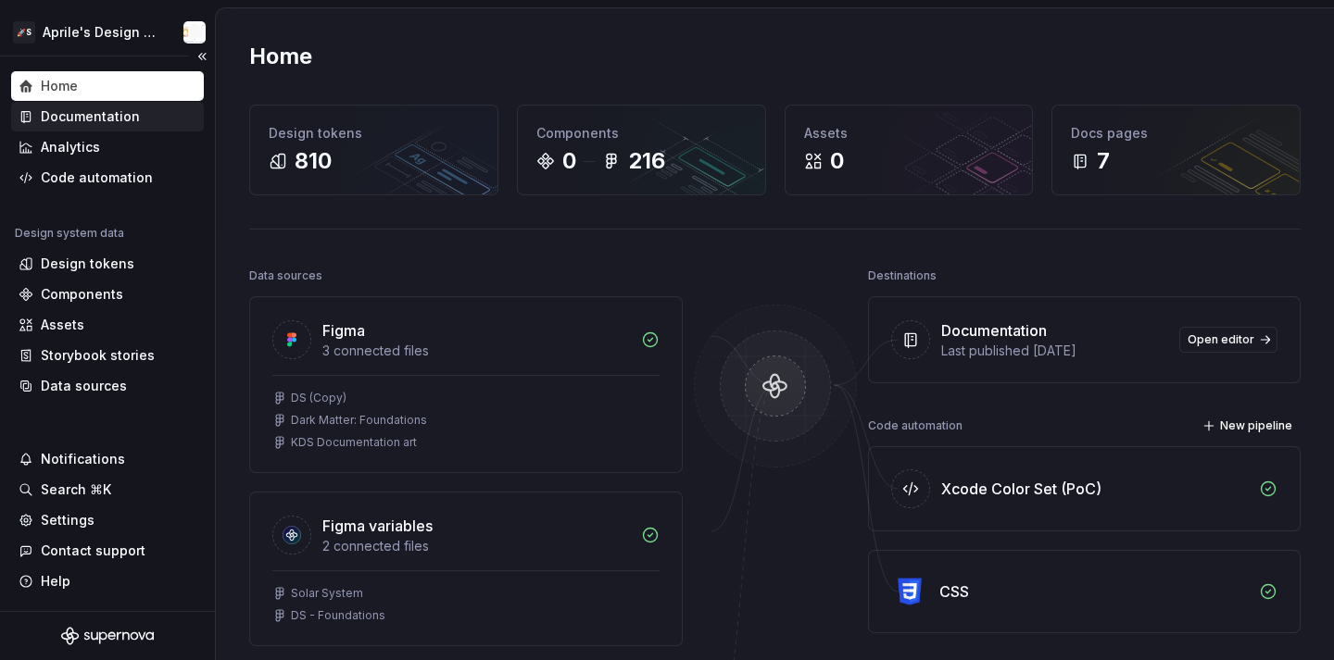
click at [96, 112] on div "Documentation" at bounding box center [90, 116] width 99 height 19
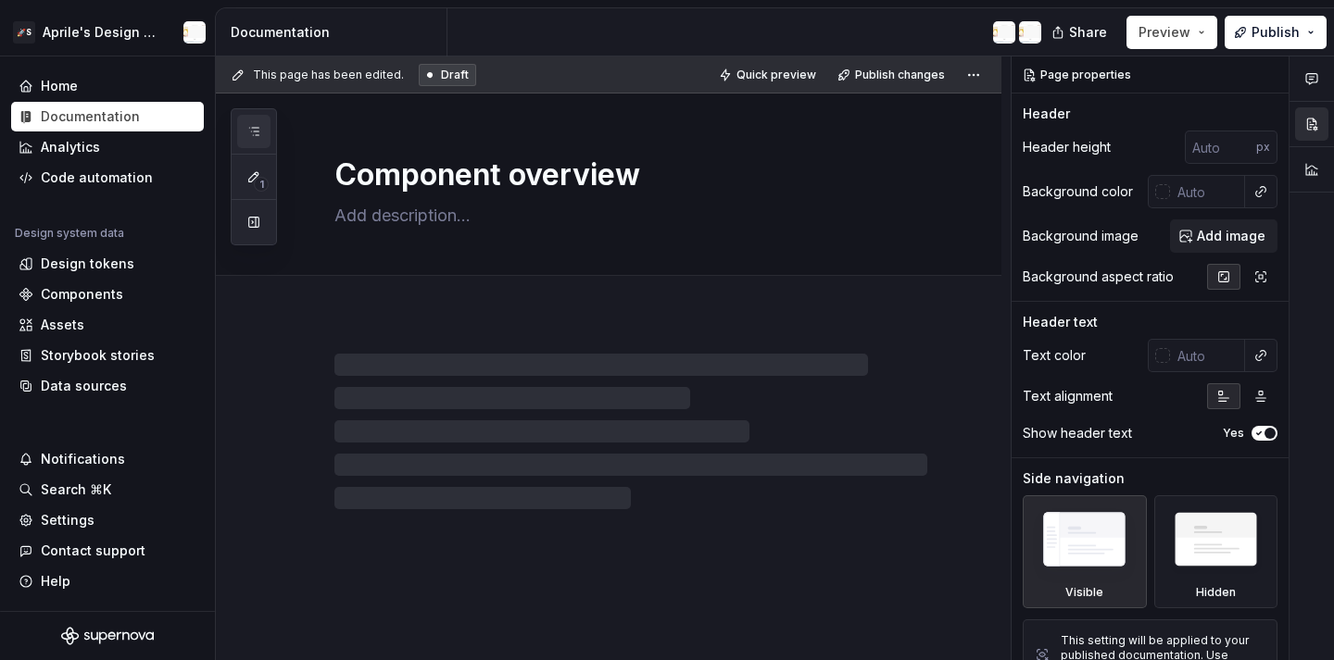
click at [257, 119] on button "button" at bounding box center [253, 131] width 33 height 33
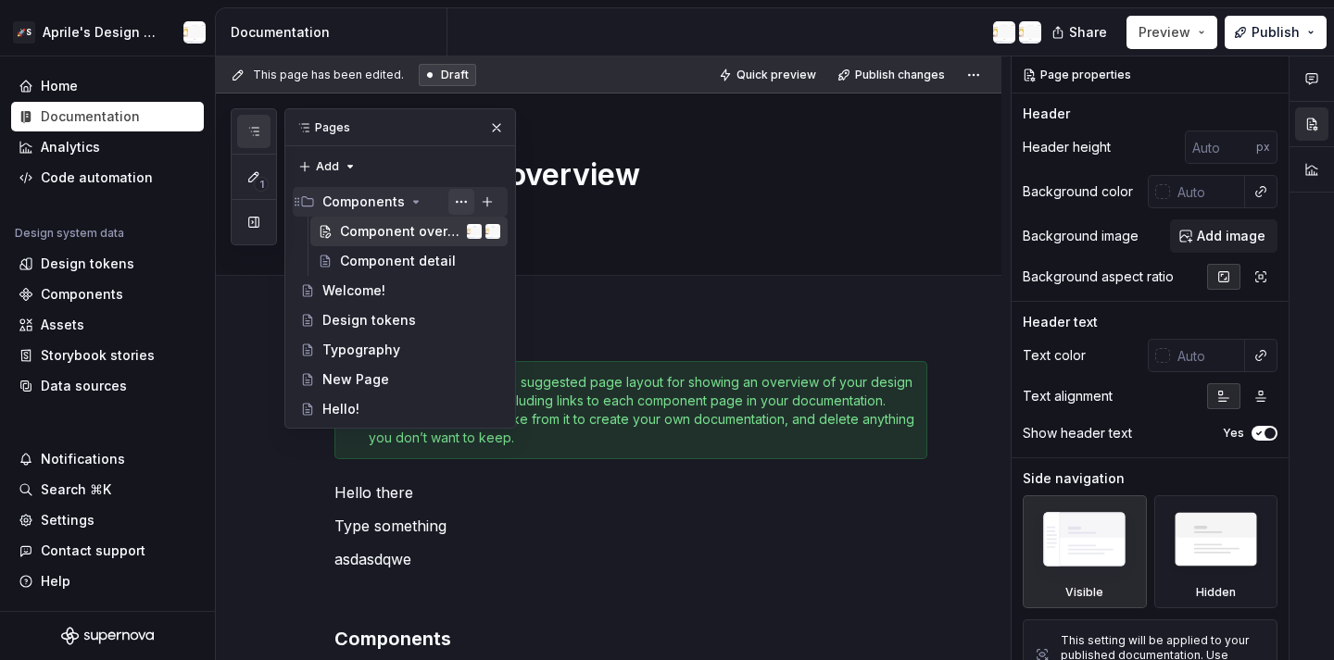
click at [459, 204] on button "Page tree" at bounding box center [461, 202] width 26 height 26
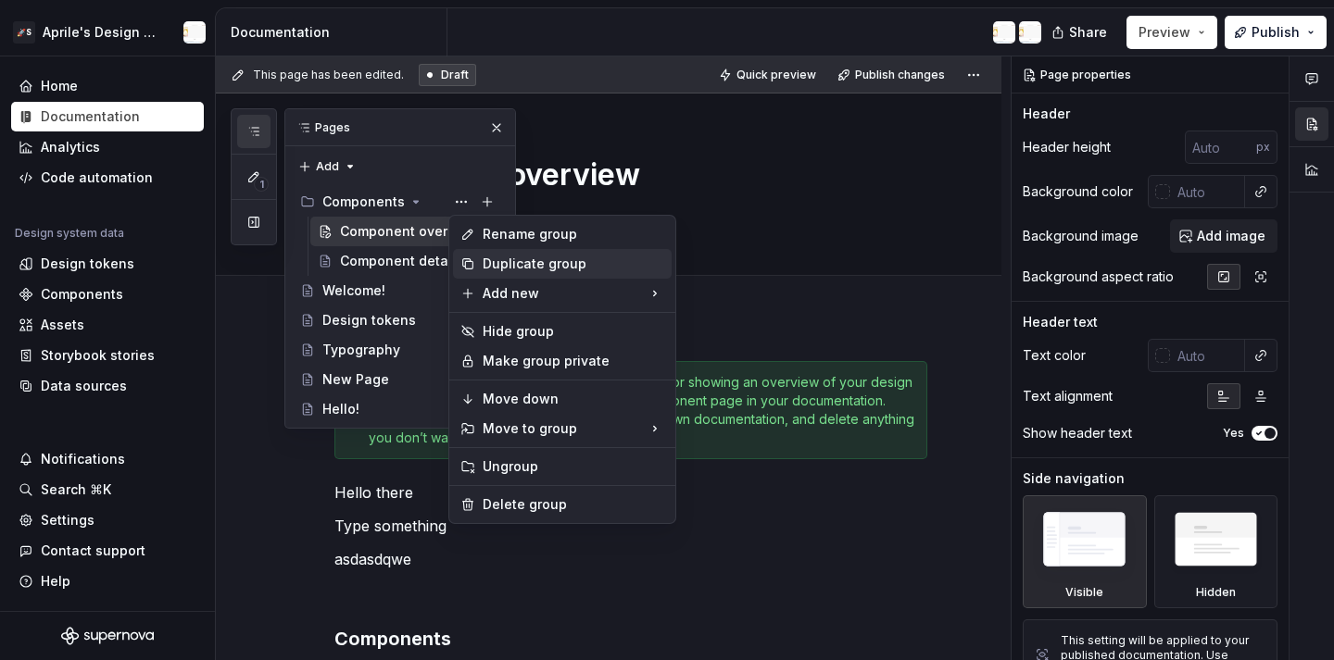
click at [530, 260] on div "Duplicate group" at bounding box center [574, 264] width 182 height 19
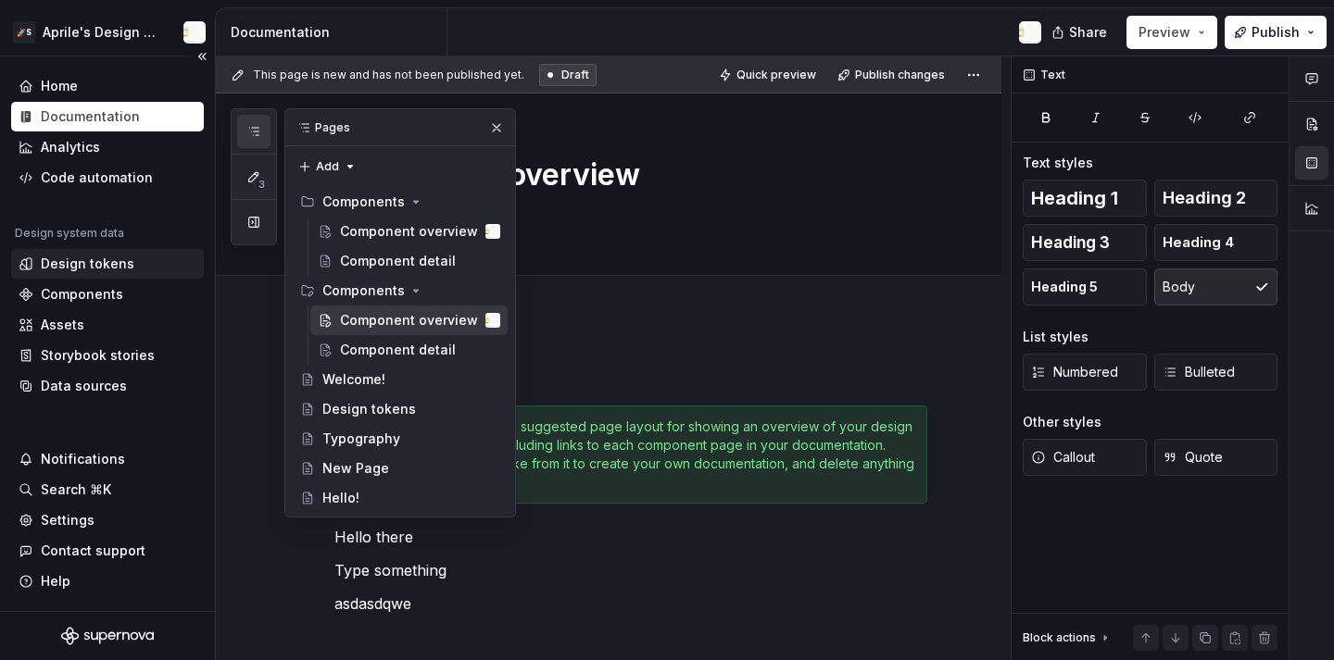
click at [125, 254] on div "Design tokens" at bounding box center [107, 264] width 193 height 30
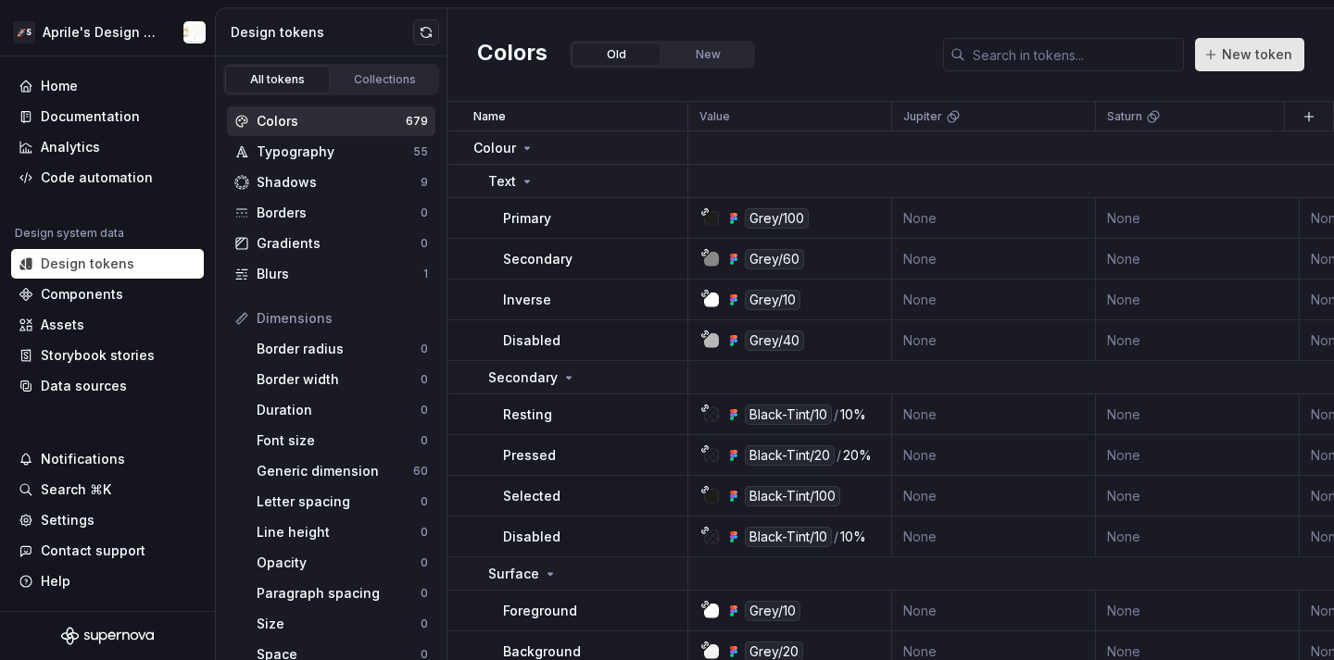
click at [1274, 41] on button "New token" at bounding box center [1249, 54] width 109 height 33
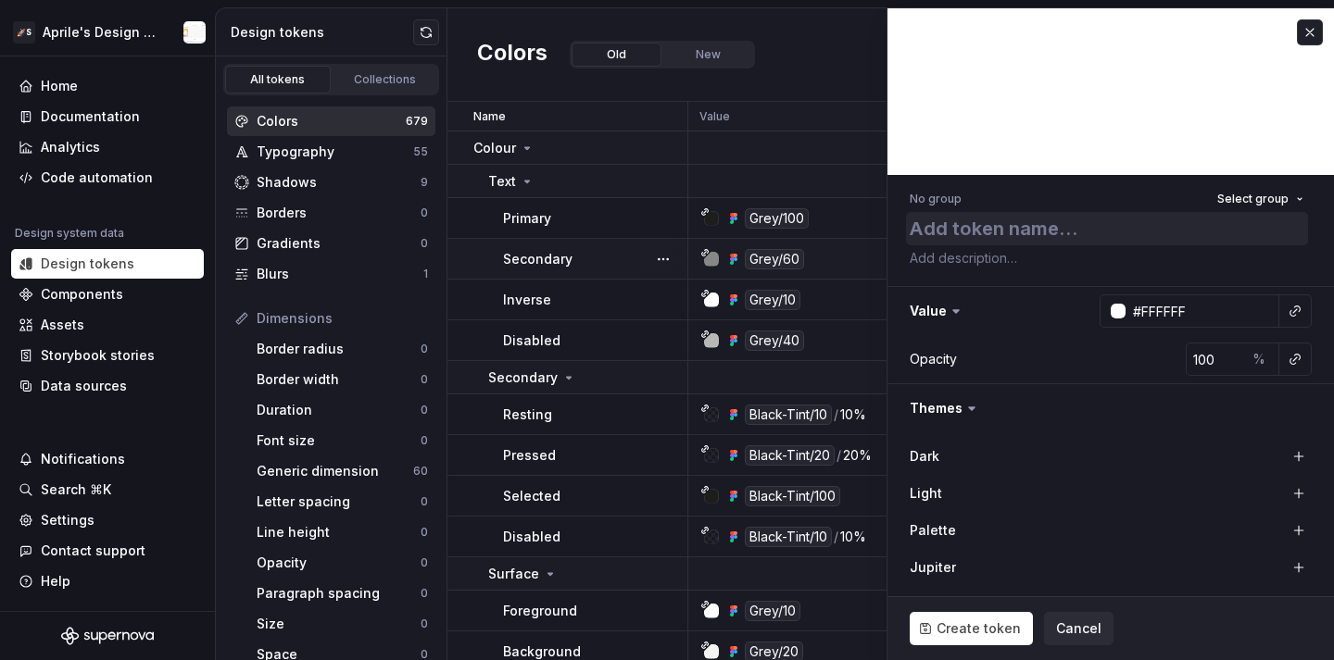
type textarea "*"
type textarea "t"
type textarea "*"
type textarea "te"
type textarea "*"
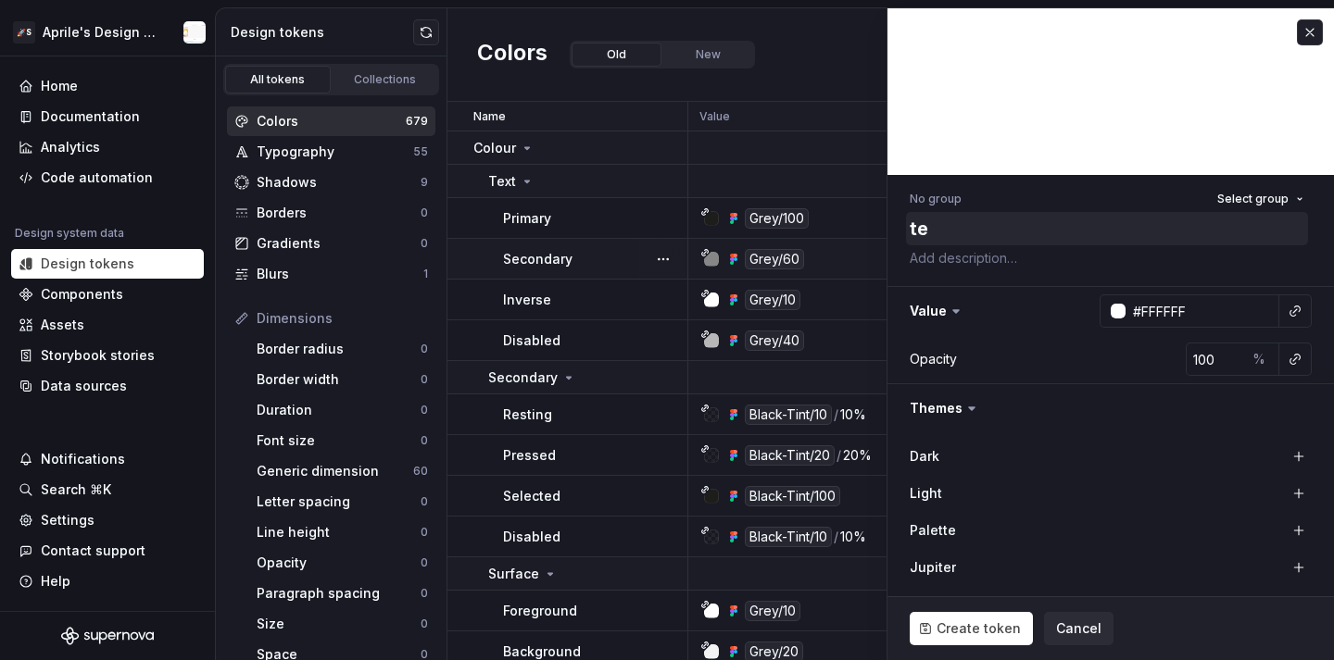
type textarea "tes"
type textarea "*"
type textarea "test"
click at [552, 197] on td "Text" at bounding box center [567, 181] width 241 height 33
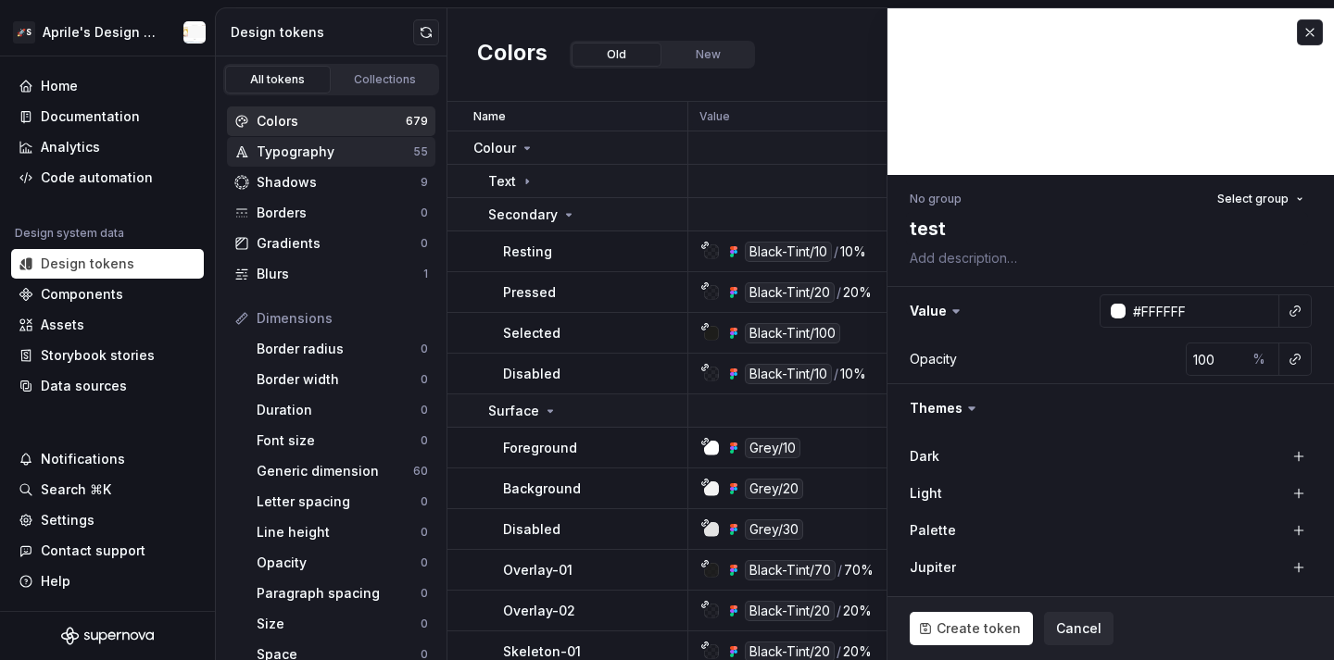
click at [314, 139] on div "Typography 55" at bounding box center [331, 152] width 208 height 30
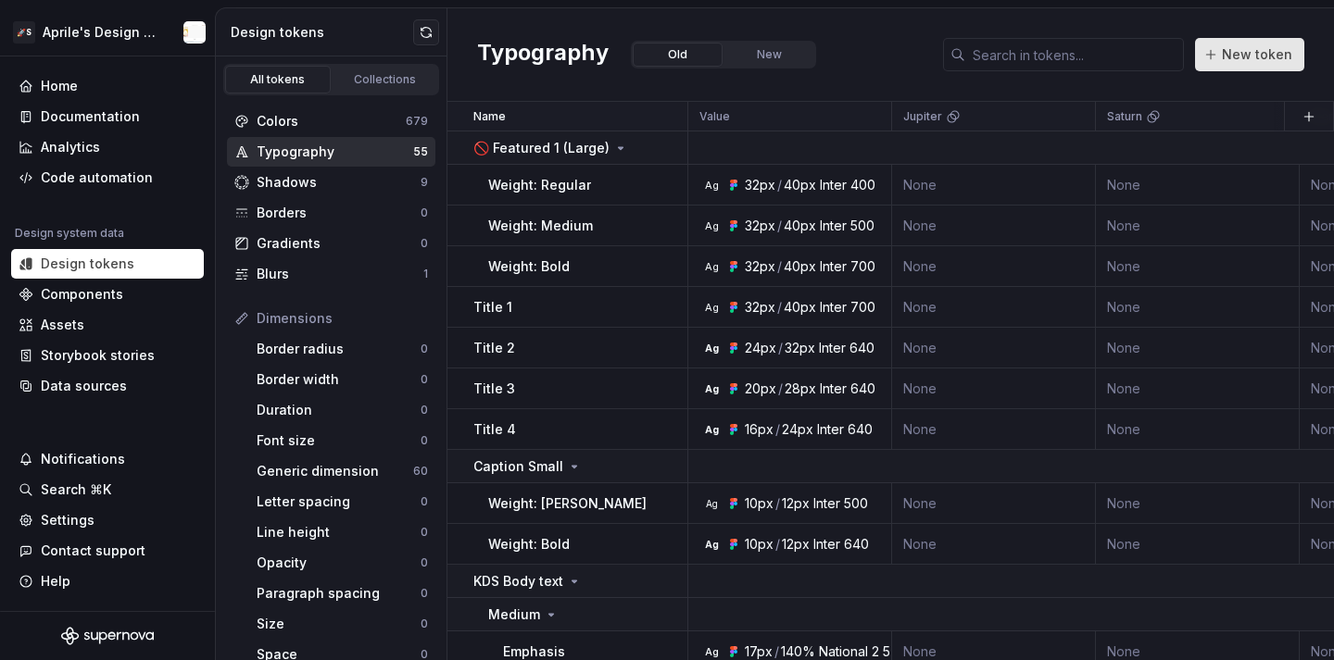
click at [1242, 70] on button "New token" at bounding box center [1249, 54] width 109 height 33
type textarea "*"
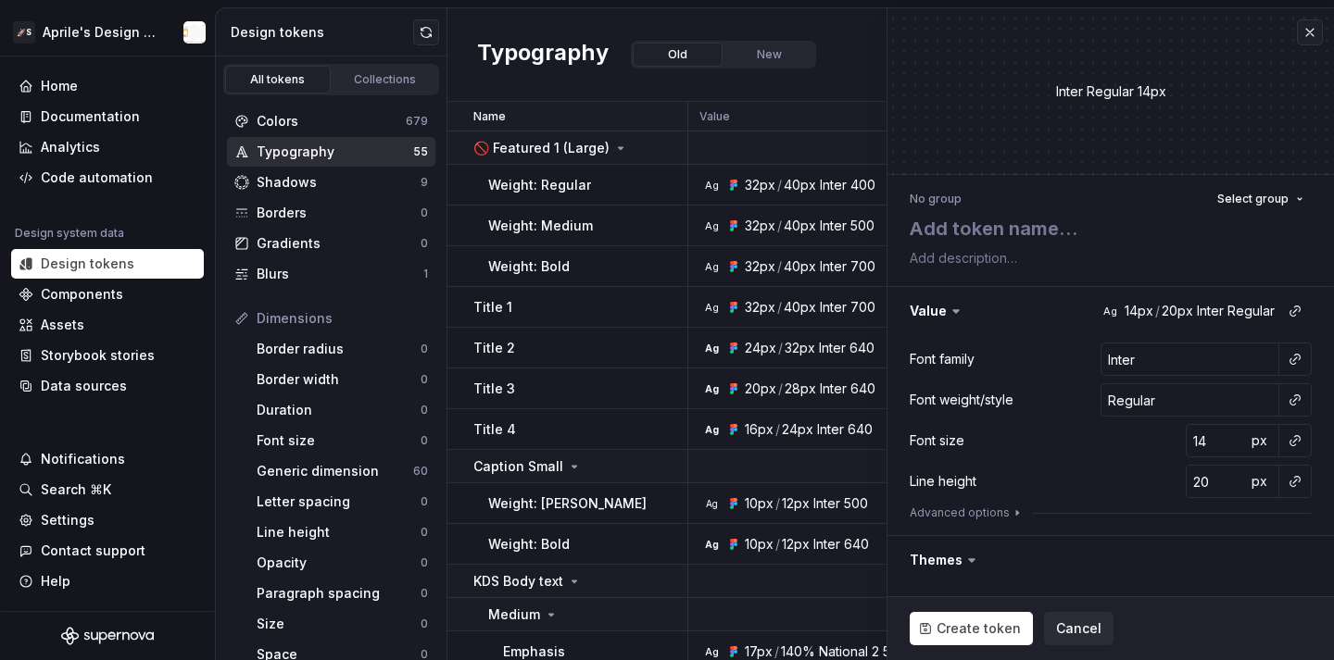
type textarea "t"
type textarea "*"
type textarea "te"
type textarea "*"
type textarea "tes"
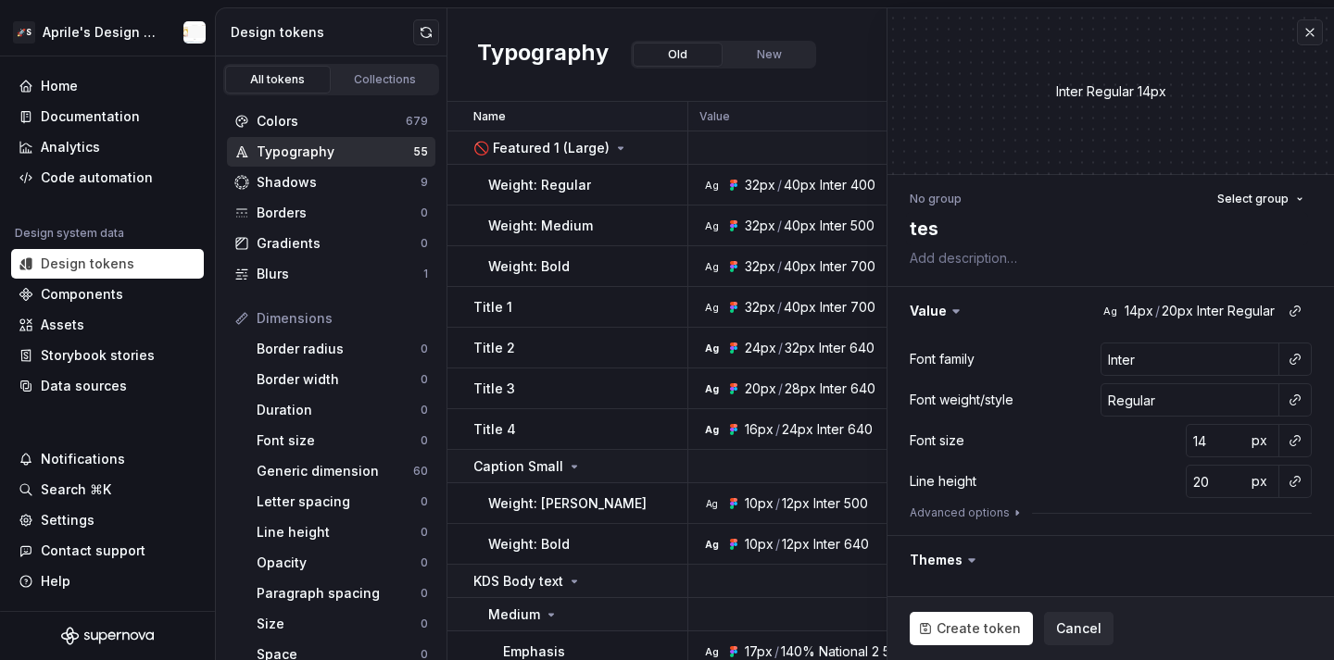
type textarea "*"
type textarea "test"
click at [1210, 458] on div "Font family Inter Font weight/style Regular Font size 14 px Line height 20 px A…" at bounding box center [1111, 435] width 402 height 185
click at [1209, 446] on input "14" at bounding box center [1216, 440] width 60 height 33
type textarea "*"
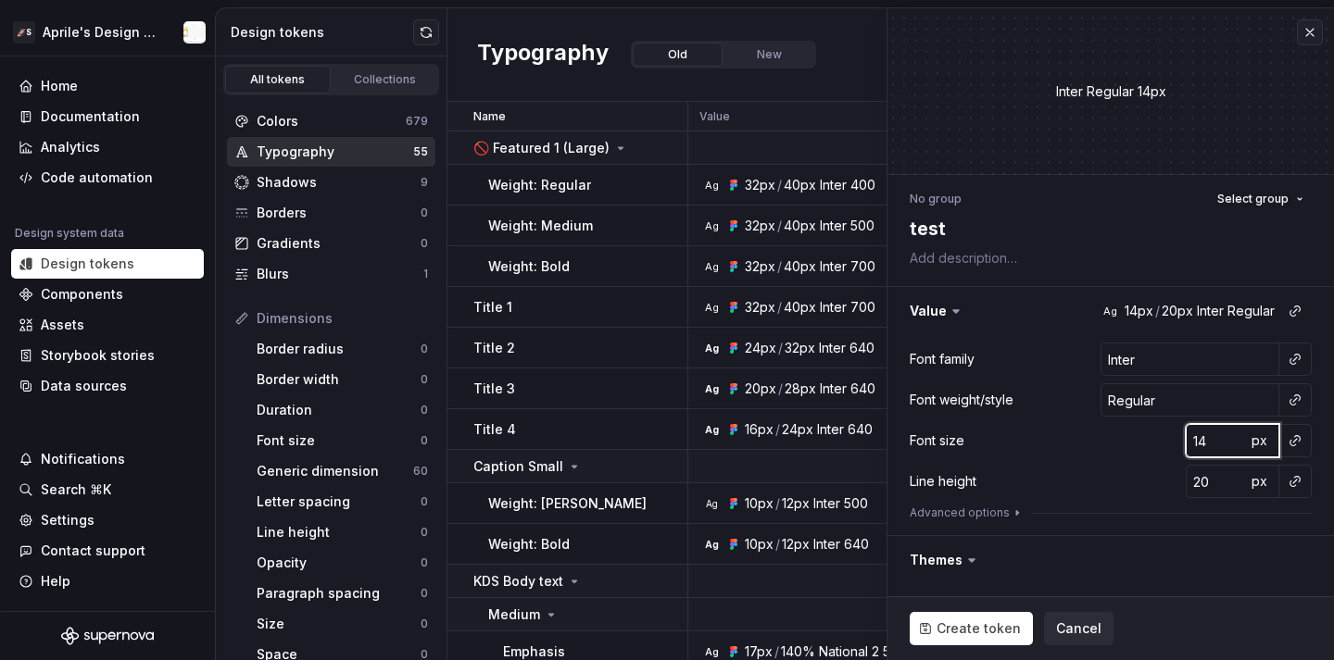
type input "0"
type textarea "*"
type input "0.5"
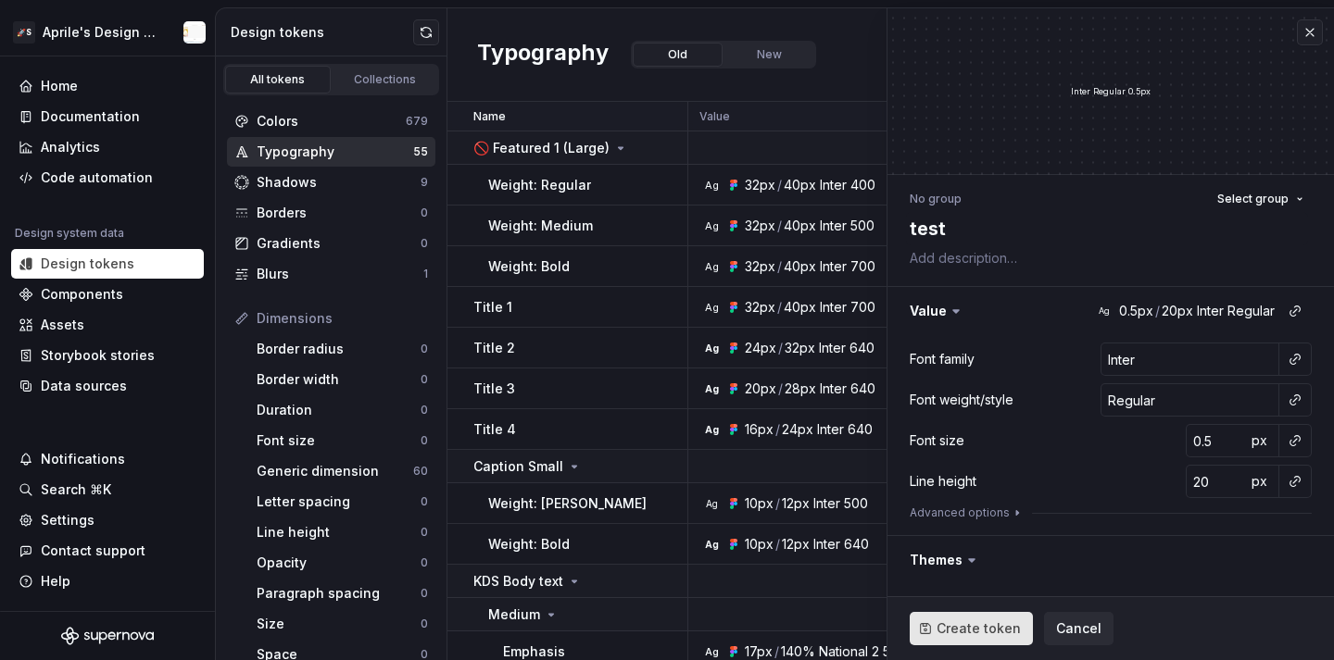
click at [985, 621] on span "Create token" at bounding box center [978, 629] width 84 height 19
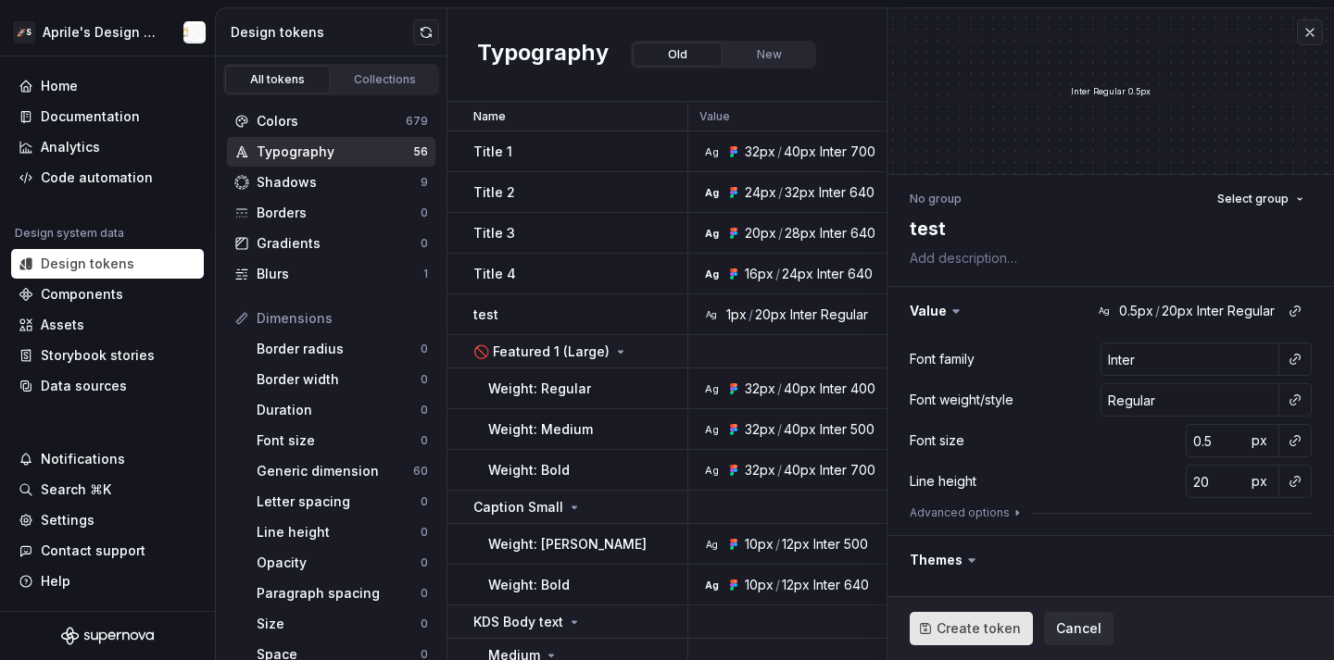
type textarea "*"
type input "14"
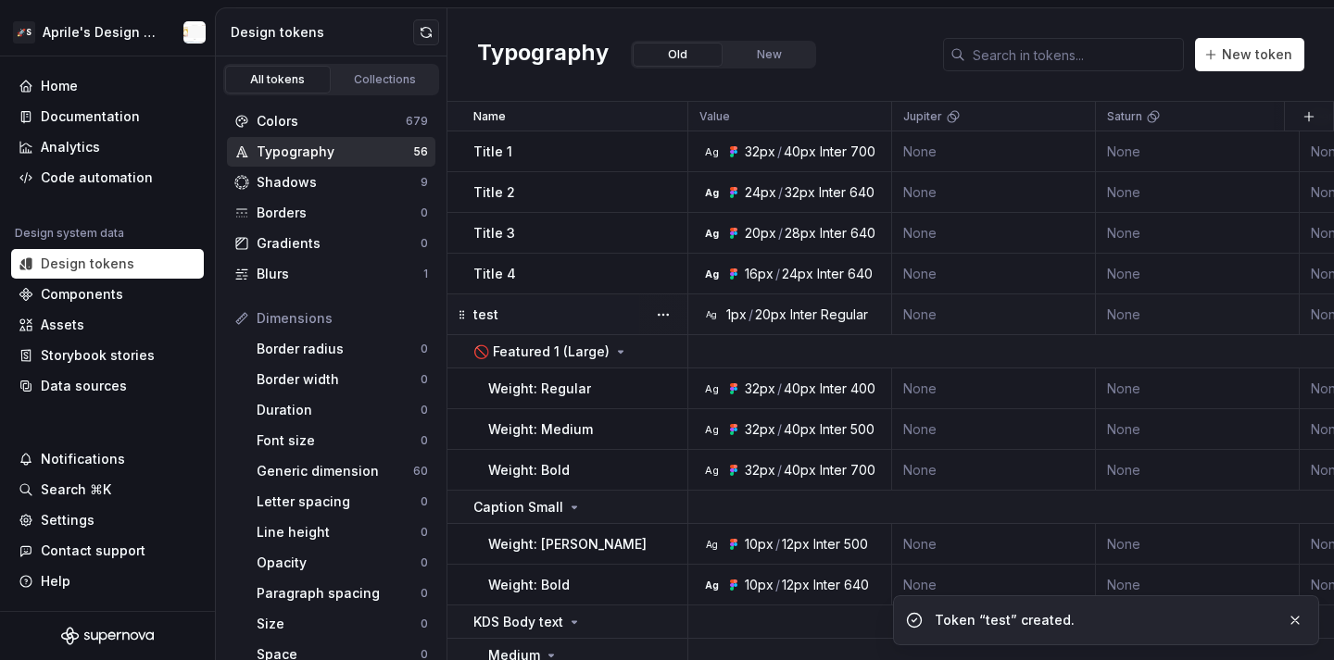
click at [792, 308] on div "Inter" at bounding box center [803, 315] width 27 height 19
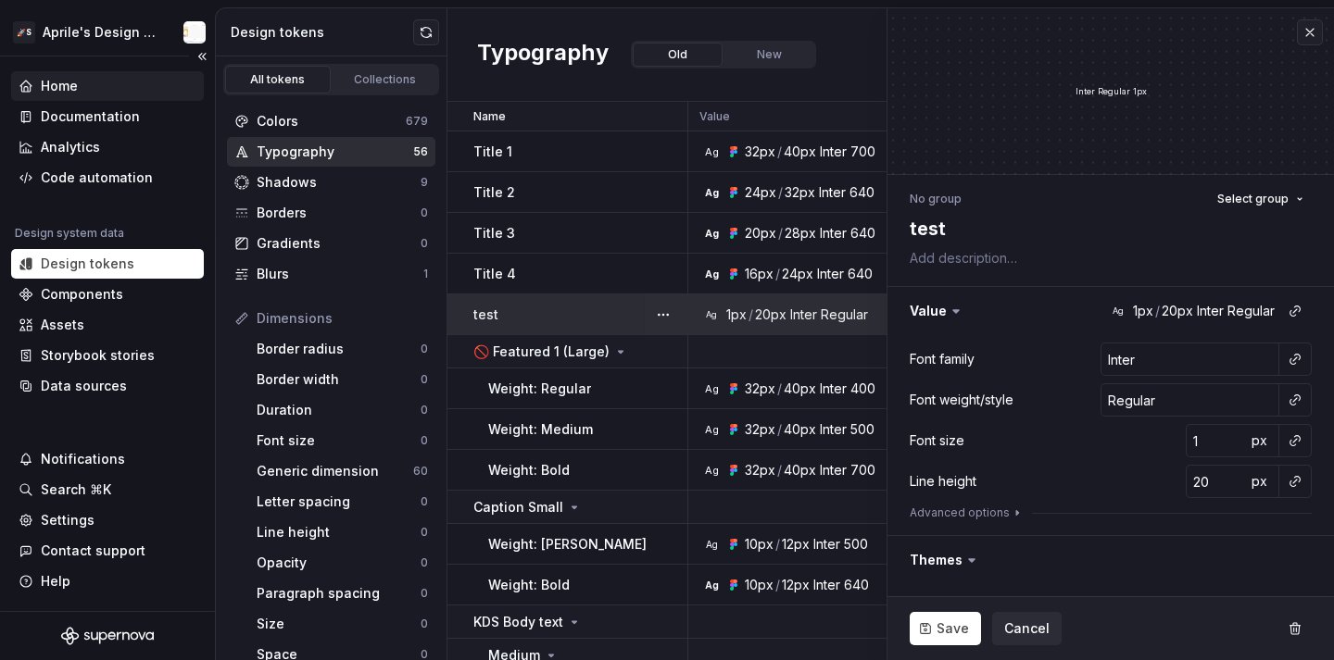
click at [119, 99] on div "Home" at bounding box center [107, 86] width 193 height 30
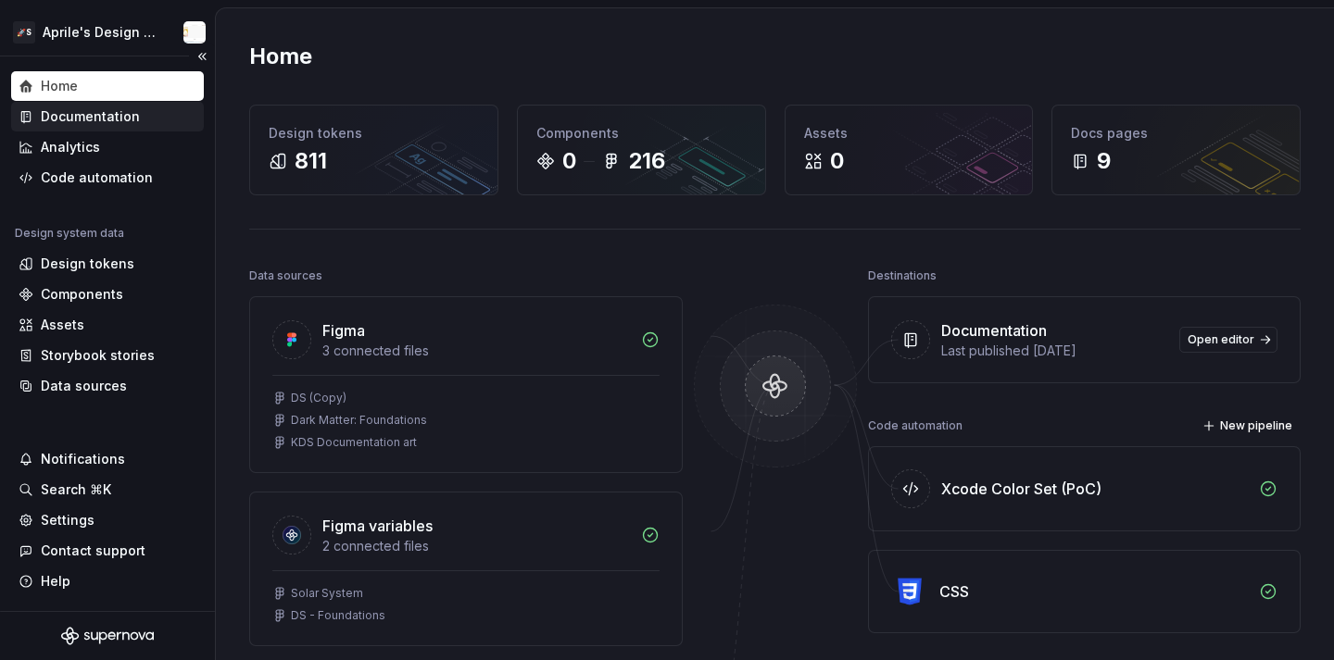
click at [116, 119] on div "Documentation" at bounding box center [90, 116] width 99 height 19
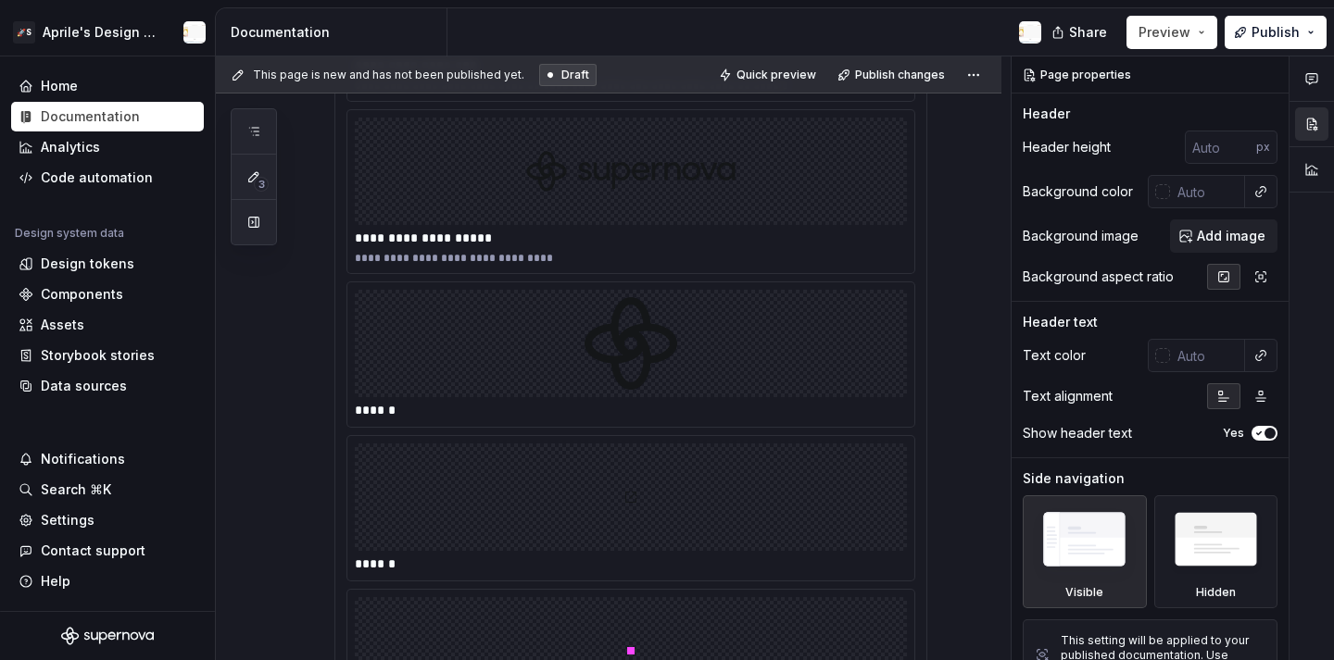
scroll to position [6412, 0]
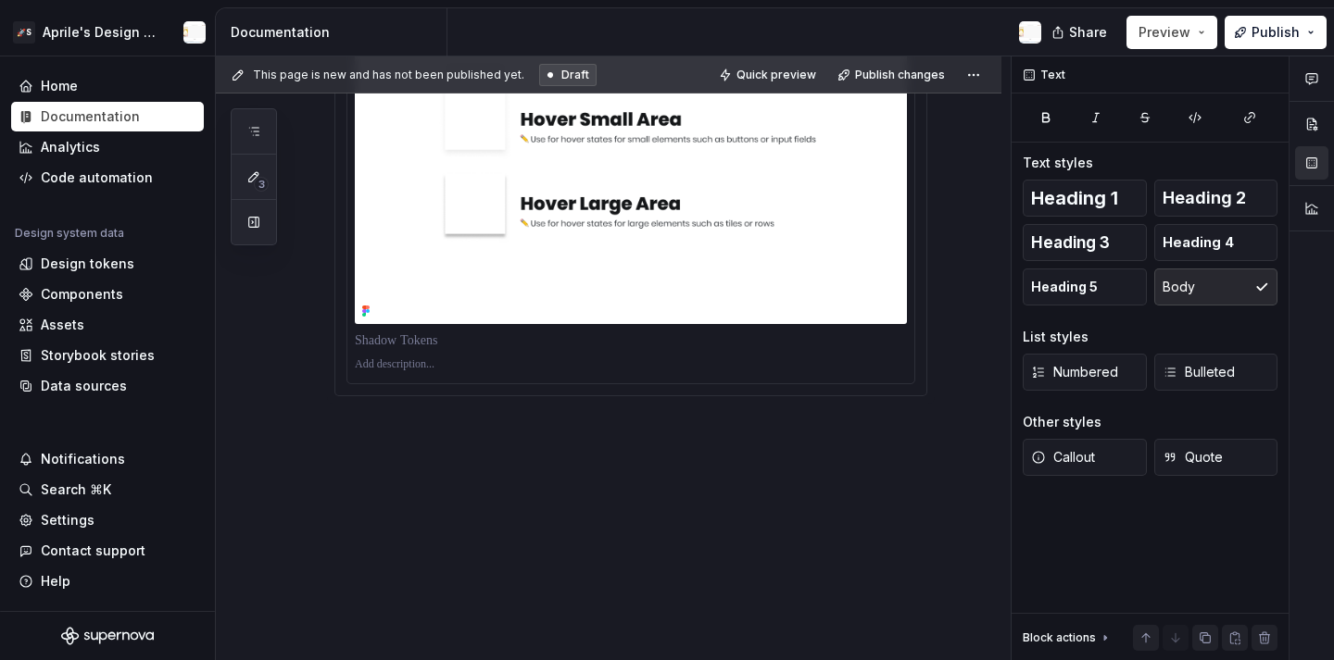
click at [506, 370] on div at bounding box center [630, 88] width 567 height 590
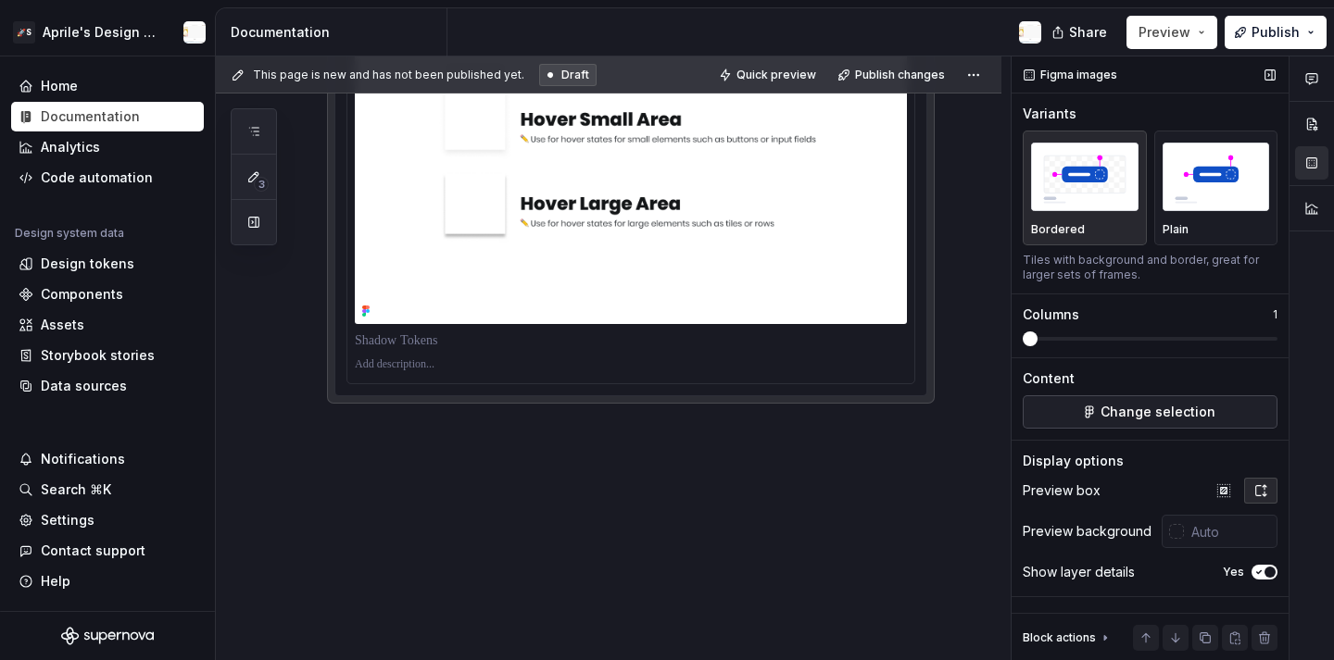
click at [1228, 417] on button "Change selection" at bounding box center [1150, 412] width 255 height 33
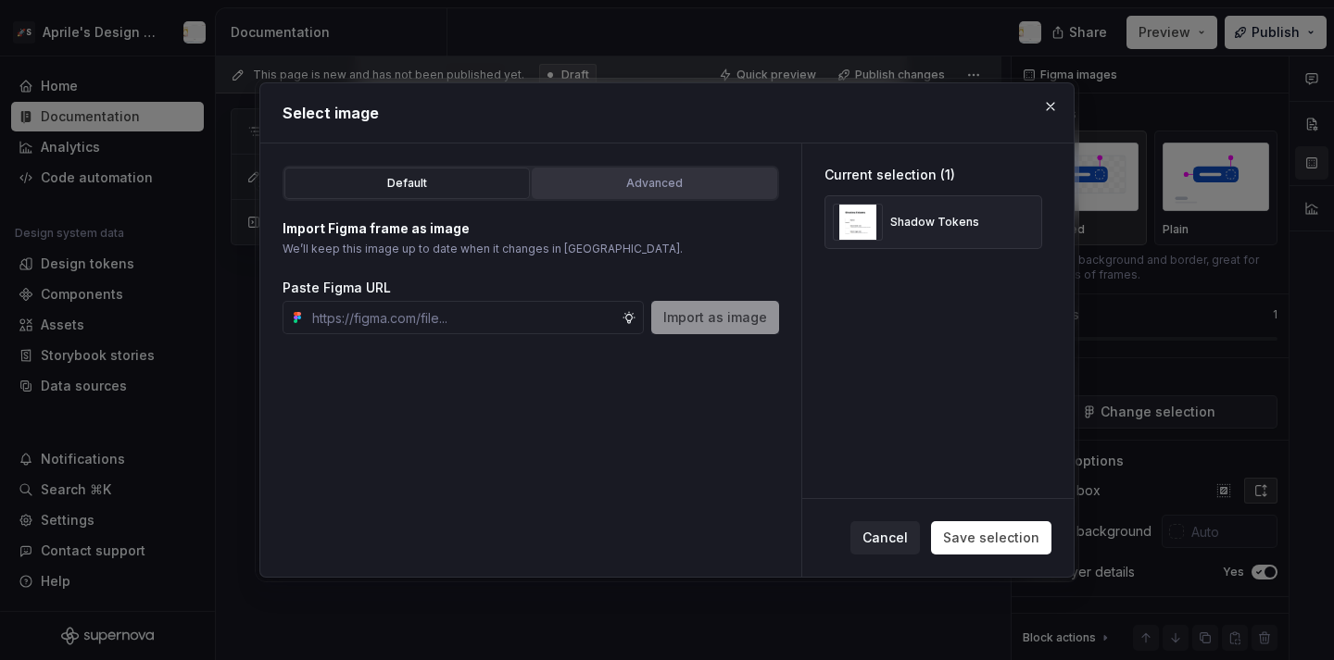
click at [647, 182] on div "Advanced" at bounding box center [654, 183] width 232 height 19
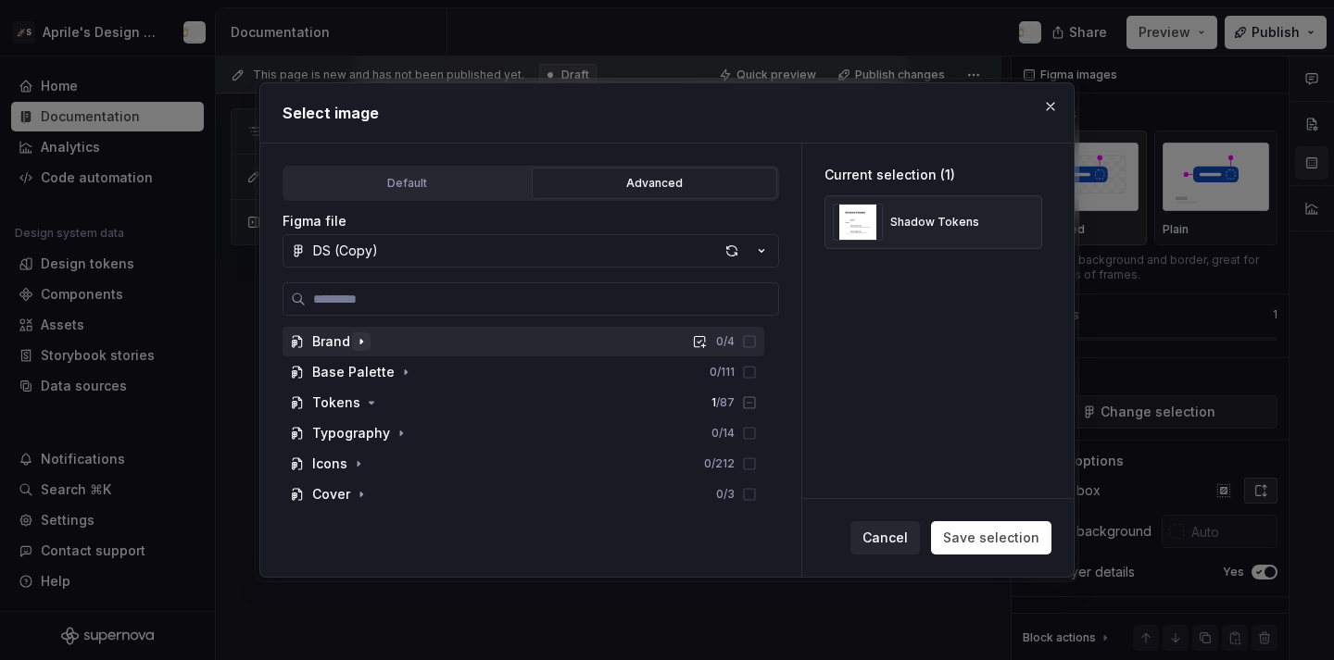
click at [368, 344] on button "button" at bounding box center [361, 342] width 19 height 19
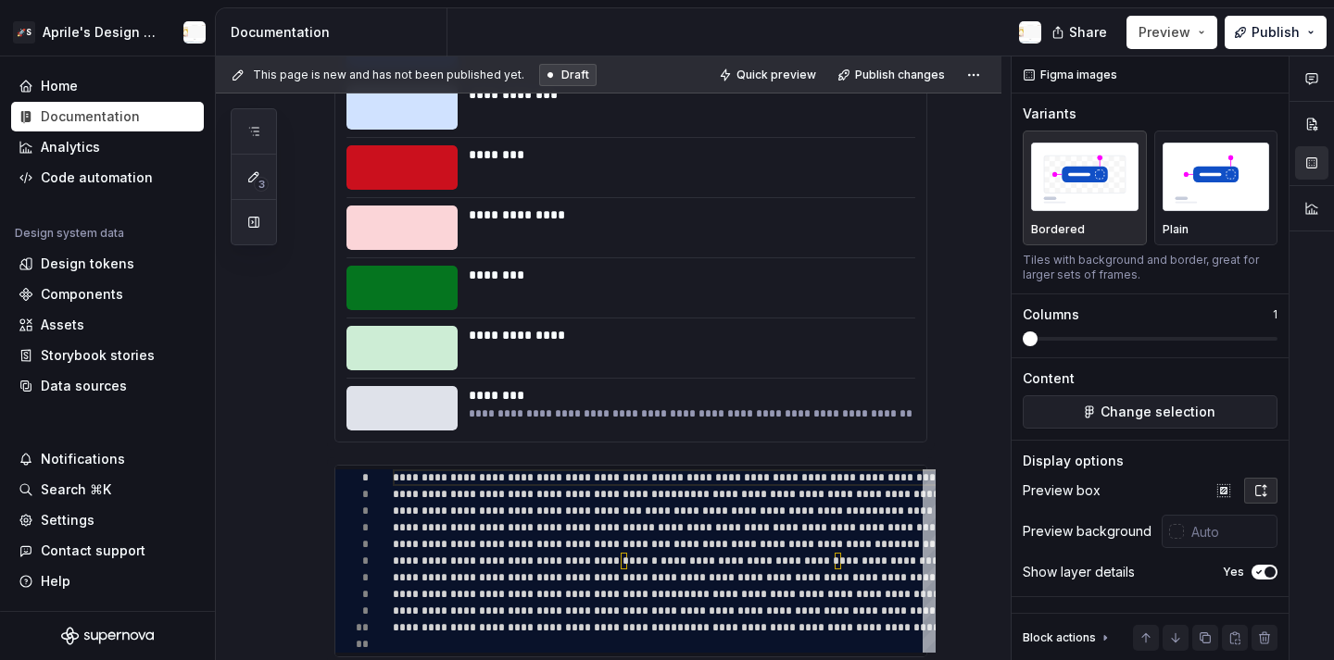
scroll to position [0, 0]
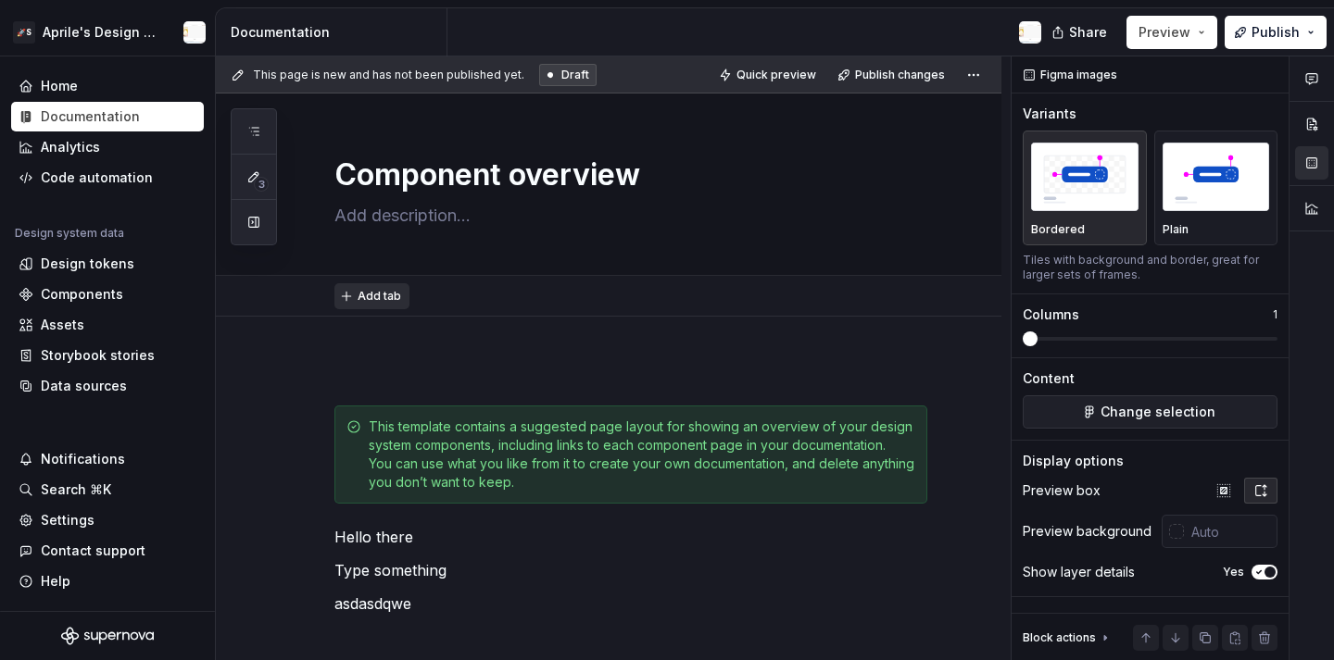
click at [379, 293] on span "Add tab" at bounding box center [380, 296] width 44 height 15
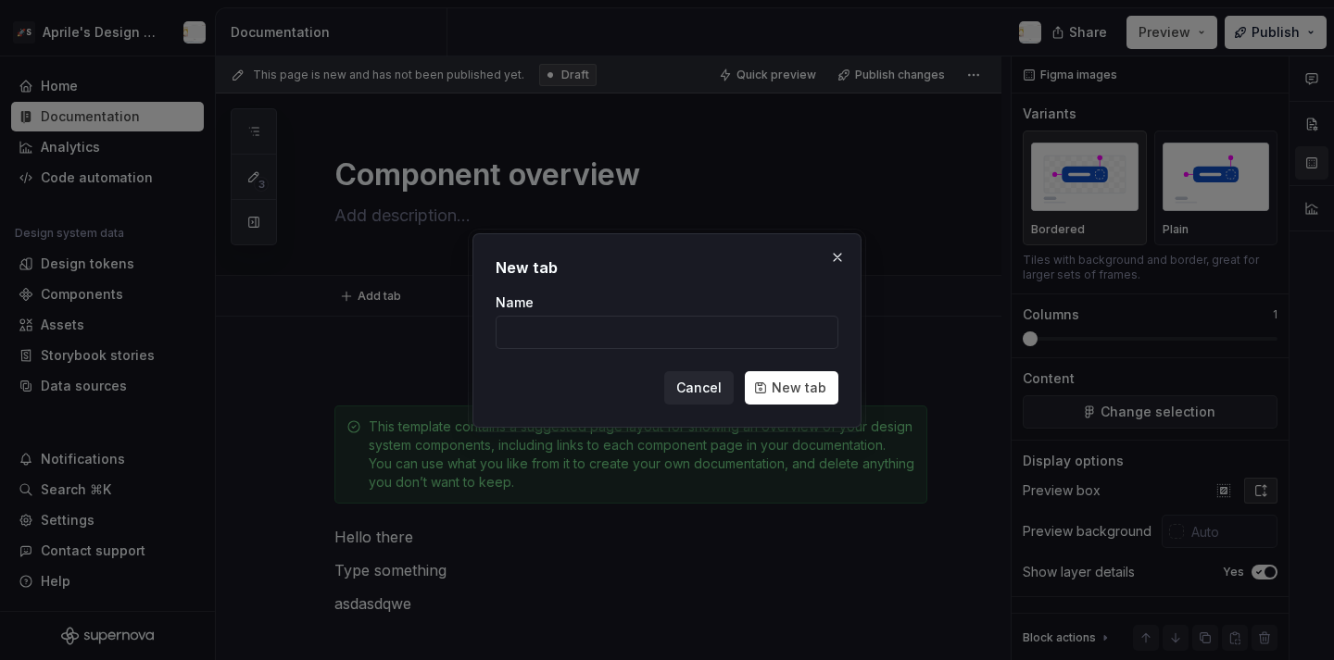
type textarea "*"
type input "test"
click button "New tab" at bounding box center [792, 387] width 94 height 33
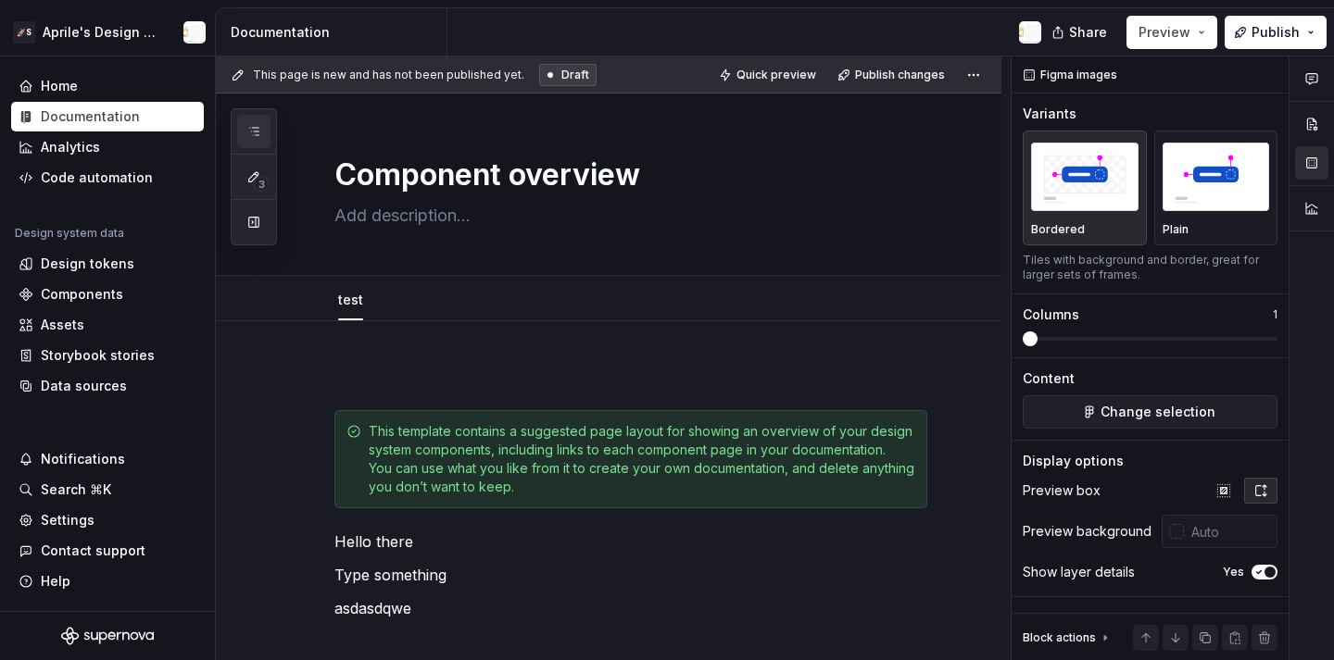
click at [269, 131] on button "button" at bounding box center [253, 131] width 33 height 33
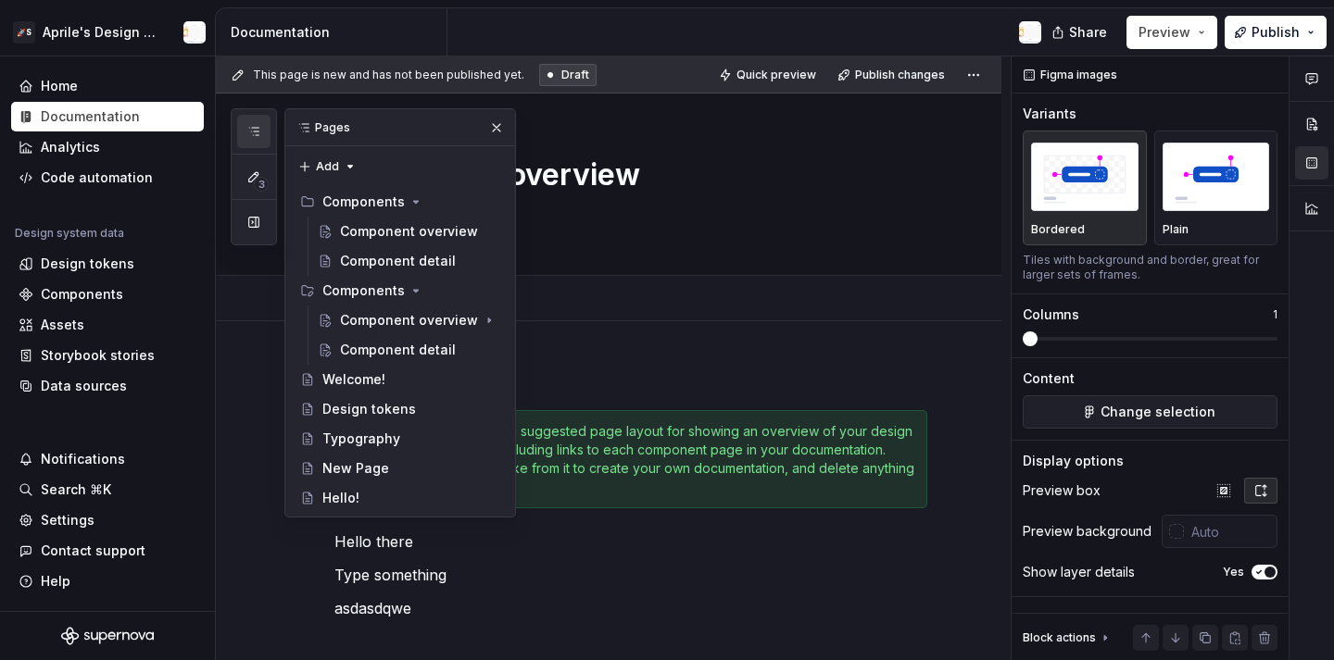
click at [563, 198] on div "Component overview" at bounding box center [630, 185] width 593 height 182
click at [502, 120] on button "button" at bounding box center [497, 128] width 26 height 26
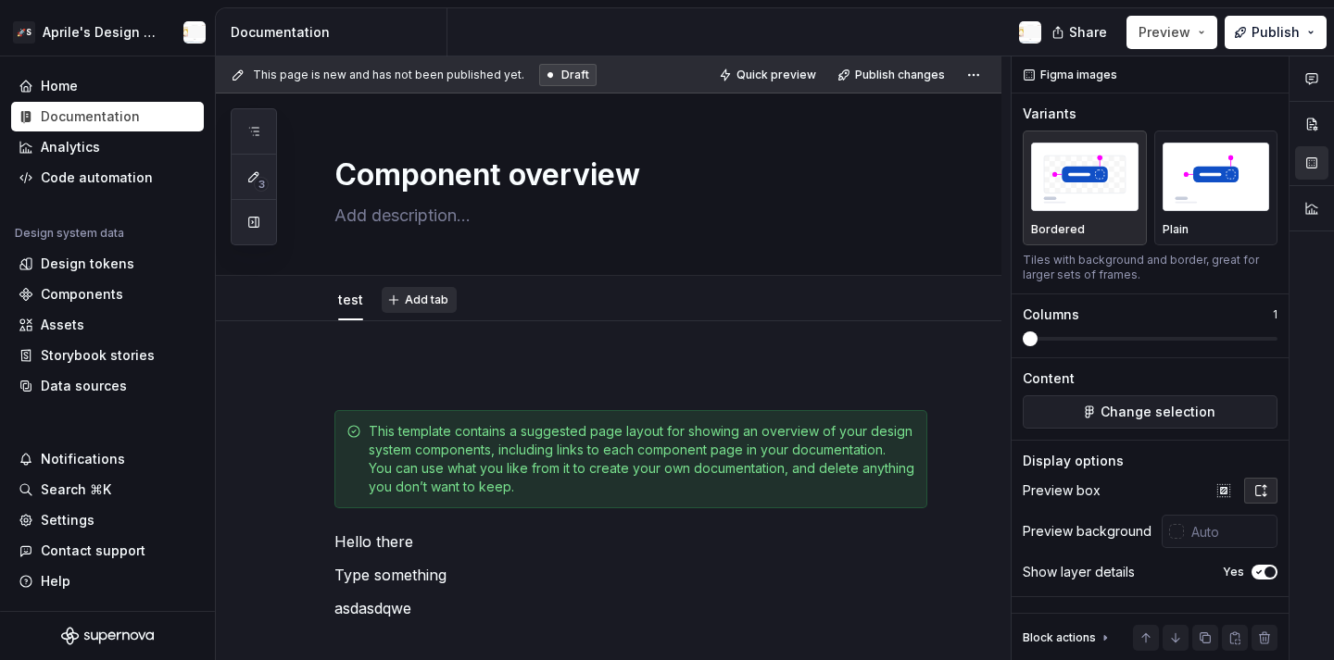
click at [434, 295] on span "Add tab" at bounding box center [427, 300] width 44 height 15
click at [350, 295] on link "test" at bounding box center [350, 300] width 25 height 16
click at [348, 305] on link "test" at bounding box center [350, 300] width 25 height 16
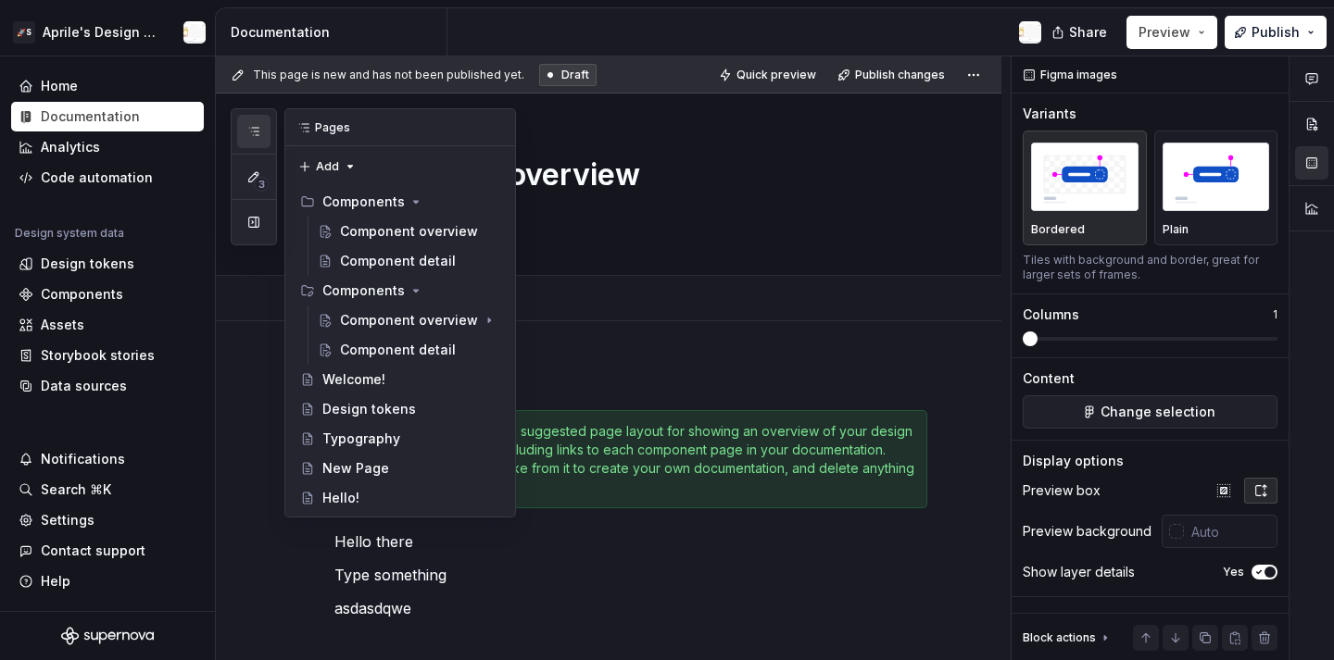
click at [258, 128] on icon "button" at bounding box center [253, 131] width 15 height 15
click at [588, 210] on textarea at bounding box center [627, 216] width 593 height 30
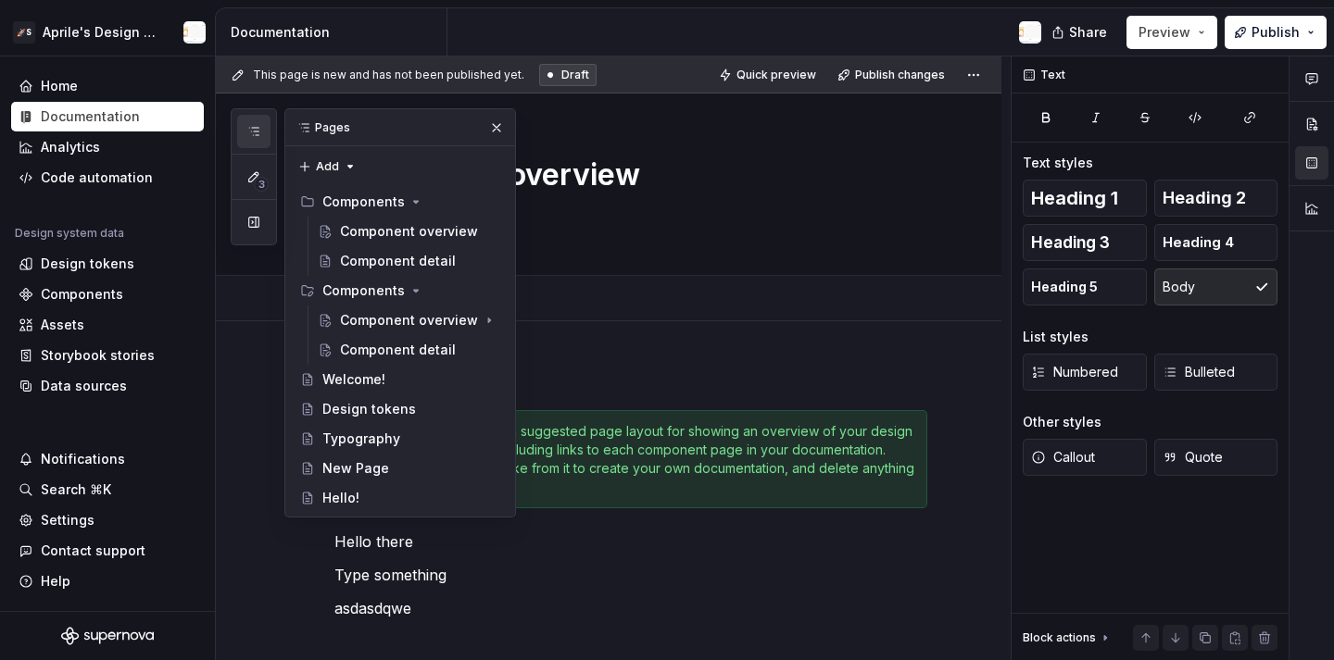
click at [270, 145] on div "3" at bounding box center [254, 176] width 46 height 137
click at [262, 138] on button "button" at bounding box center [253, 131] width 33 height 33
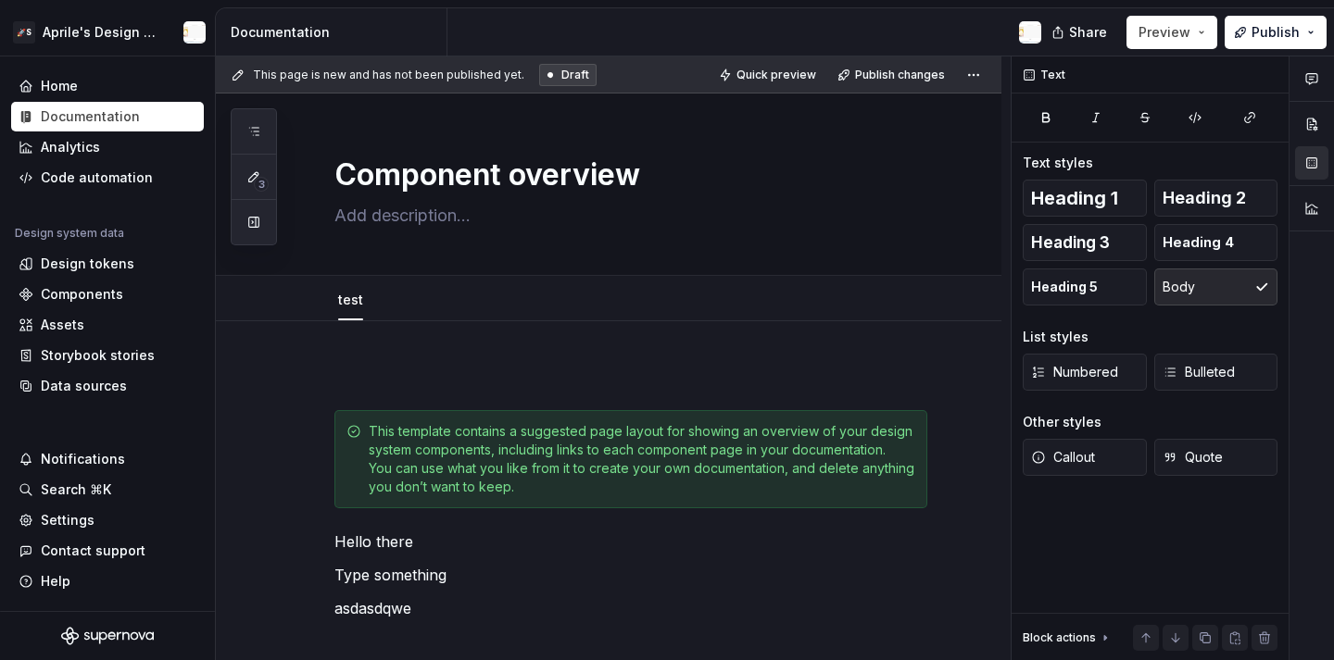
type textarea "*"
click at [396, 308] on button "Add tab" at bounding box center [419, 300] width 75 height 26
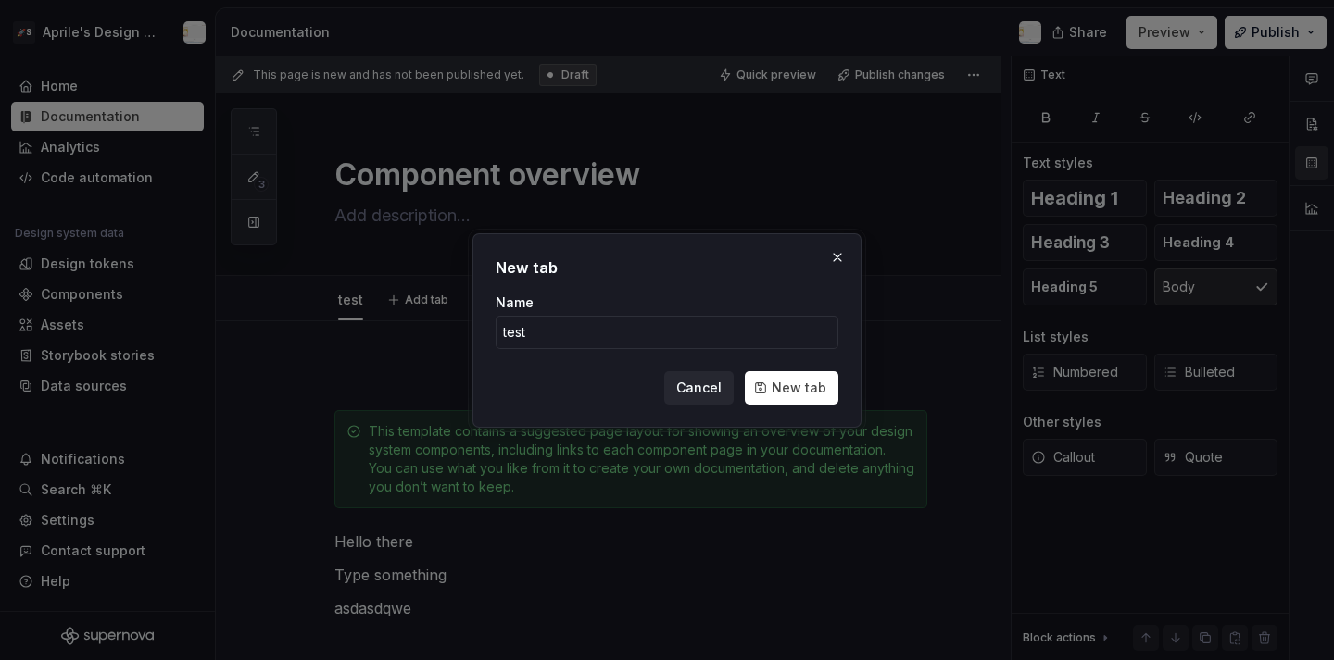
type input "test2"
type textarea "*"
type input "test2"
click at [780, 390] on span "New tab" at bounding box center [799, 388] width 55 height 19
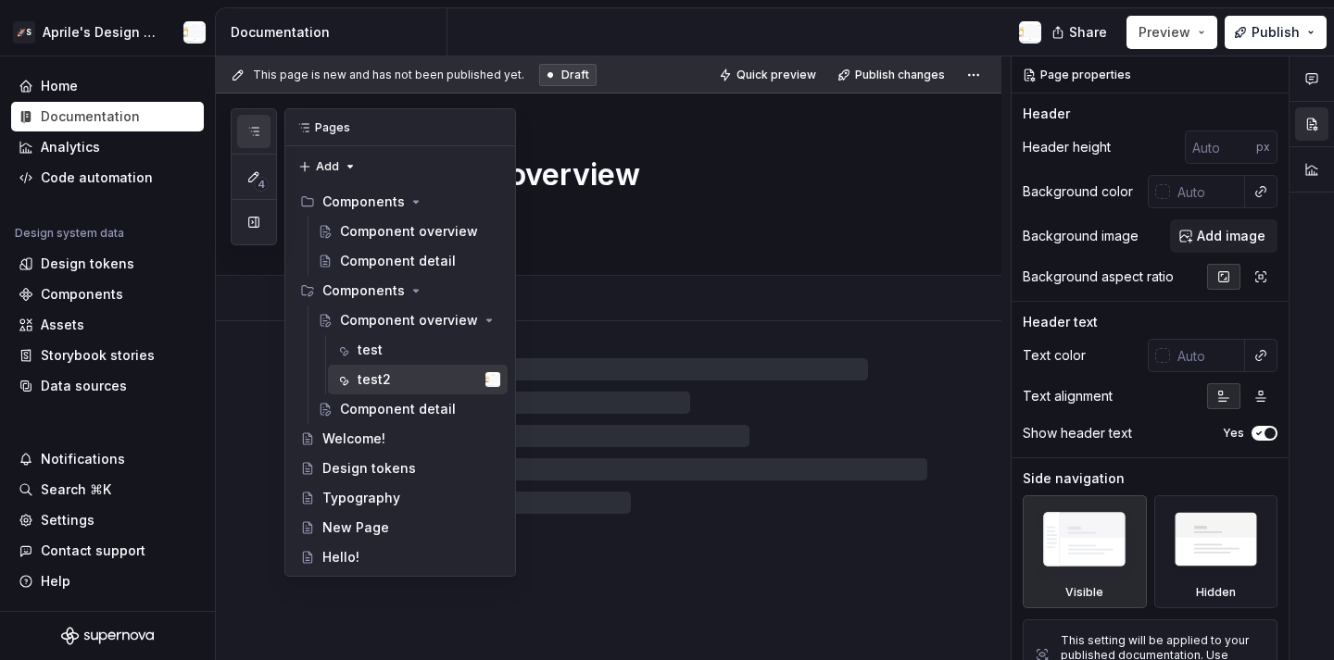
click at [254, 138] on icon "button" at bounding box center [253, 131] width 15 height 15
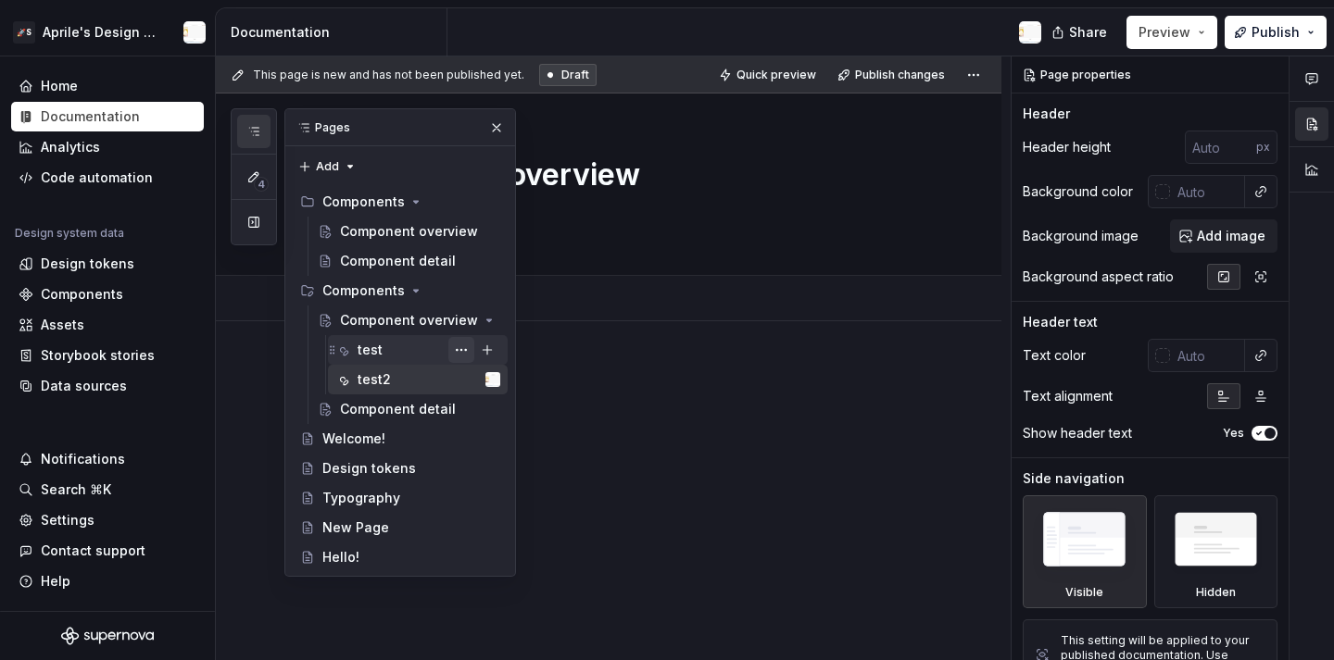
click at [456, 354] on button "Page tree" at bounding box center [461, 350] width 26 height 26
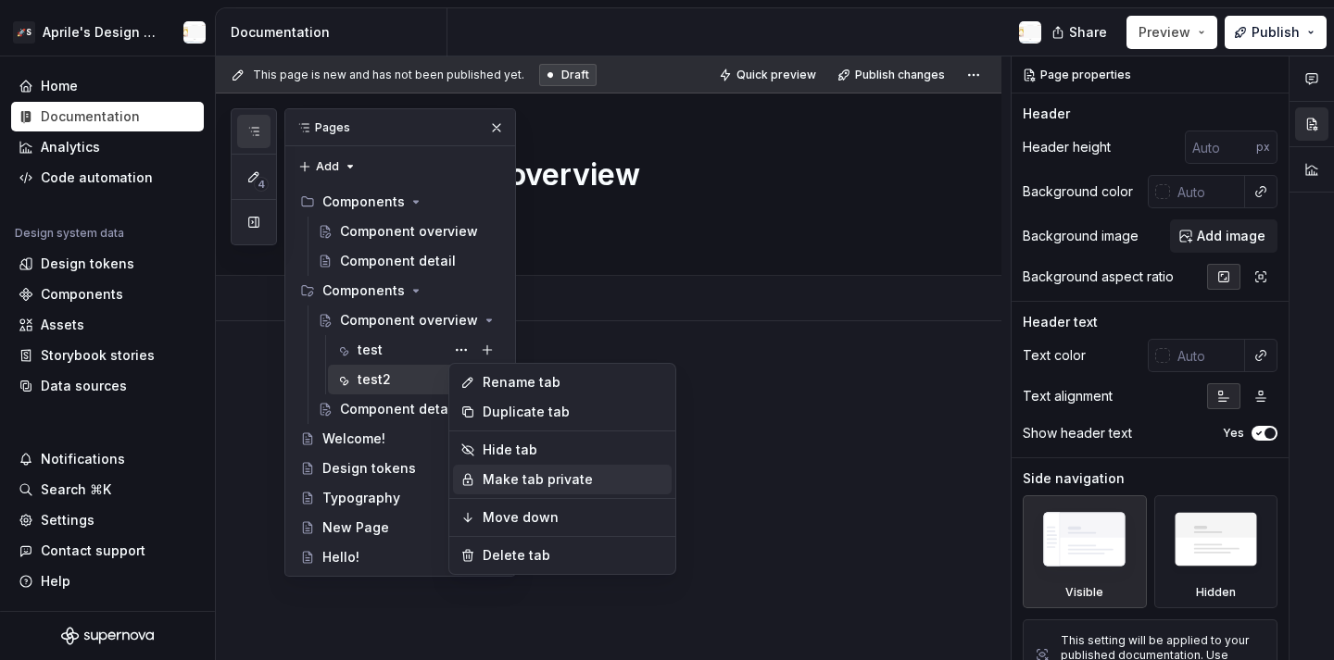
click at [495, 480] on div "Make tab private" at bounding box center [574, 480] width 182 height 19
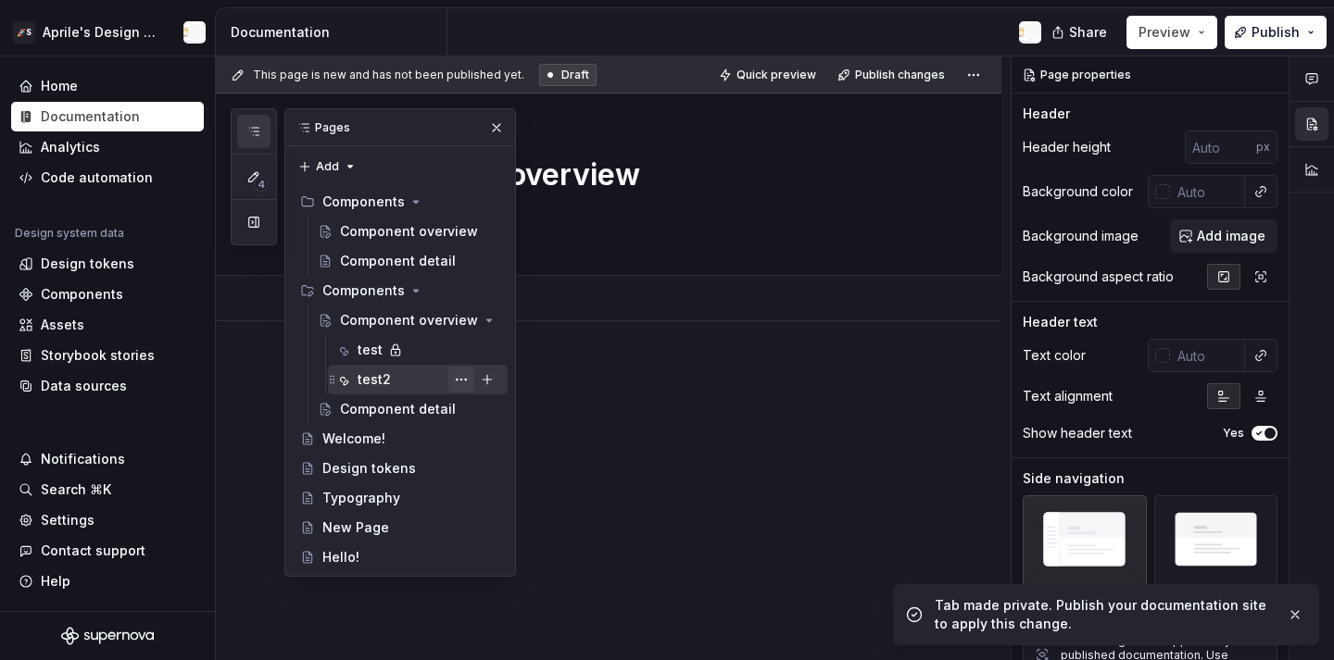
click at [471, 381] on button "Page tree" at bounding box center [461, 380] width 26 height 26
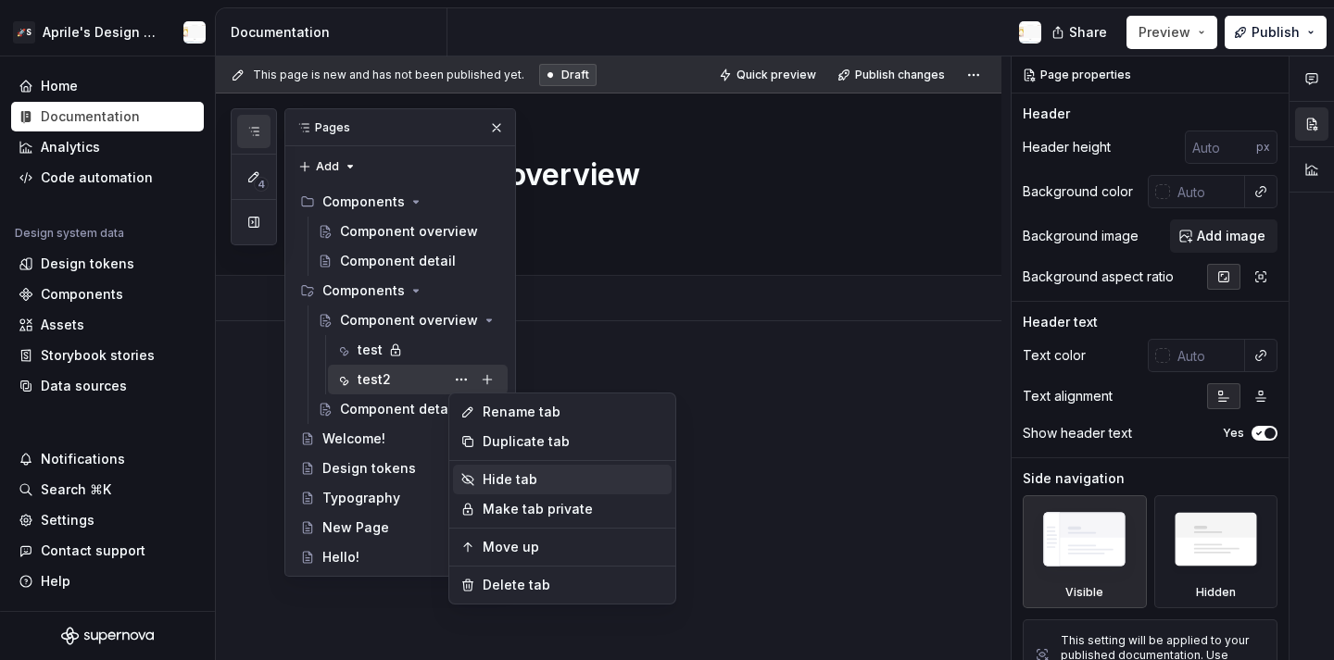
click at [520, 483] on div "Hide tab" at bounding box center [574, 480] width 182 height 19
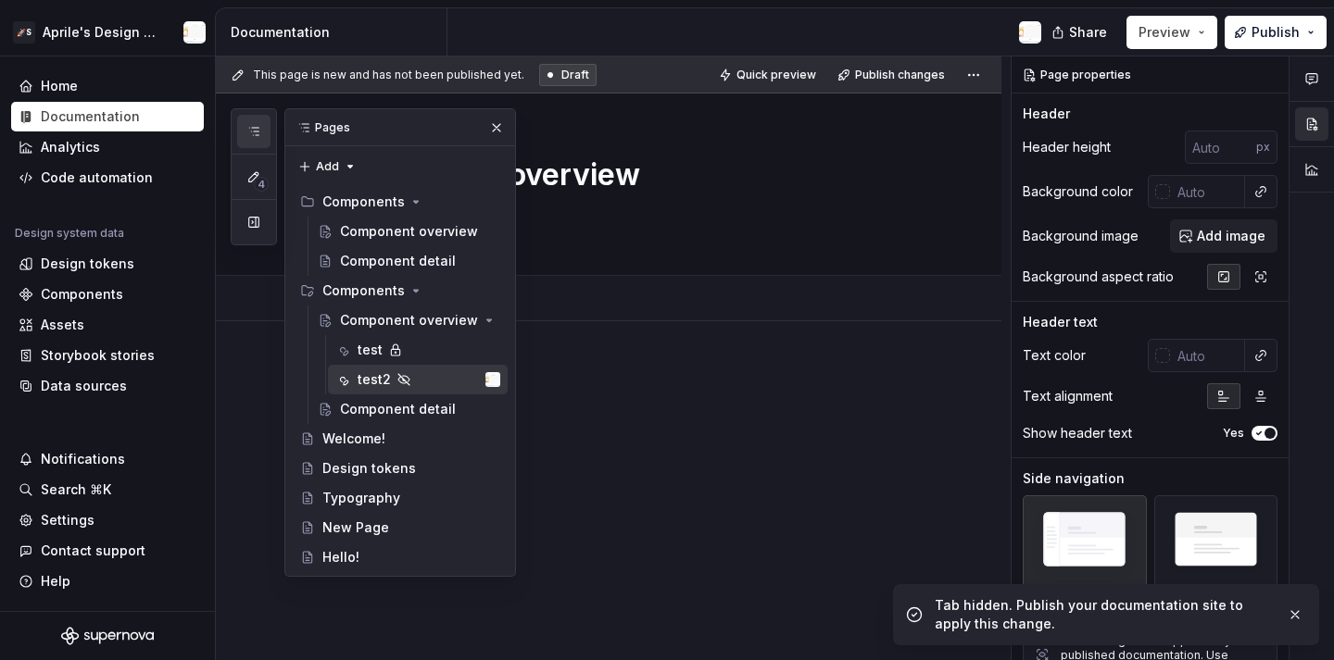
click at [641, 394] on div at bounding box center [630, 401] width 593 height 70
click at [498, 129] on button "button" at bounding box center [497, 128] width 26 height 26
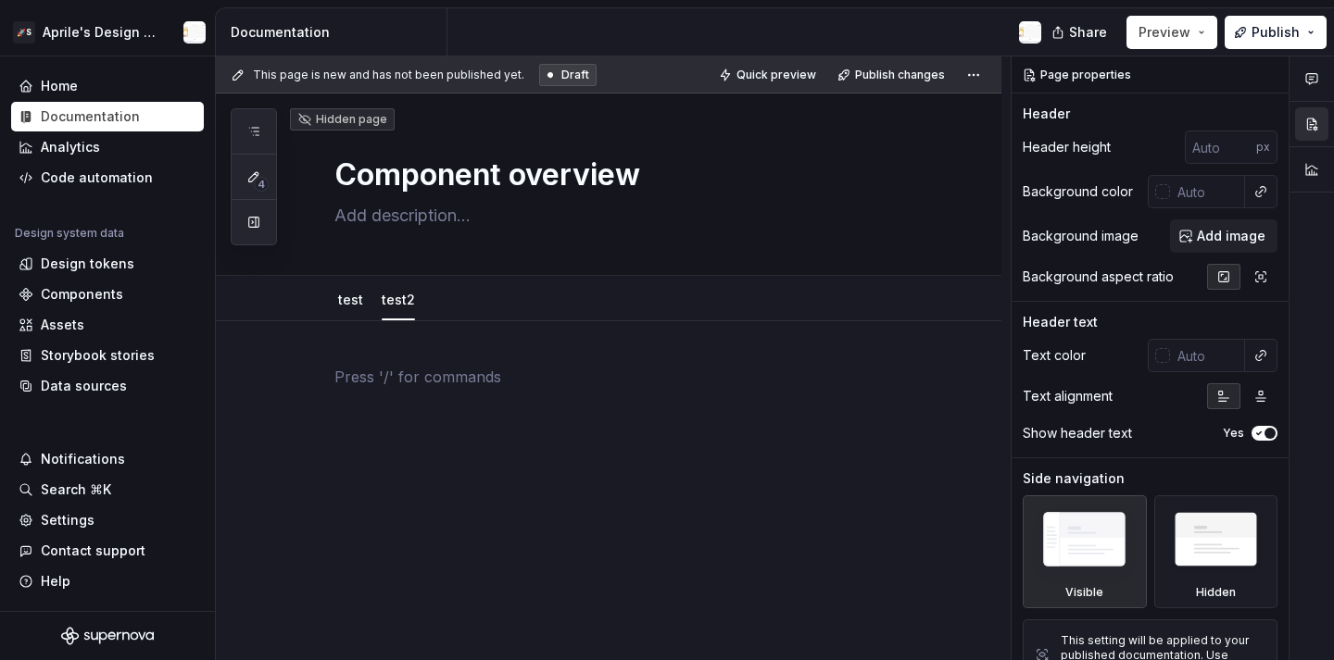
click at [372, 385] on p at bounding box center [630, 377] width 593 height 22
click at [126, 271] on div "Design tokens" at bounding box center [88, 264] width 94 height 19
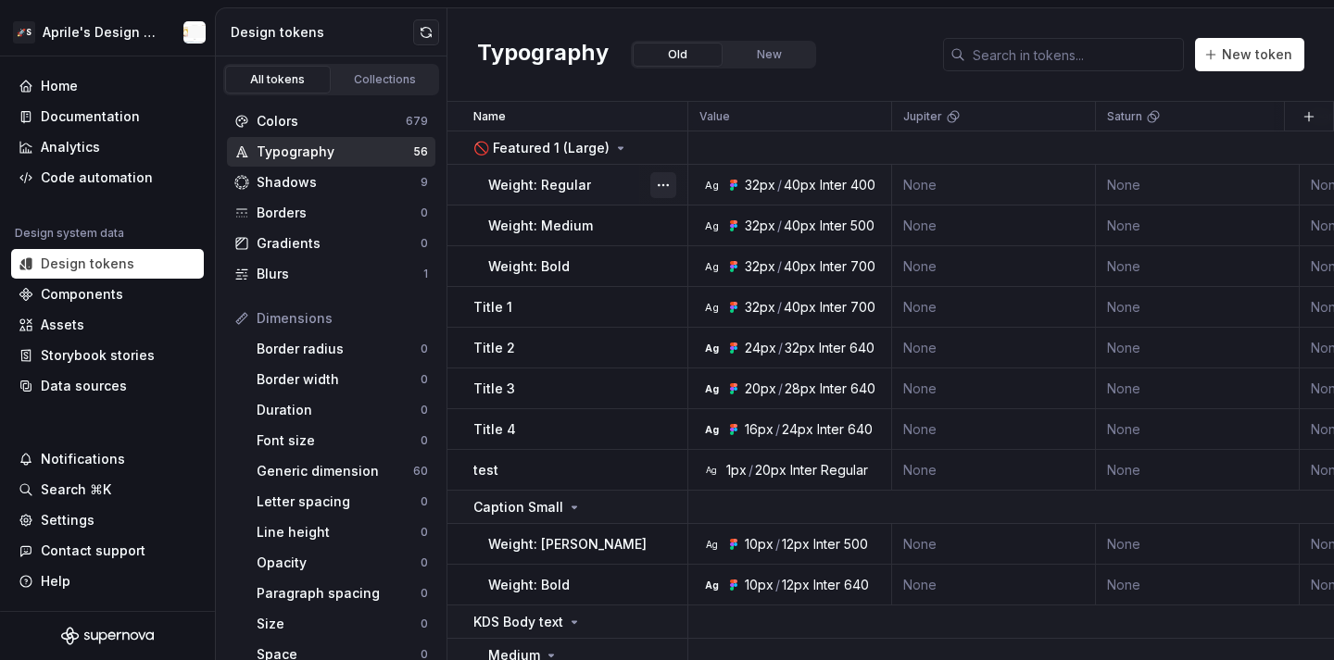
click at [659, 187] on button "button" at bounding box center [663, 185] width 26 height 26
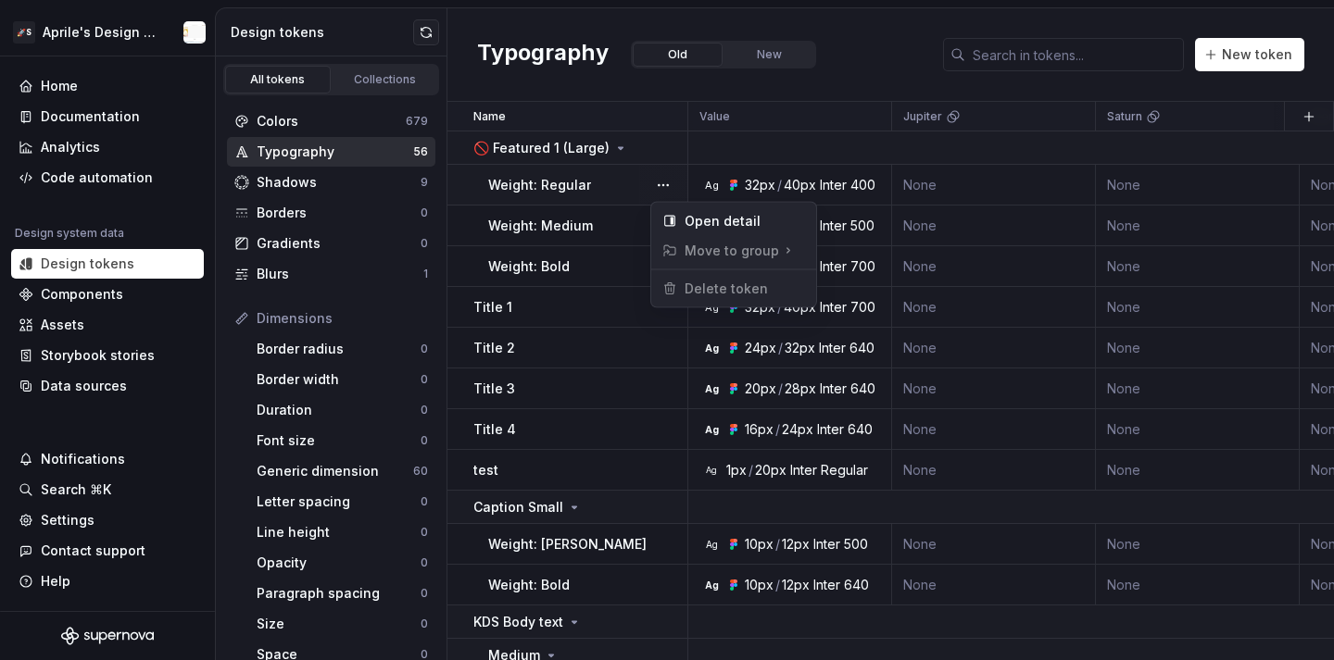
click at [658, 353] on html "🚀S Aprile's Design System Home Documentation Analytics Code automation Design s…" at bounding box center [667, 330] width 1334 height 660
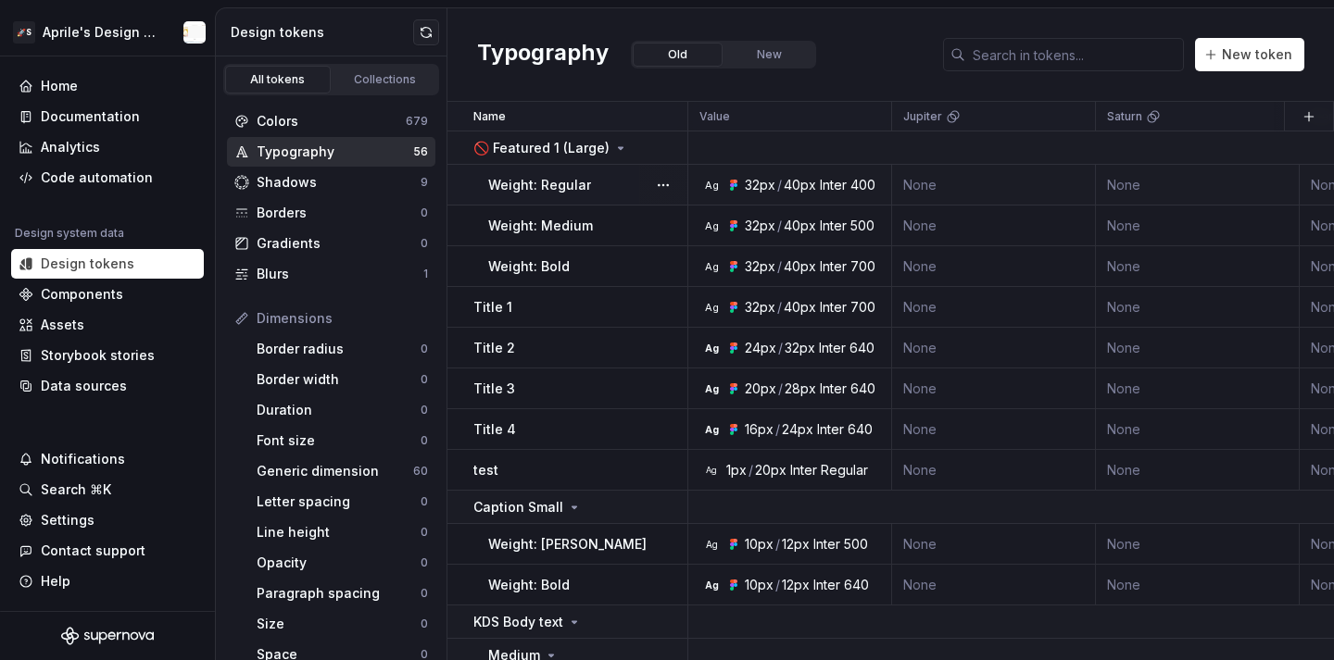
drag, startPoint x: 1219, startPoint y: 66, endPoint x: 671, endPoint y: 167, distance: 557.6
click at [671, 167] on div "Typography Old New New token Name Value Jupiter Saturn Mercury Syntax: Web Synt…" at bounding box center [890, 334] width 886 height 652
click at [401, 109] on div "Colors 679" at bounding box center [331, 122] width 208 height 30
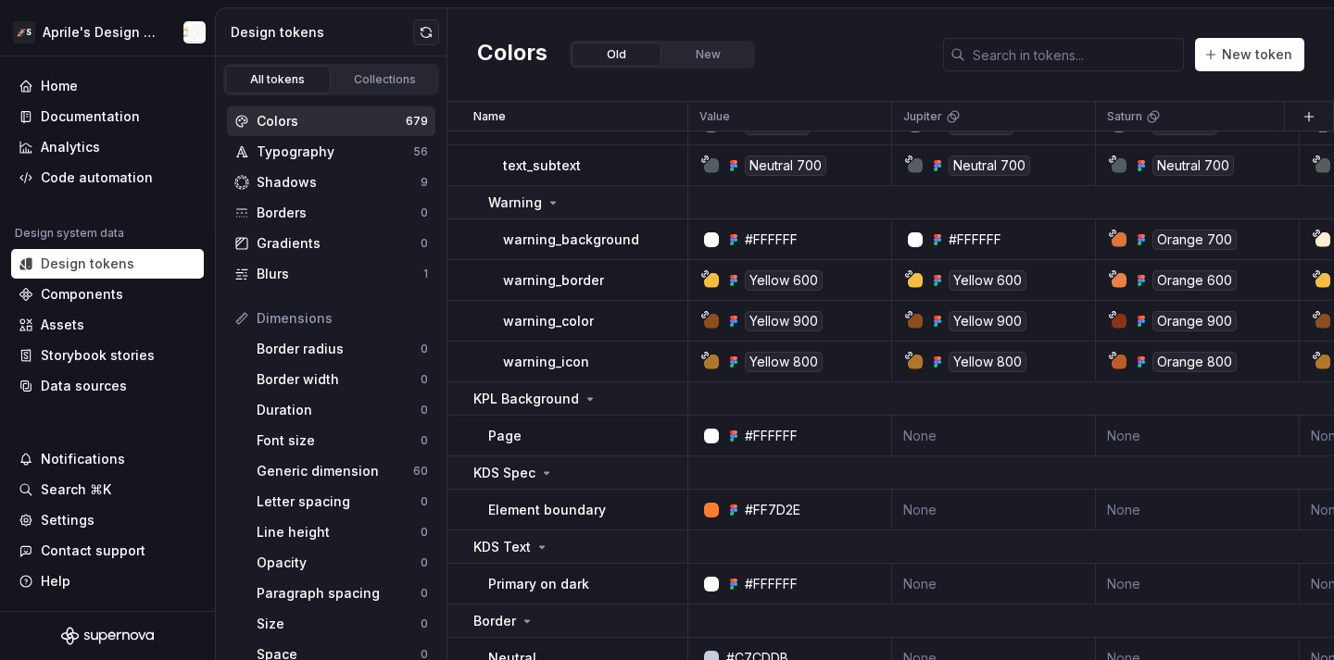
scroll to position [21230, 0]
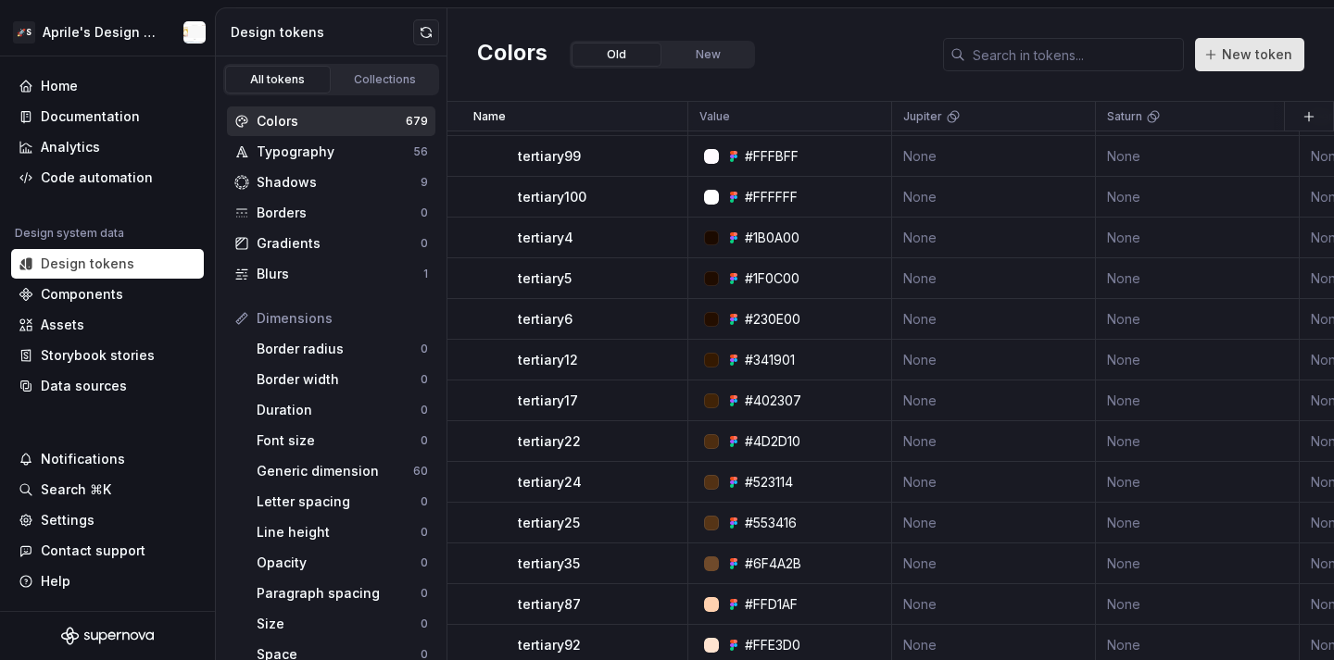
click at [1225, 69] on button "New token" at bounding box center [1249, 54] width 109 height 33
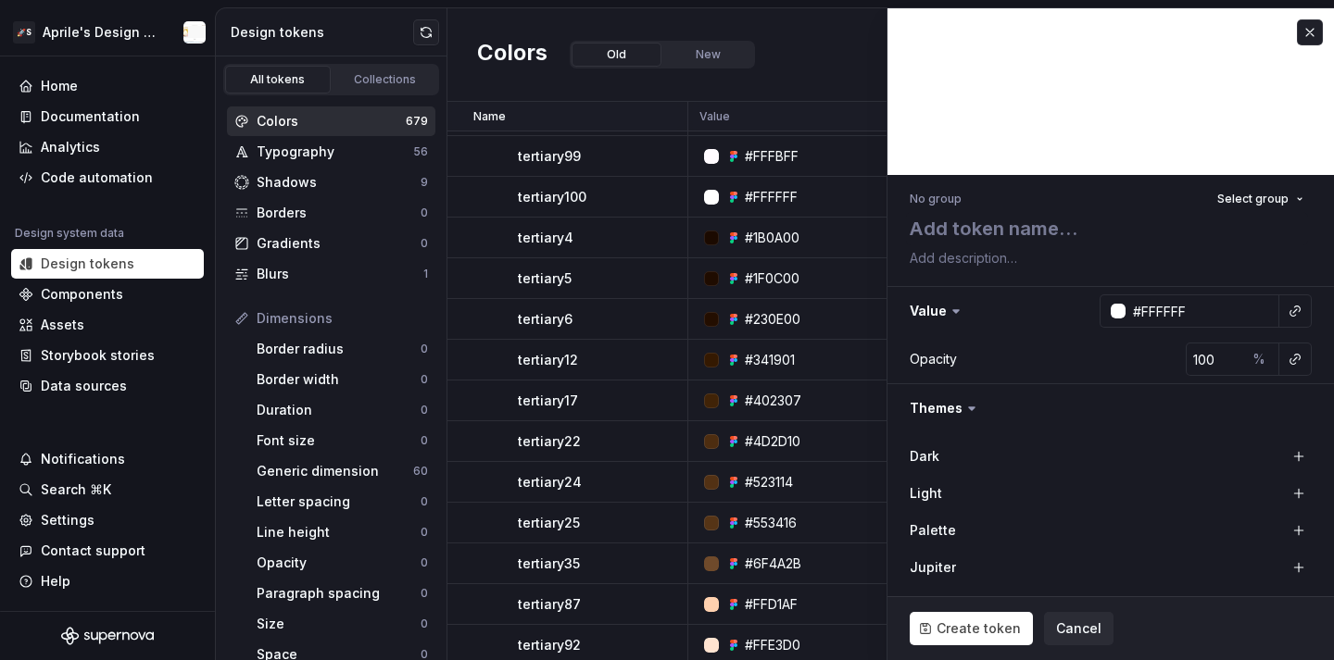
type textarea "*"
type textarea "te"
type textarea "*"
type textarea "tes"
type textarea "*"
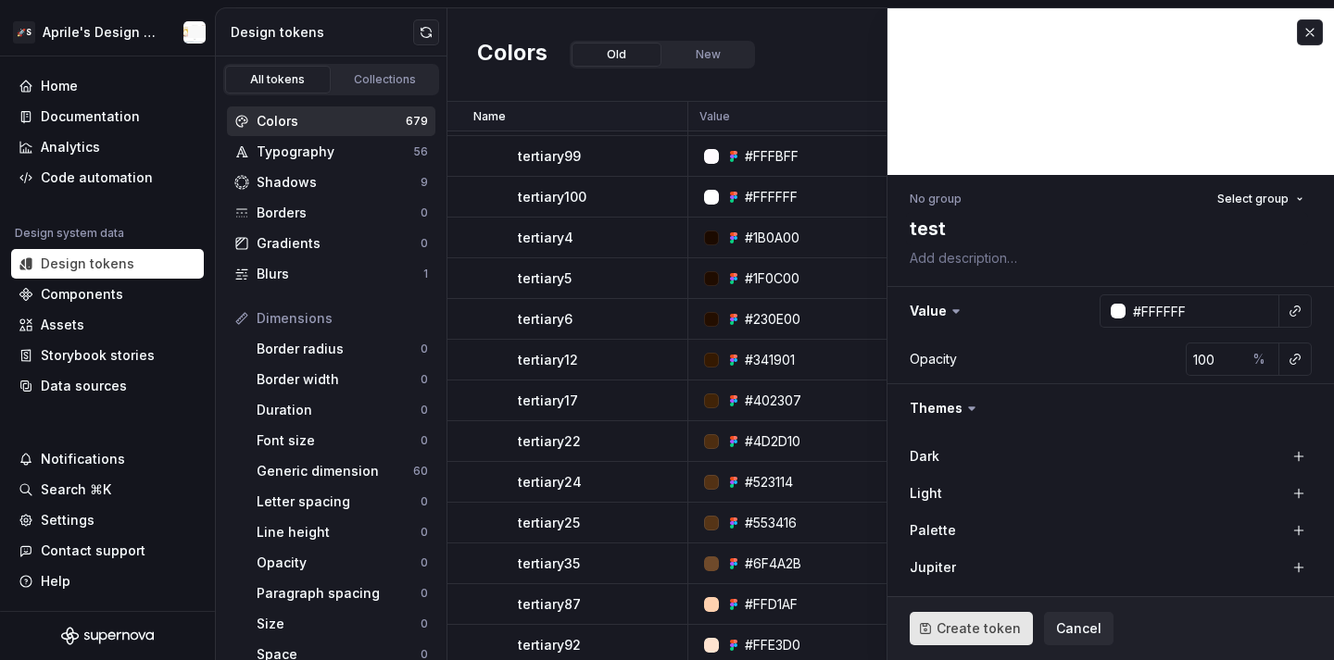
type textarea "test"
click at [974, 616] on button "Create token" at bounding box center [971, 628] width 123 height 33
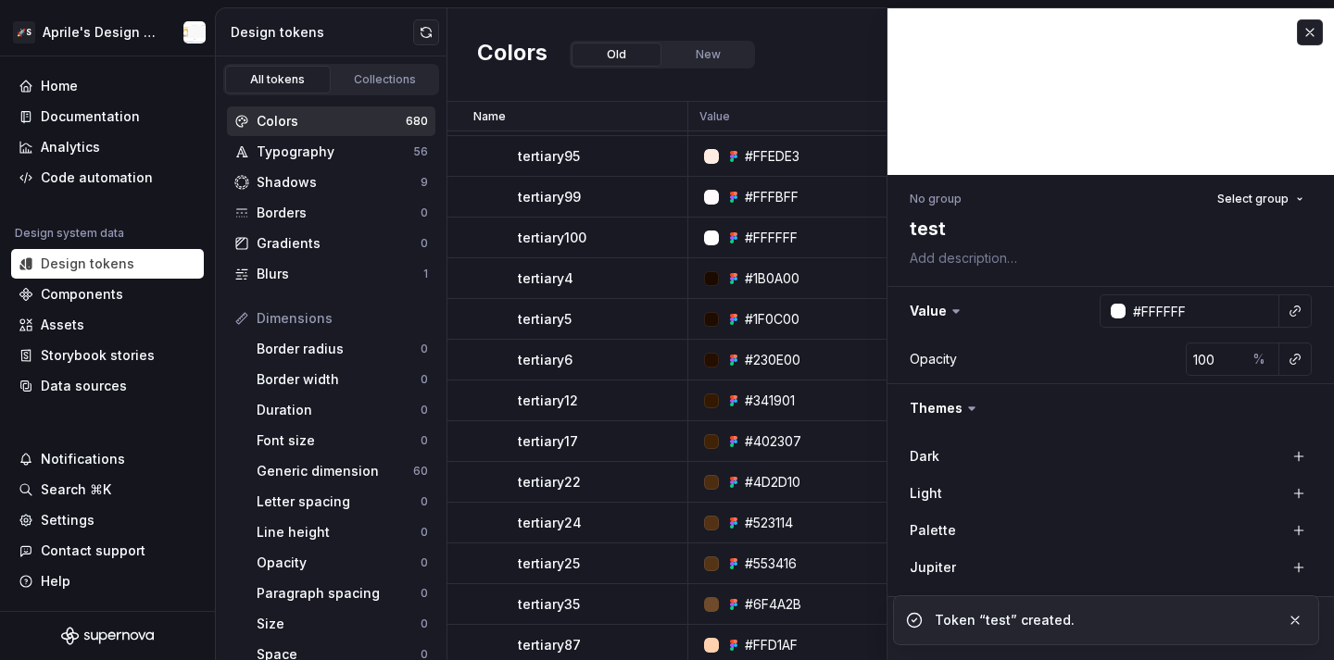
type textarea "*"
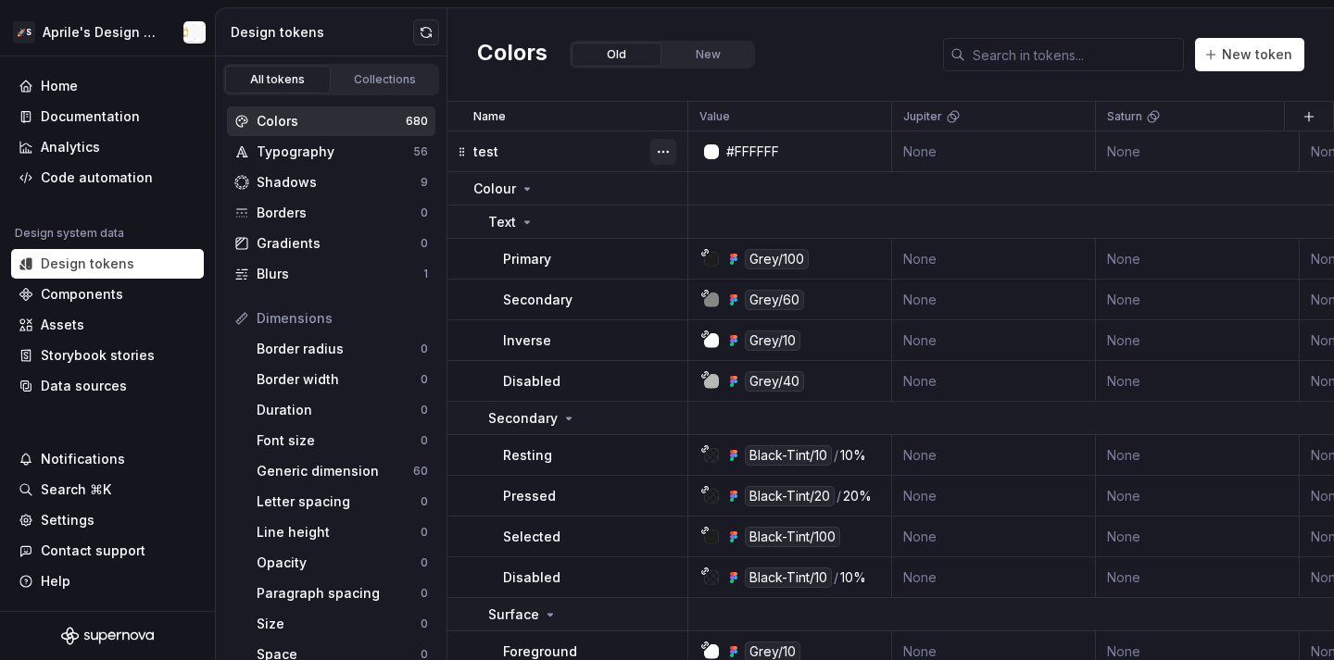
click at [663, 147] on button "button" at bounding box center [663, 152] width 26 height 26
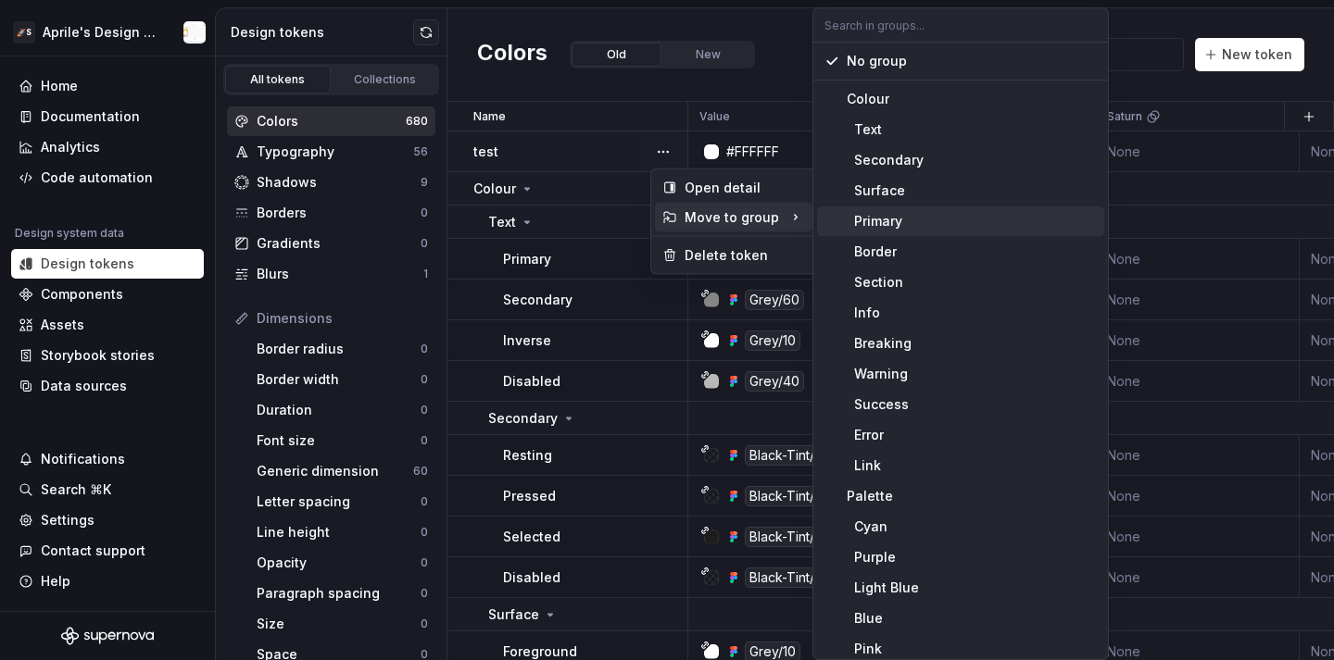
click at [890, 220] on div "Primary" at bounding box center [875, 221] width 56 height 19
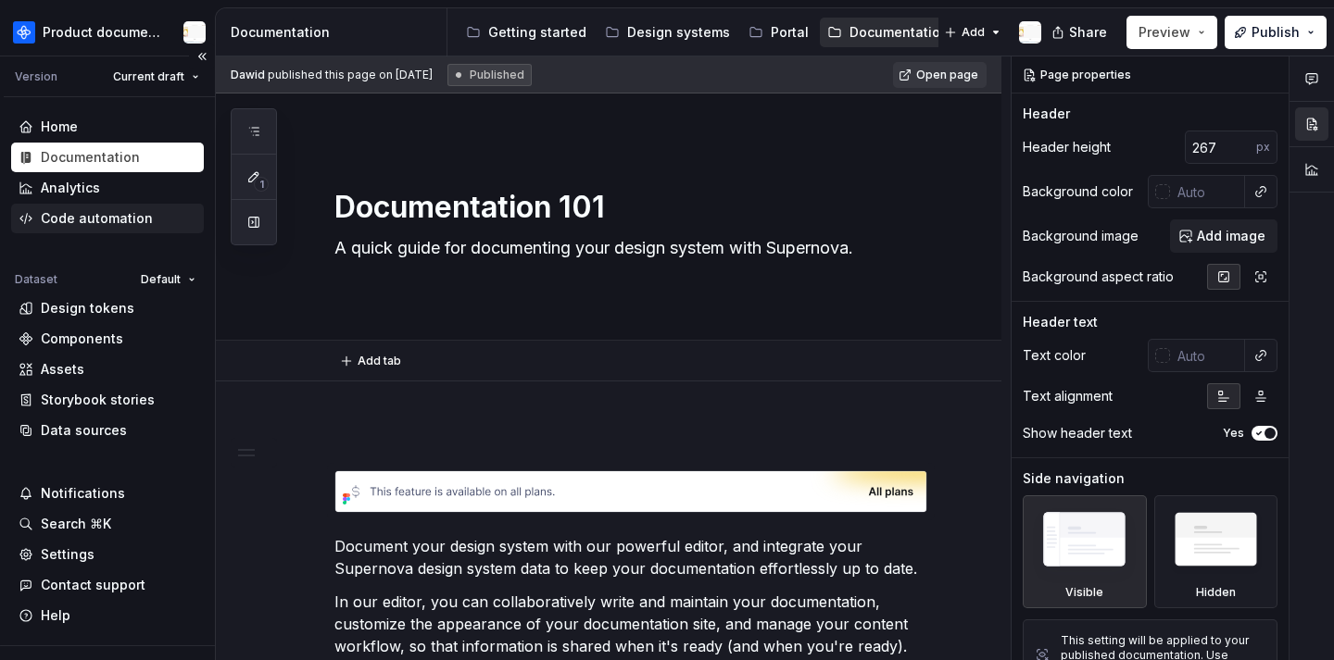
type textarea "*"
